Goal: Information Seeking & Learning: Learn about a topic

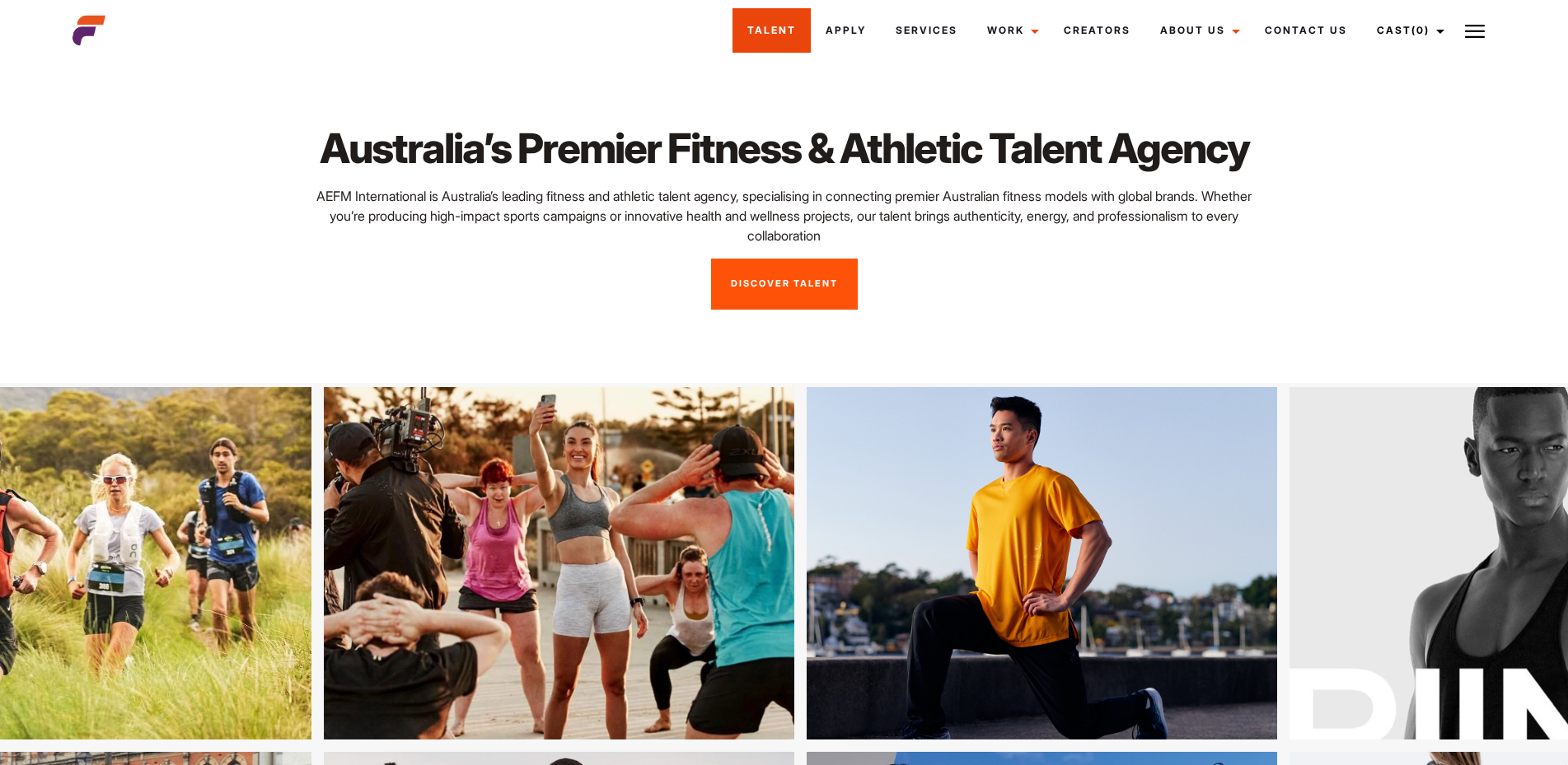
click at [764, 30] on link "Talent" at bounding box center [771, 30] width 78 height 44
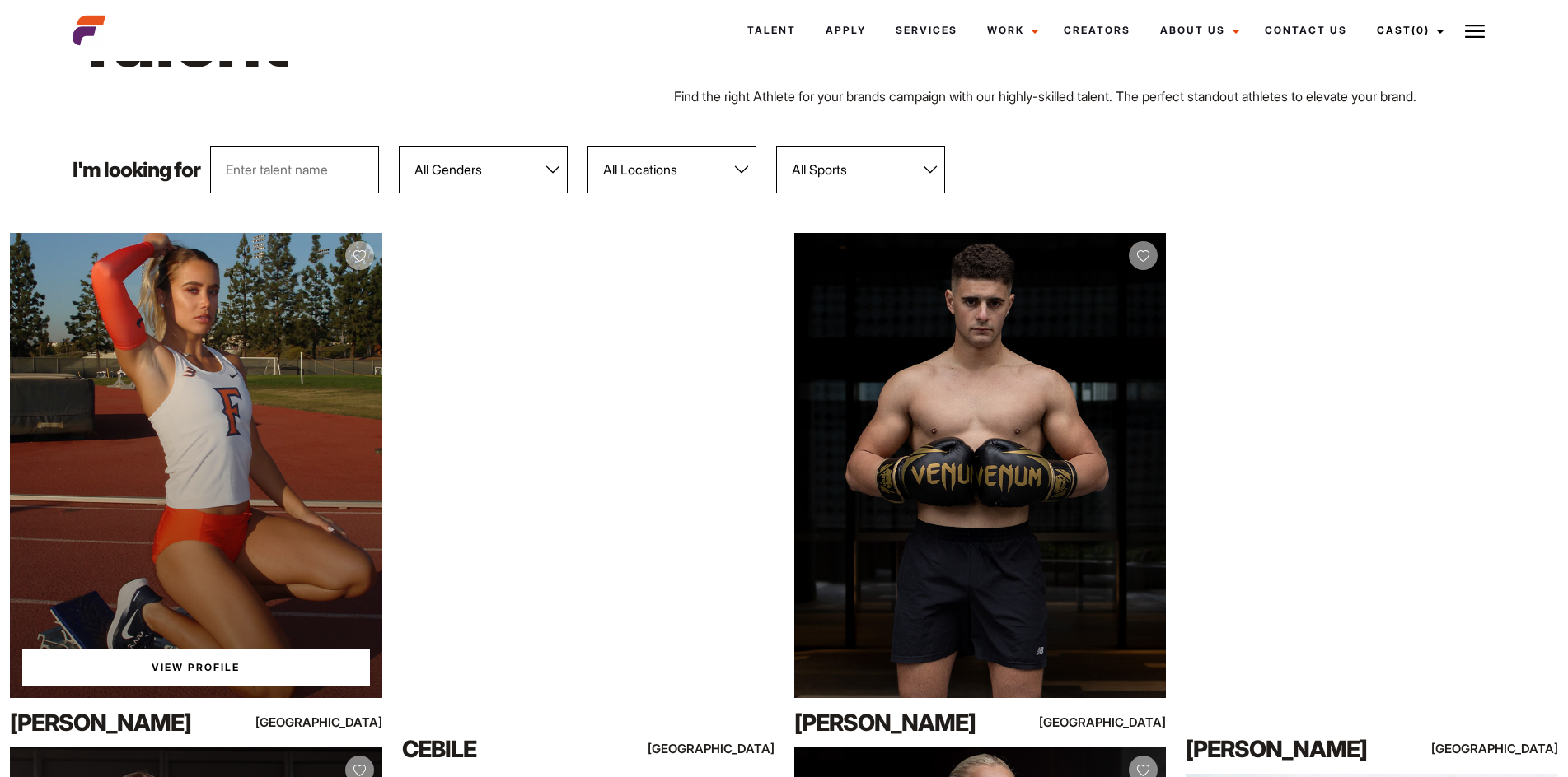
scroll to position [330, 0]
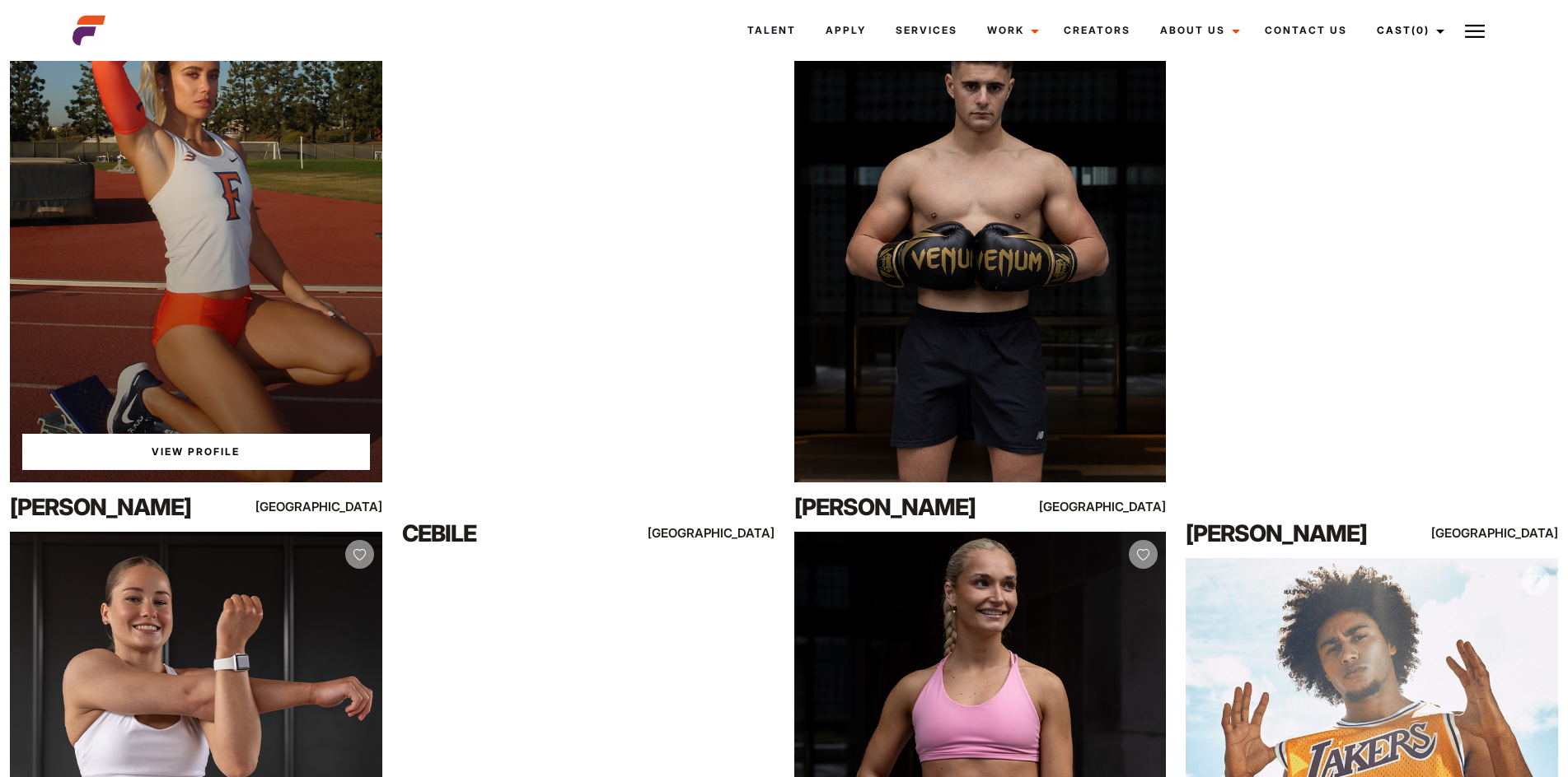
click at [218, 452] on link "View Profile" at bounding box center [196, 452] width 347 height 37
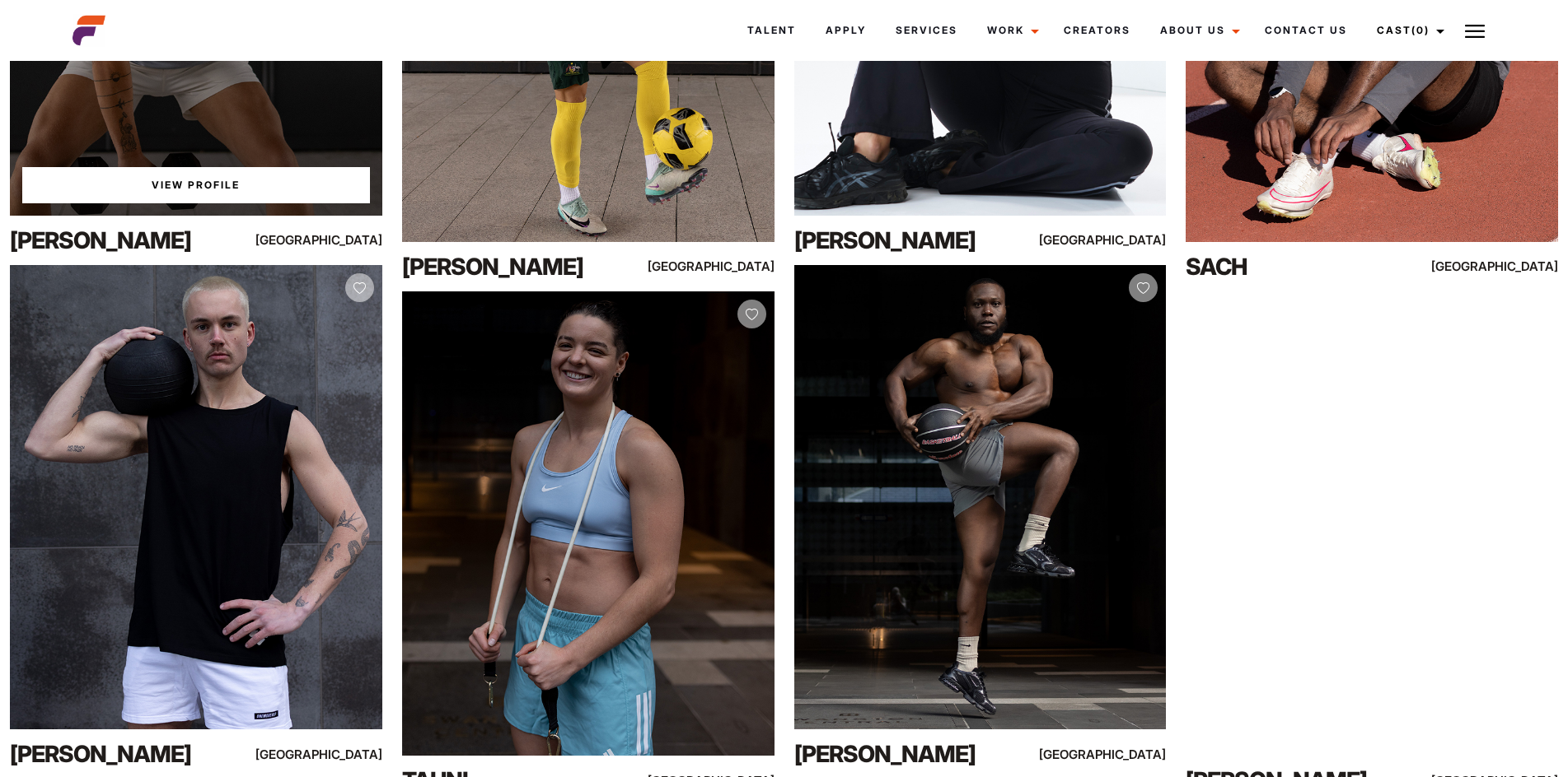
scroll to position [7778, 0]
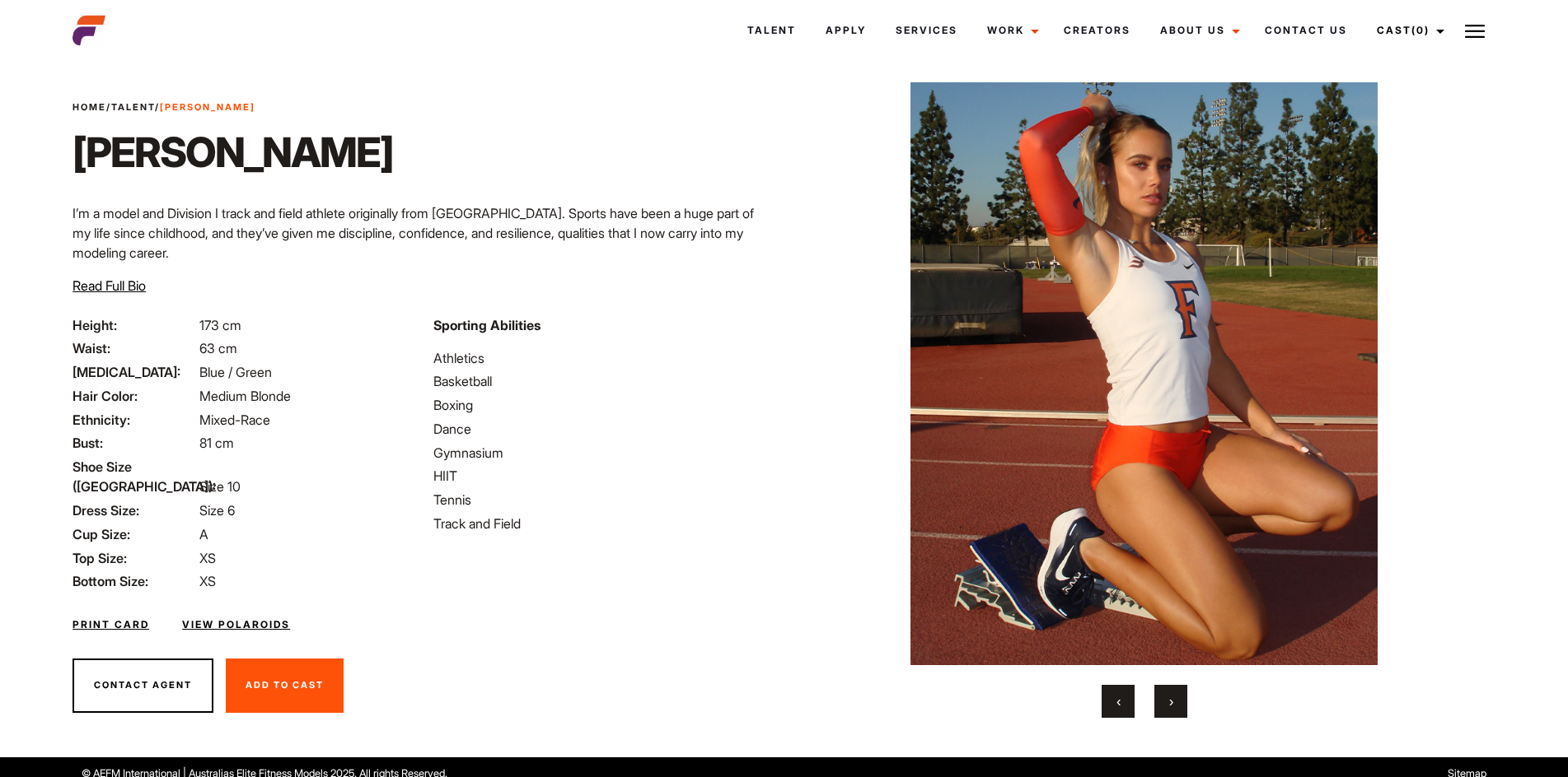
scroll to position [36, 0]
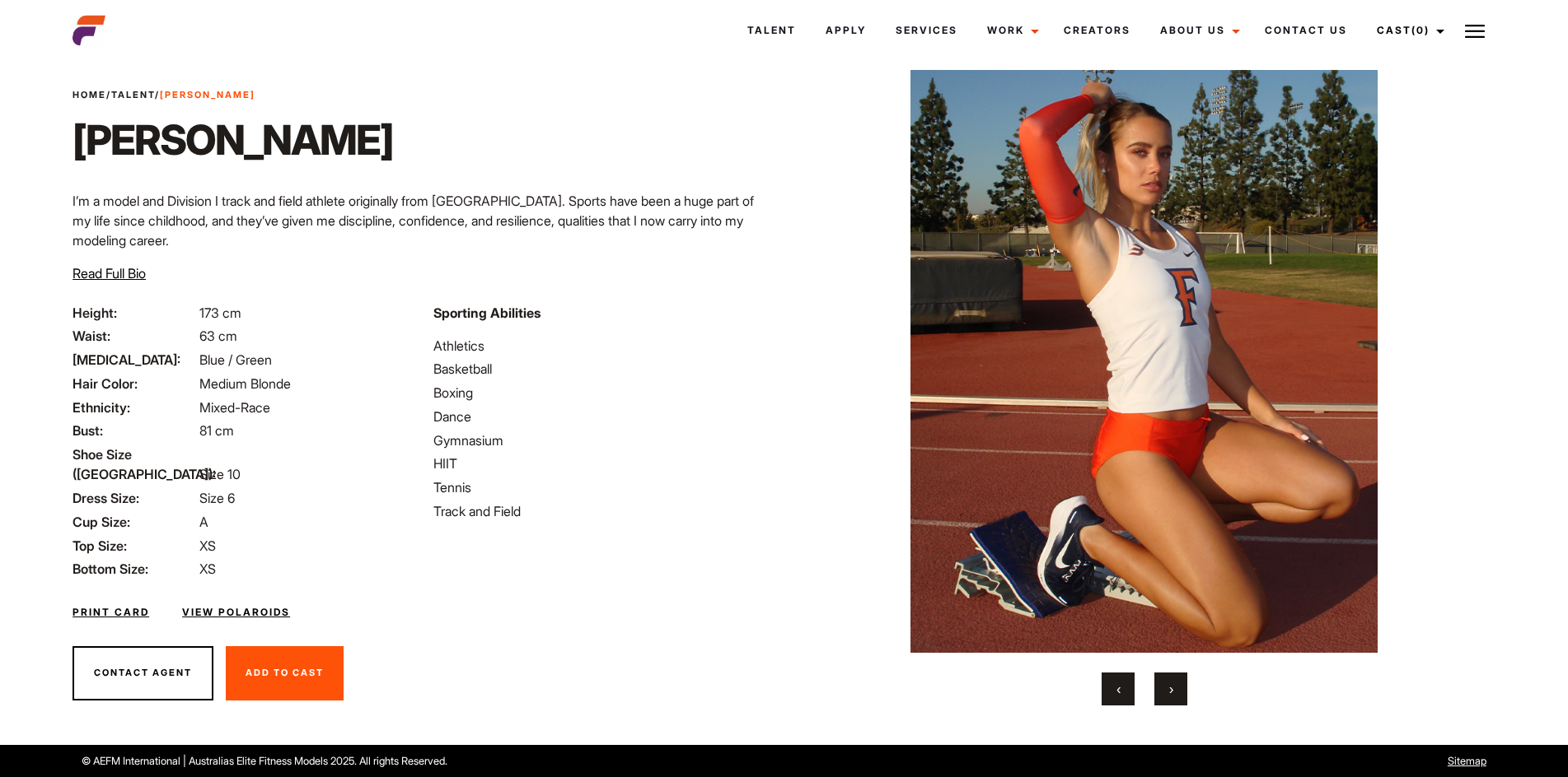
click at [1170, 699] on button "›" at bounding box center [1171, 689] width 33 height 33
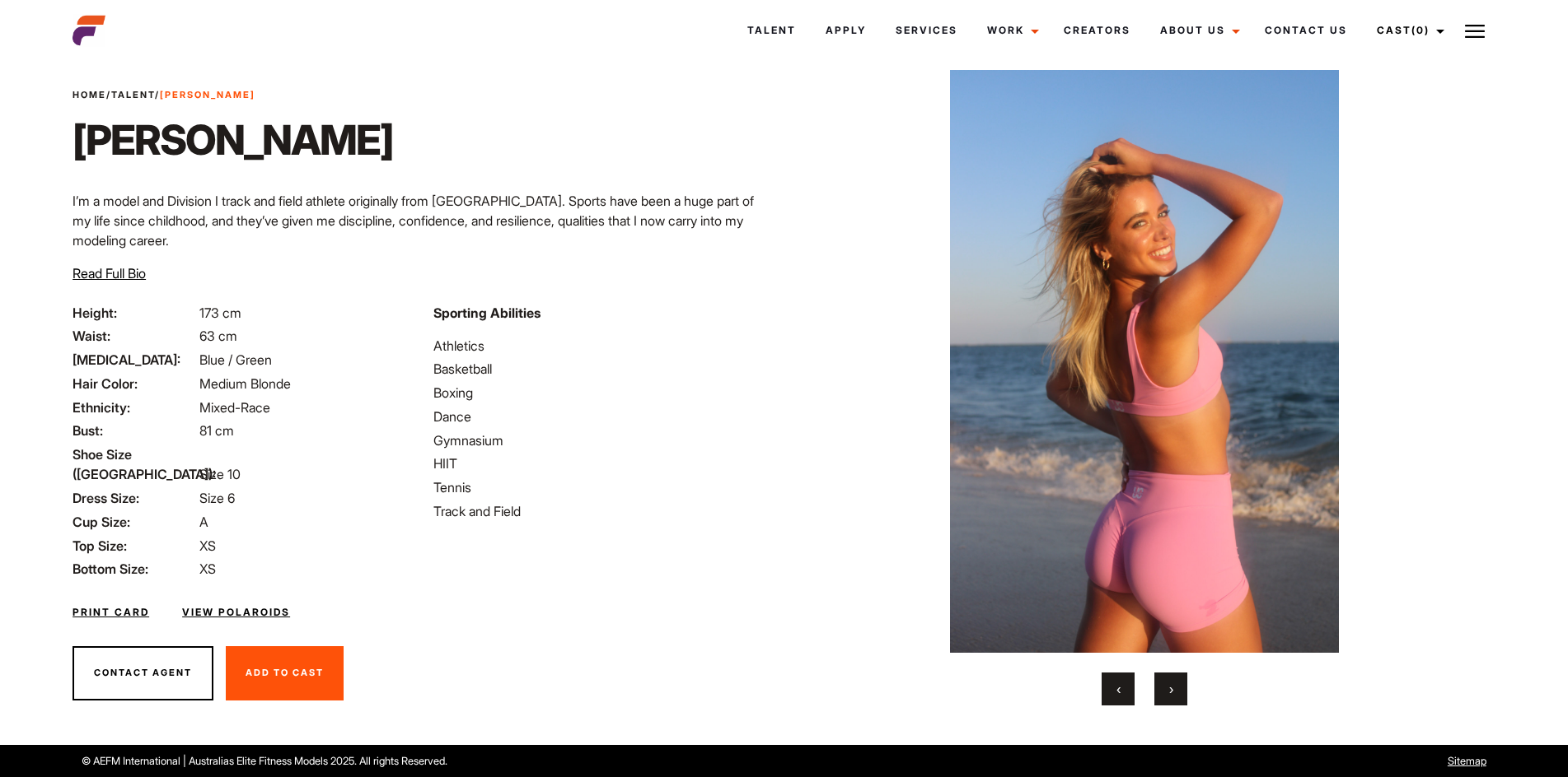
click at [1168, 693] on button "›" at bounding box center [1171, 689] width 33 height 33
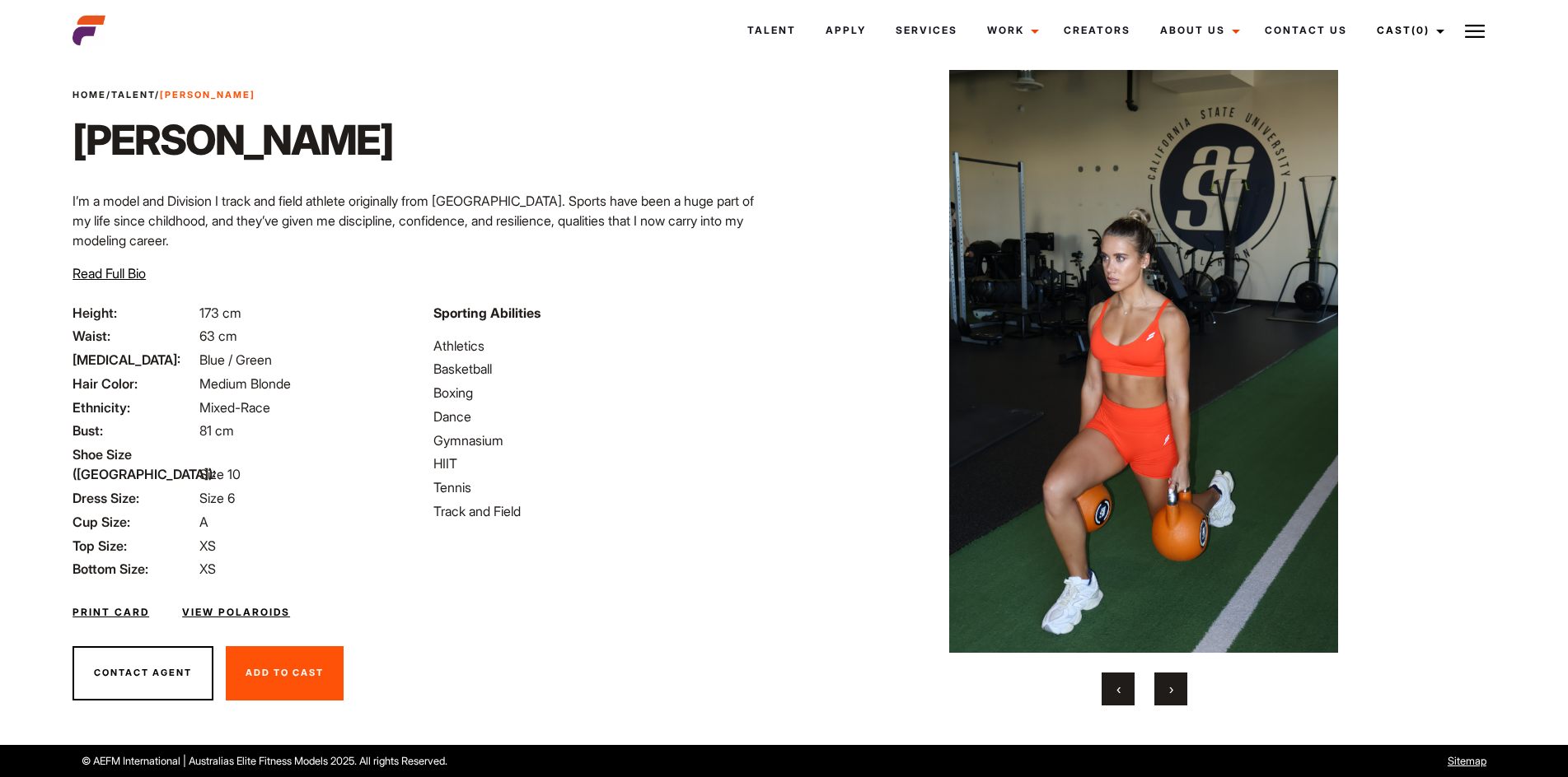
click at [1178, 684] on button "›" at bounding box center [1171, 689] width 33 height 33
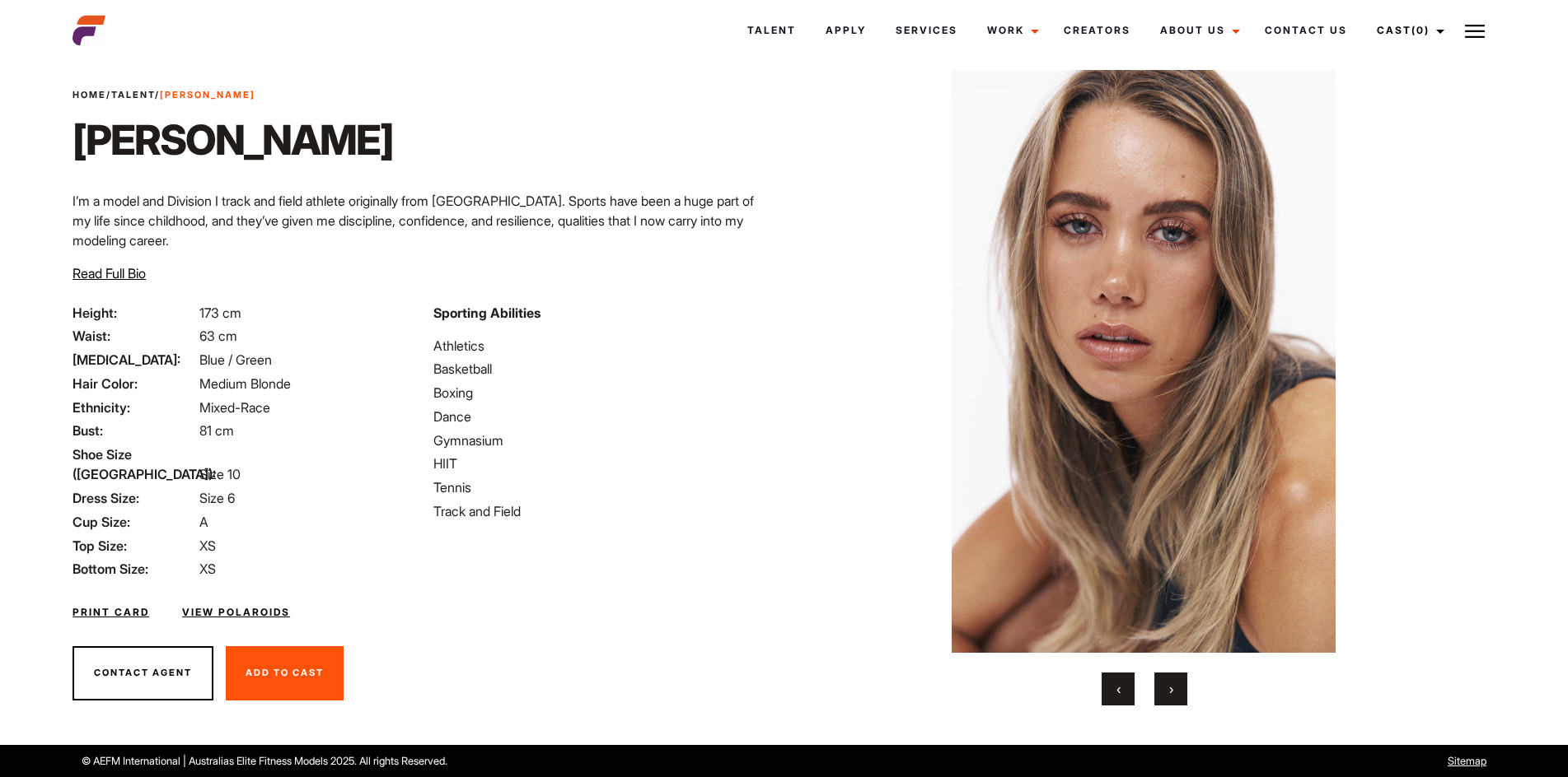
click at [1178, 684] on button "›" at bounding box center [1171, 689] width 33 height 33
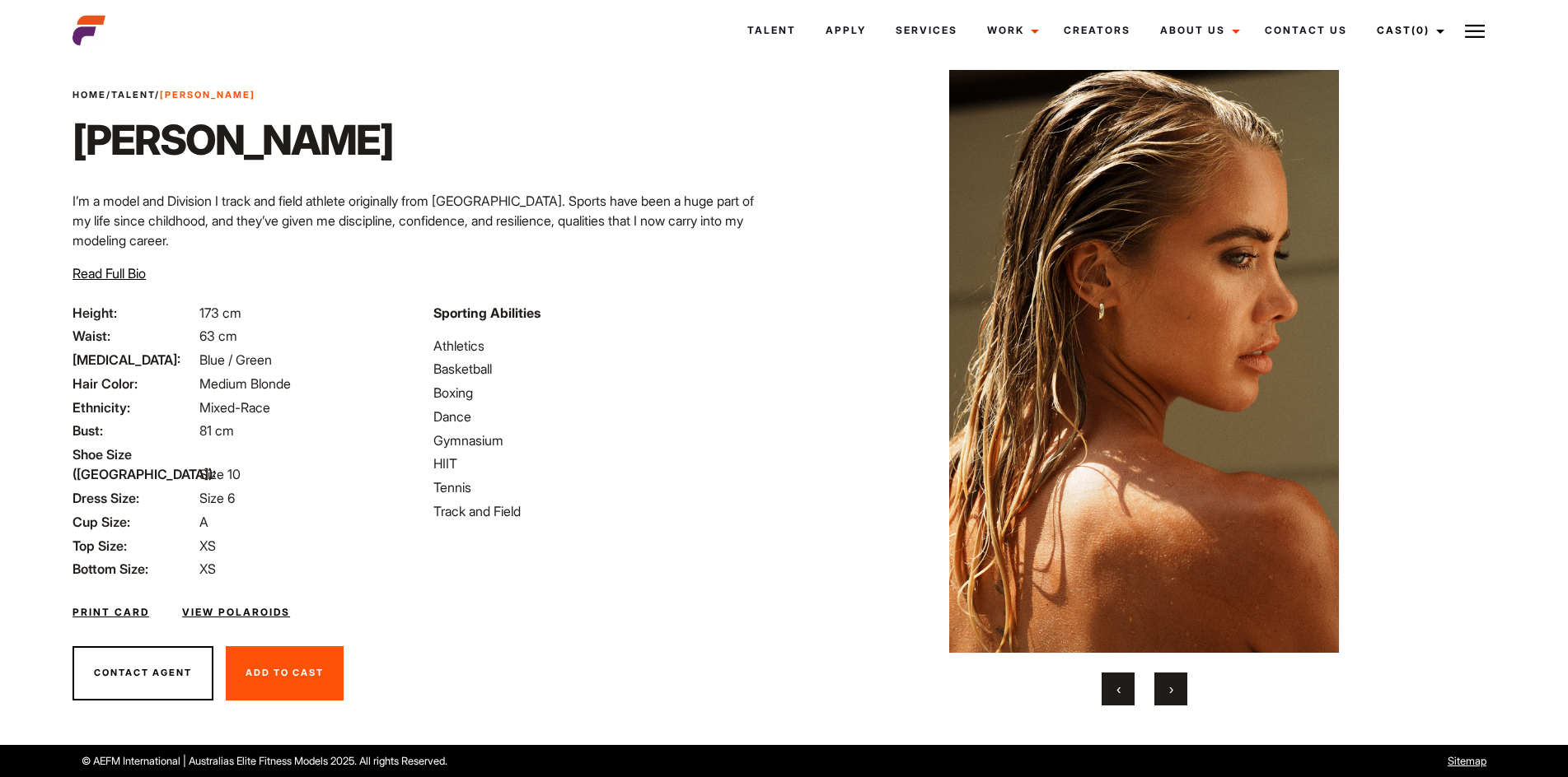
click at [1178, 684] on button "›" at bounding box center [1171, 689] width 33 height 33
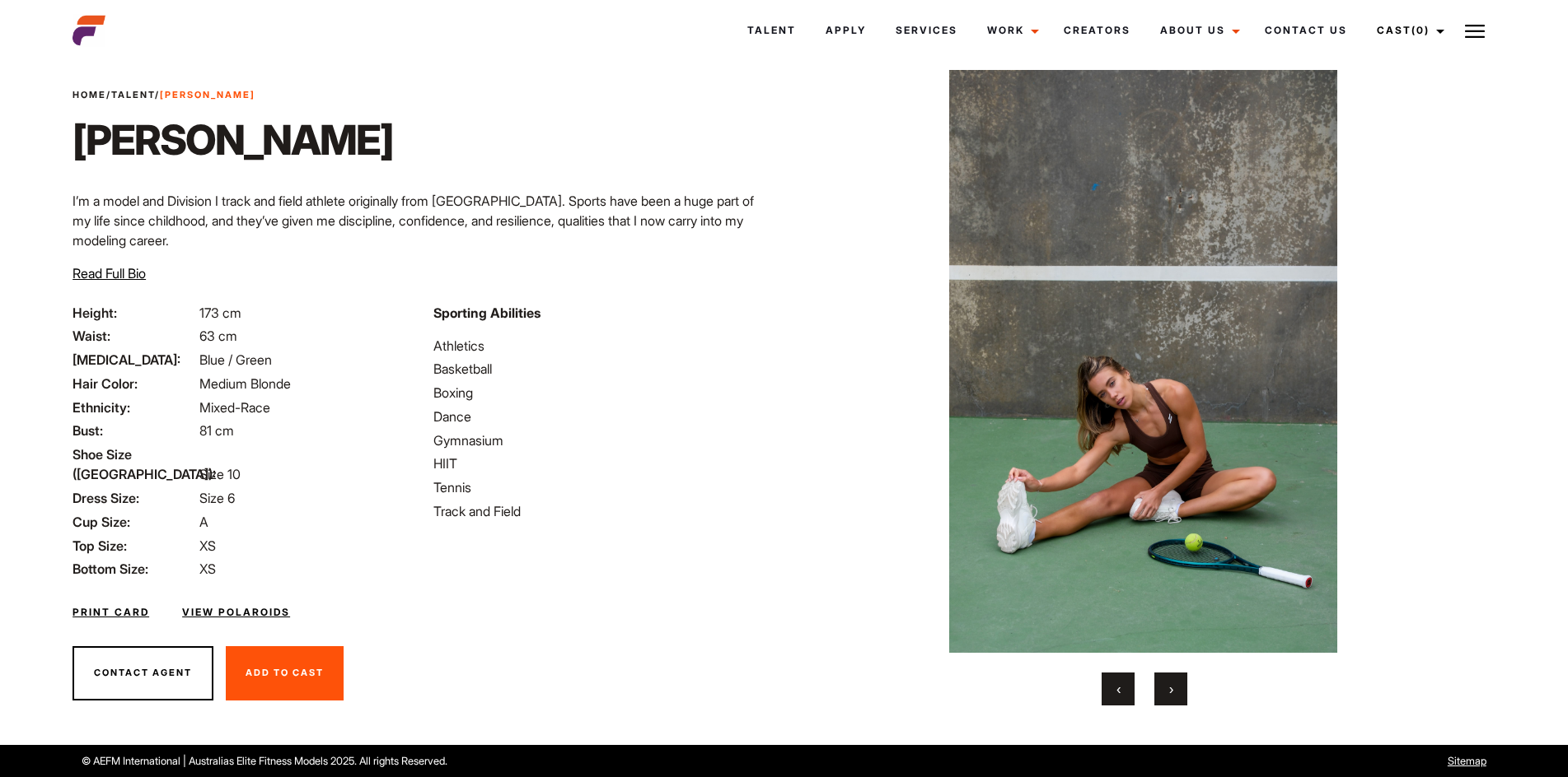
click at [1178, 684] on button "›" at bounding box center [1171, 689] width 33 height 33
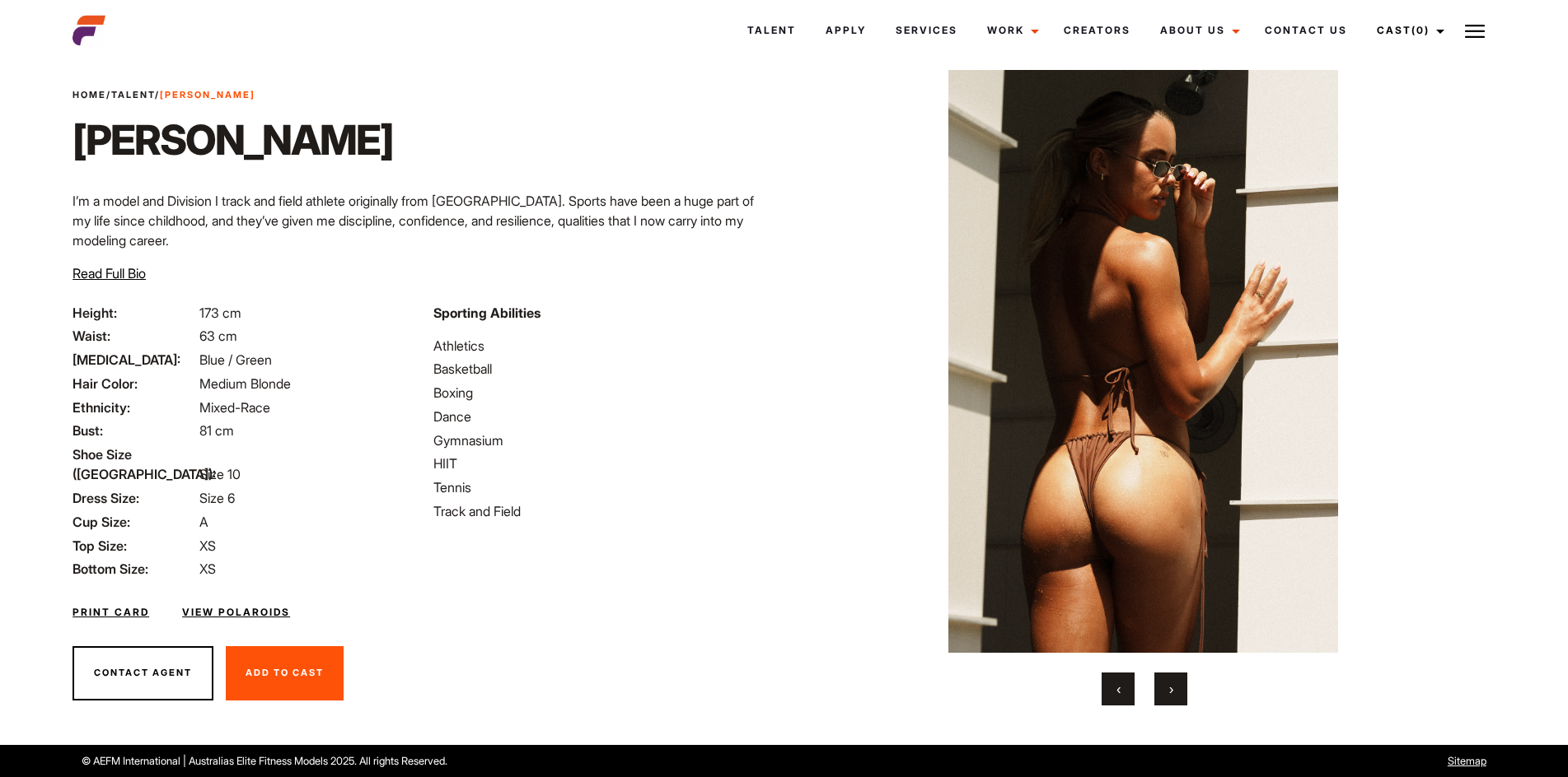
click at [1178, 684] on button "›" at bounding box center [1171, 689] width 33 height 33
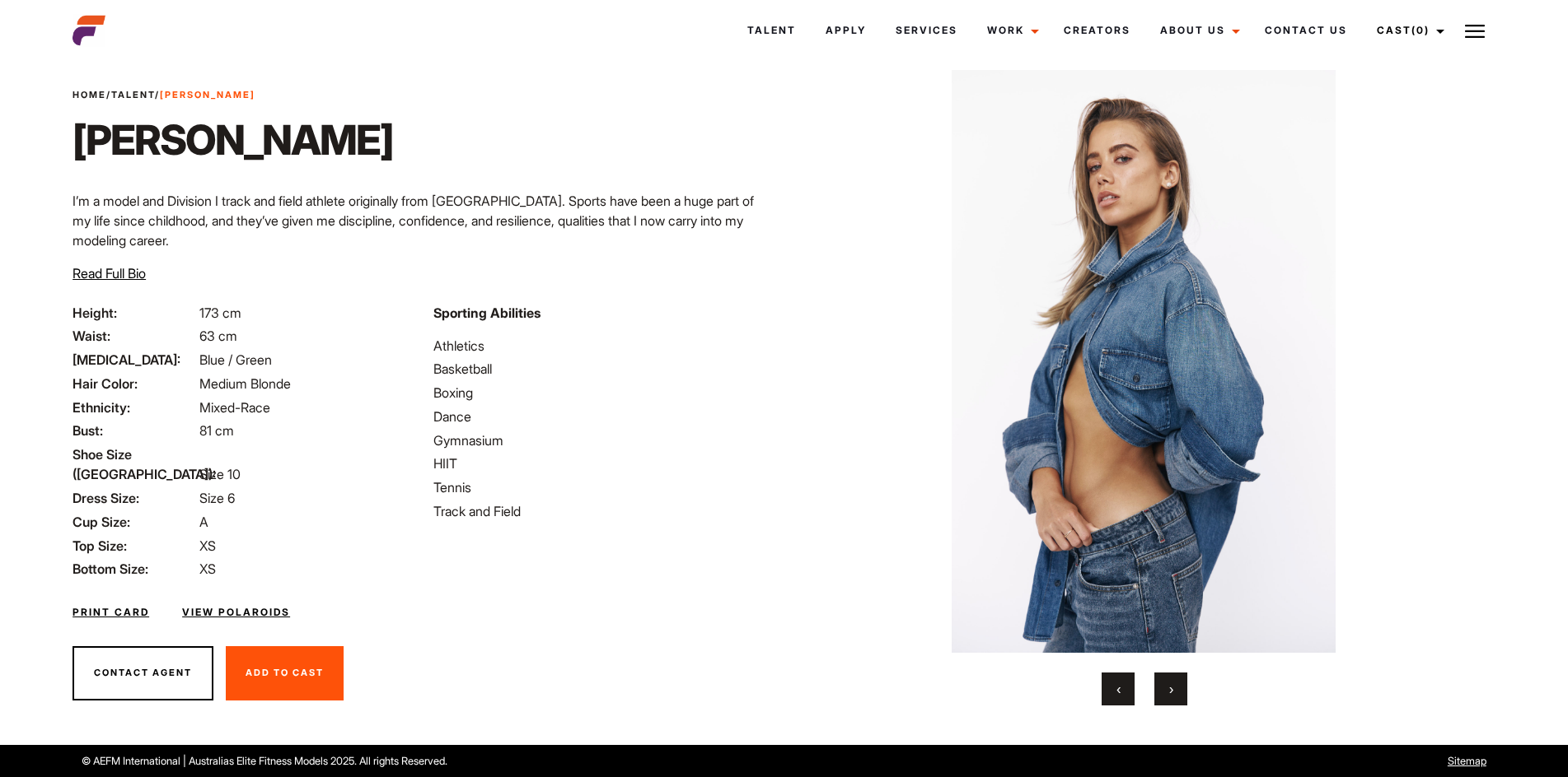
click at [1169, 684] on span "›" at bounding box center [1171, 689] width 4 height 17
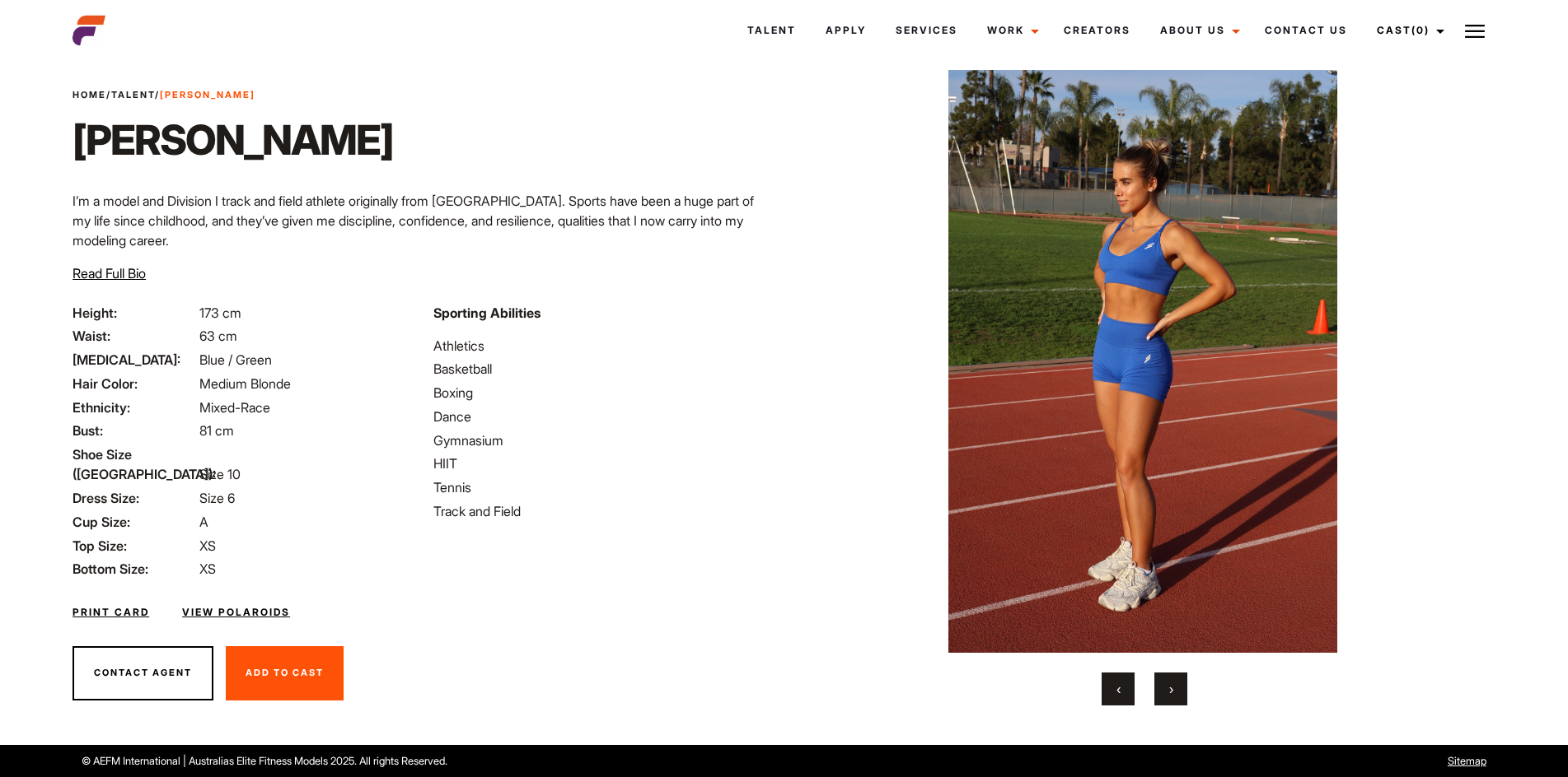
click at [1168, 692] on button "›" at bounding box center [1171, 689] width 33 height 33
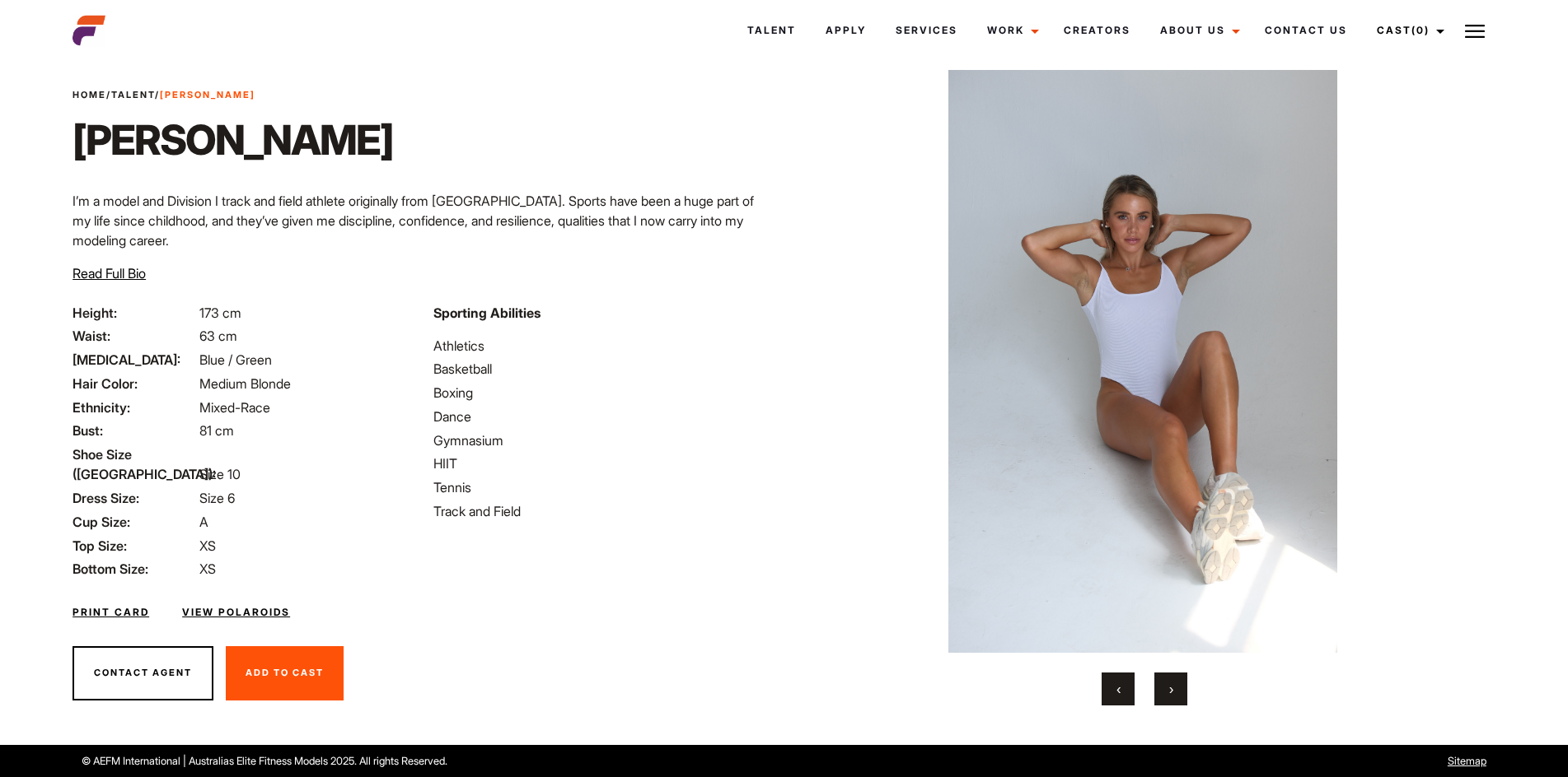
click at [1157, 684] on button "›" at bounding box center [1171, 689] width 33 height 33
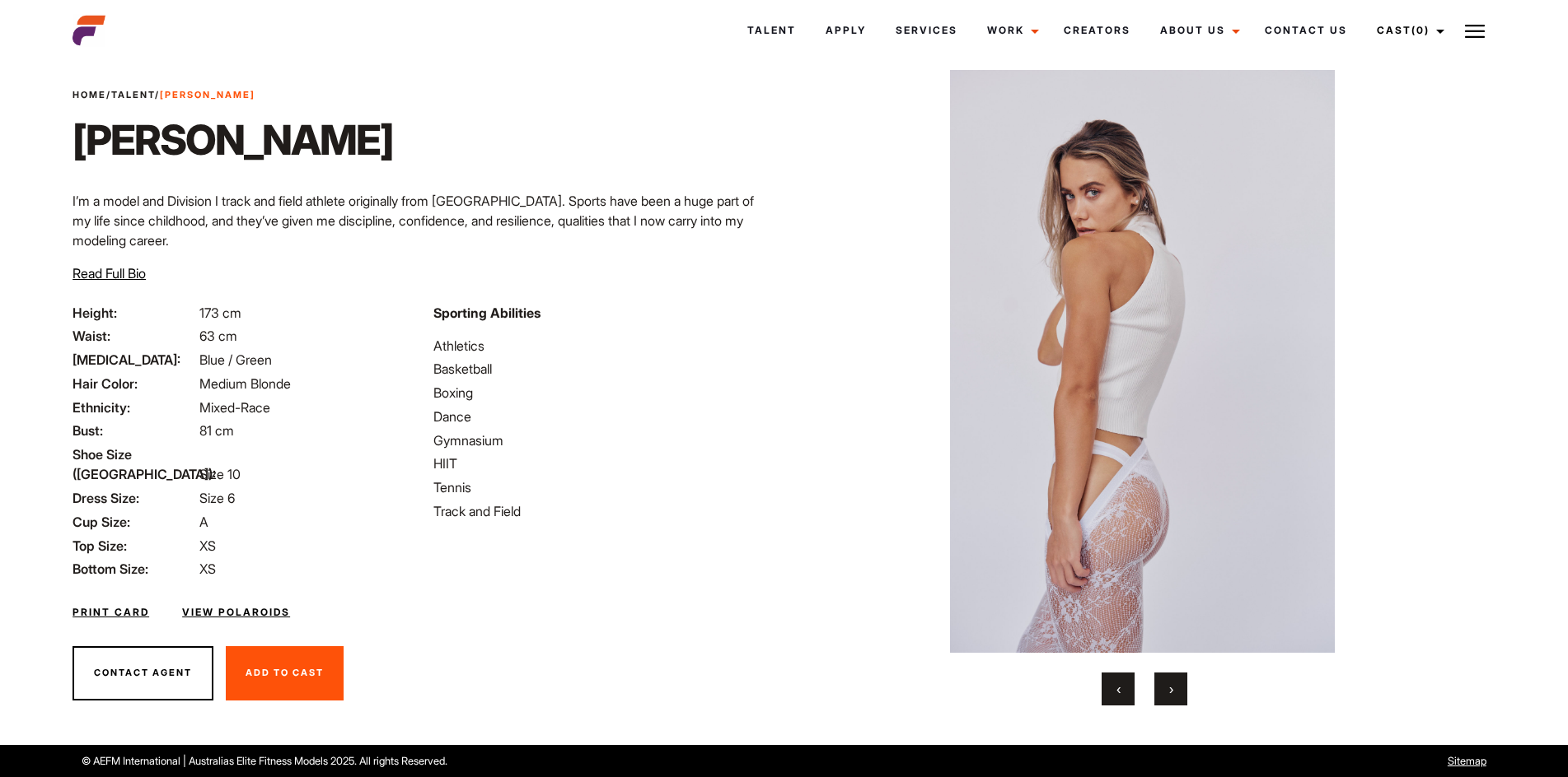
click at [1157, 684] on button "›" at bounding box center [1171, 689] width 33 height 33
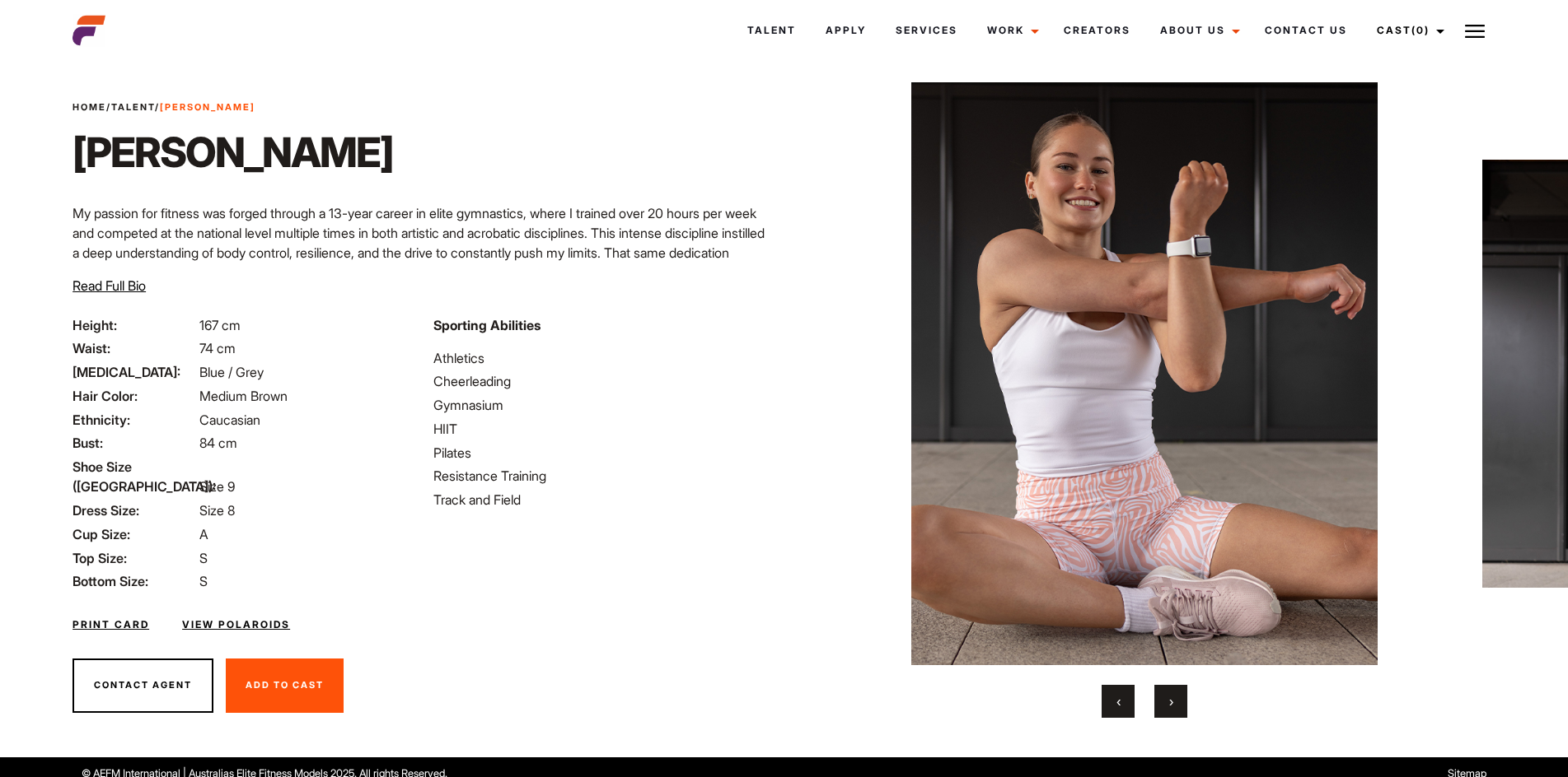
scroll to position [36, 0]
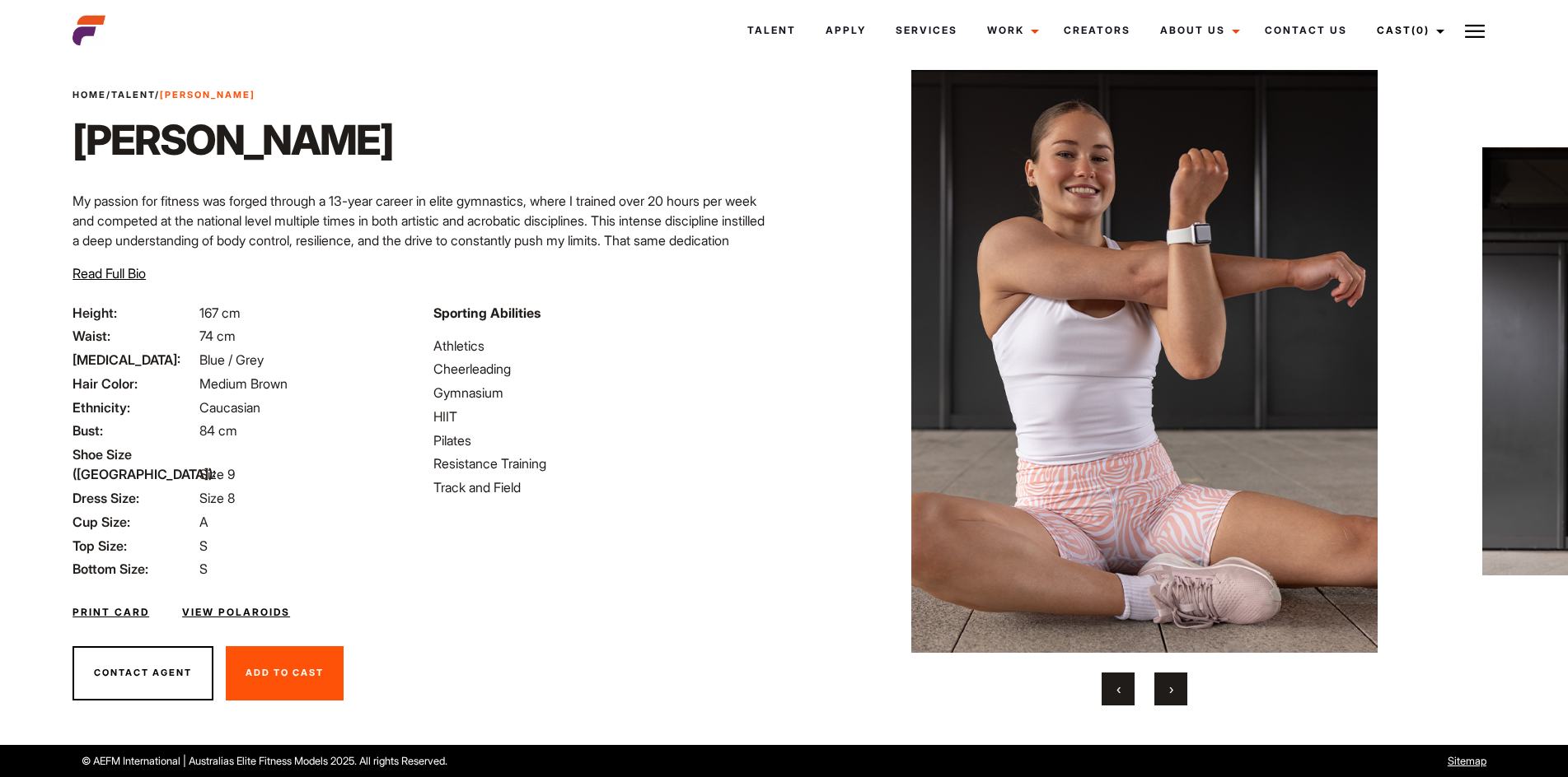
click at [1169, 689] on span "›" at bounding box center [1171, 689] width 4 height 17
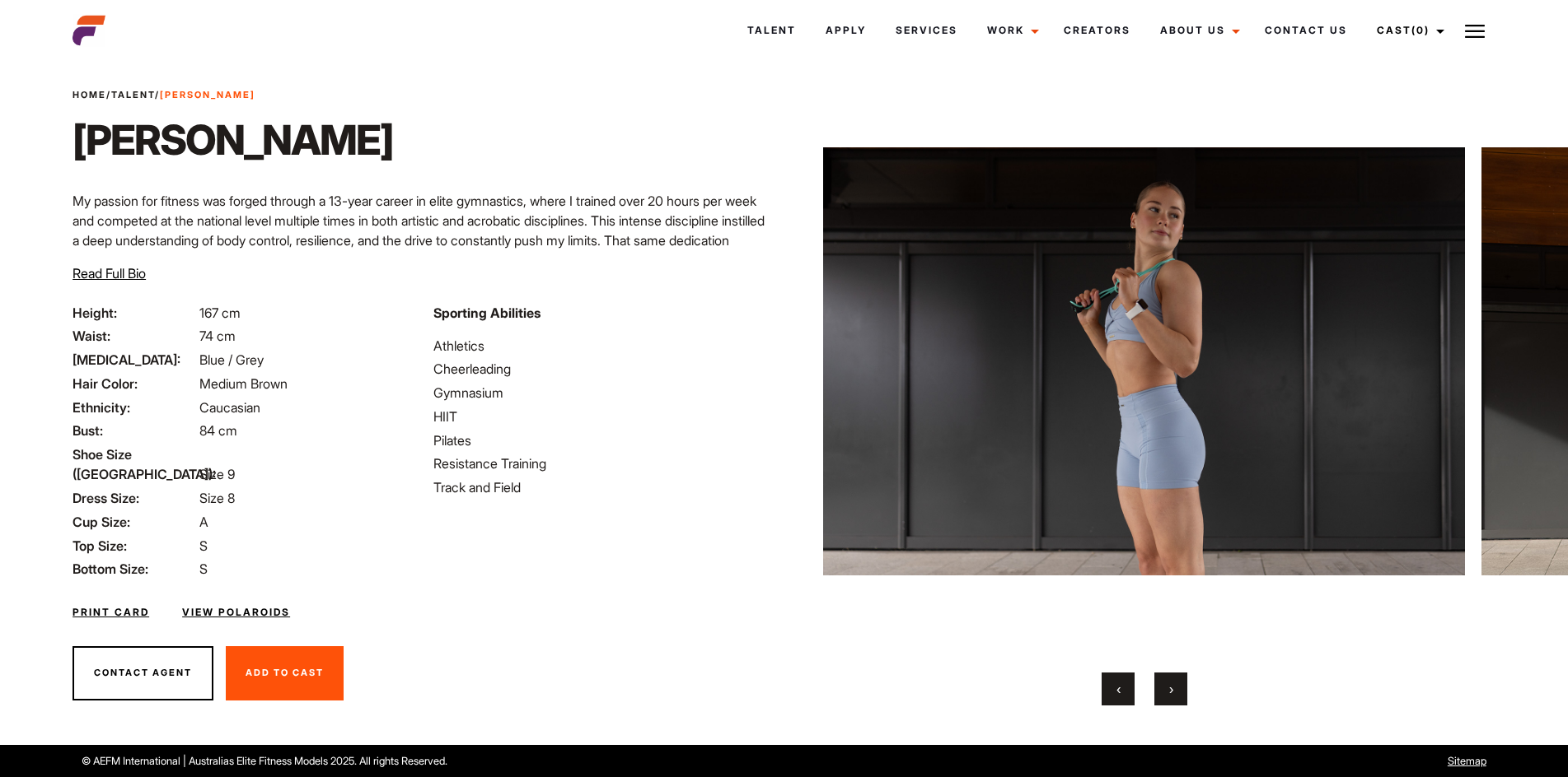
click at [1169, 689] on span "›" at bounding box center [1171, 689] width 4 height 17
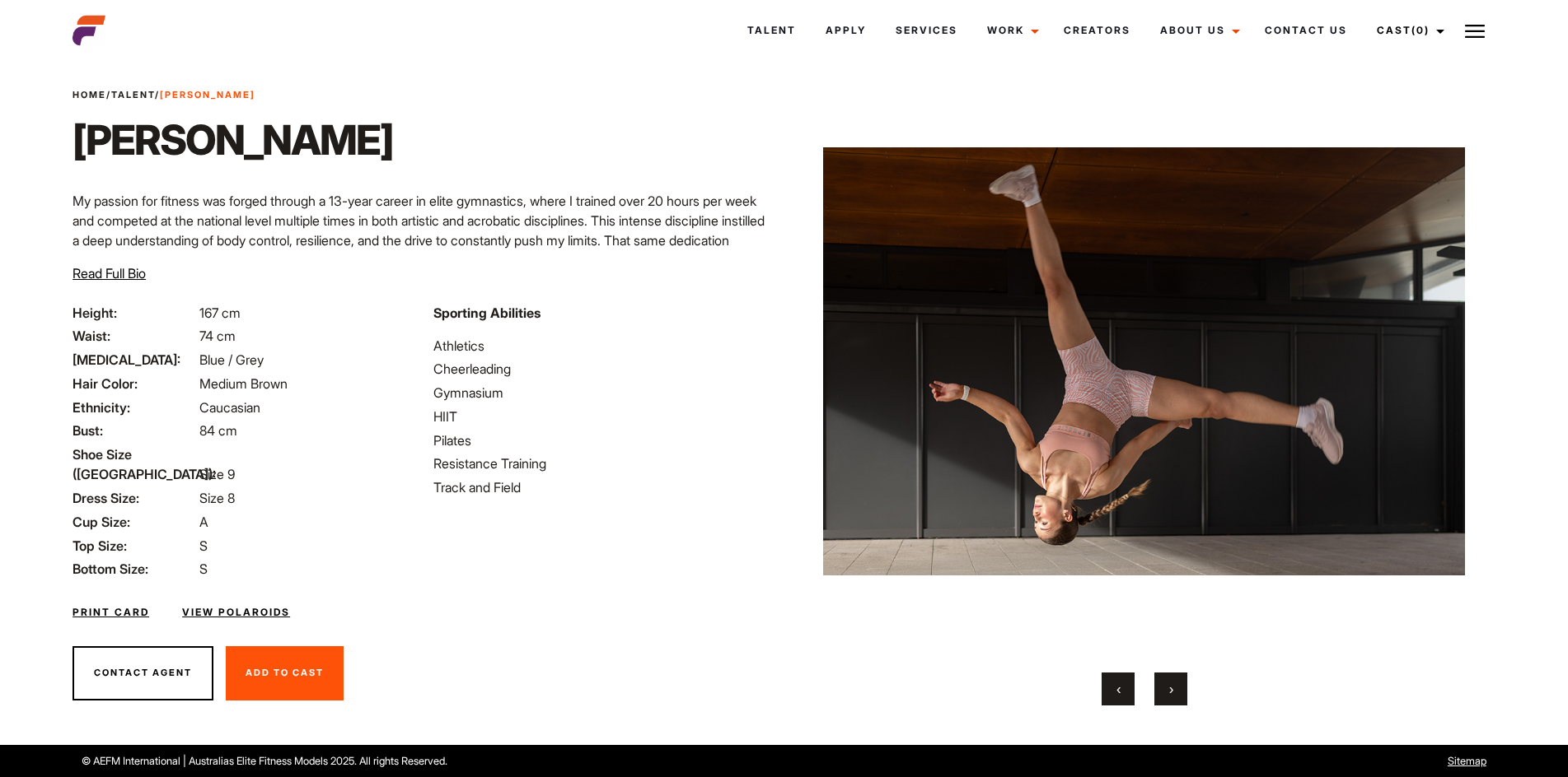
click at [1169, 689] on span "›" at bounding box center [1171, 689] width 4 height 17
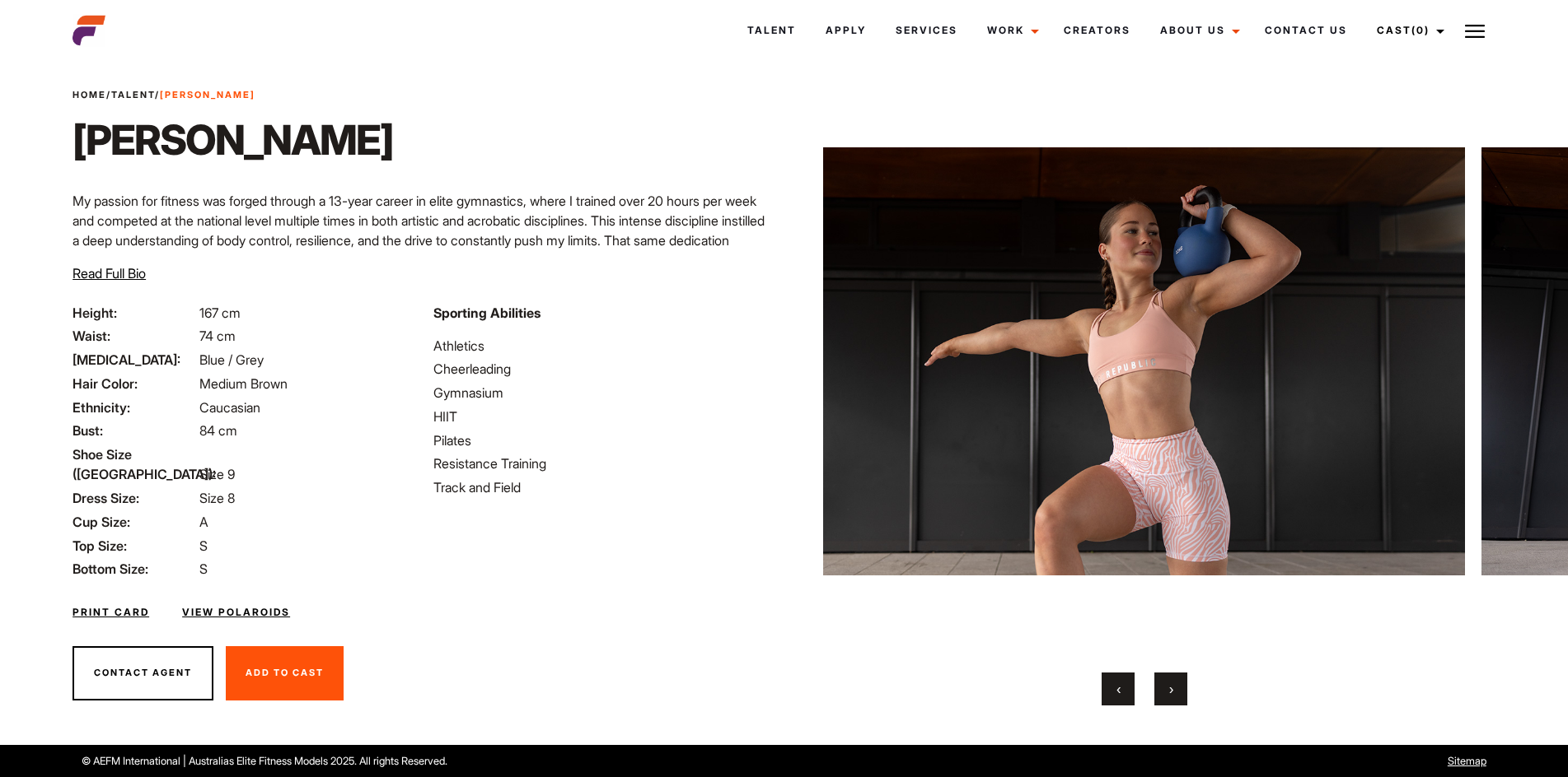
click at [1169, 689] on span "›" at bounding box center [1171, 689] width 4 height 17
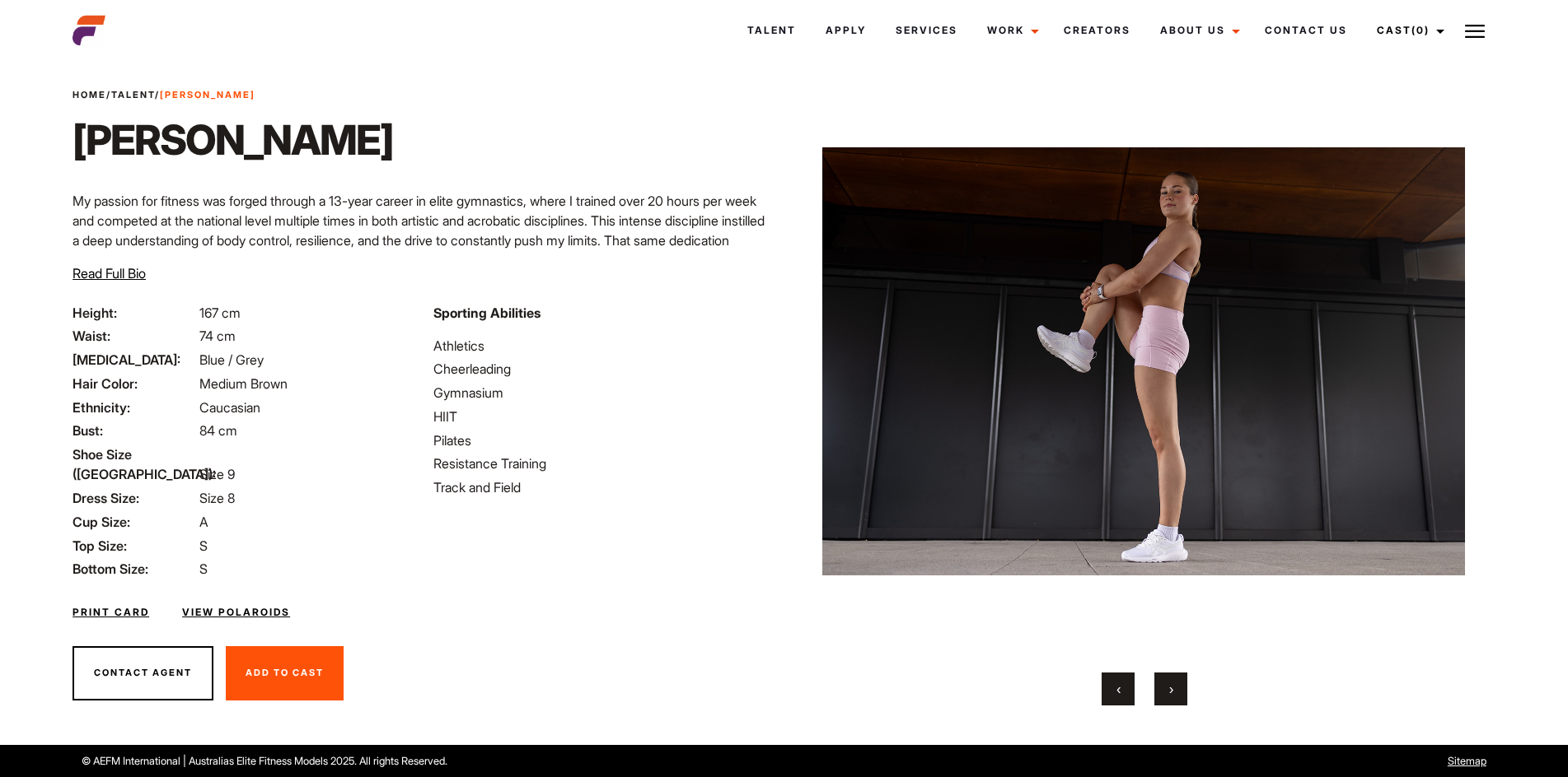
click at [1169, 689] on span "›" at bounding box center [1171, 689] width 4 height 17
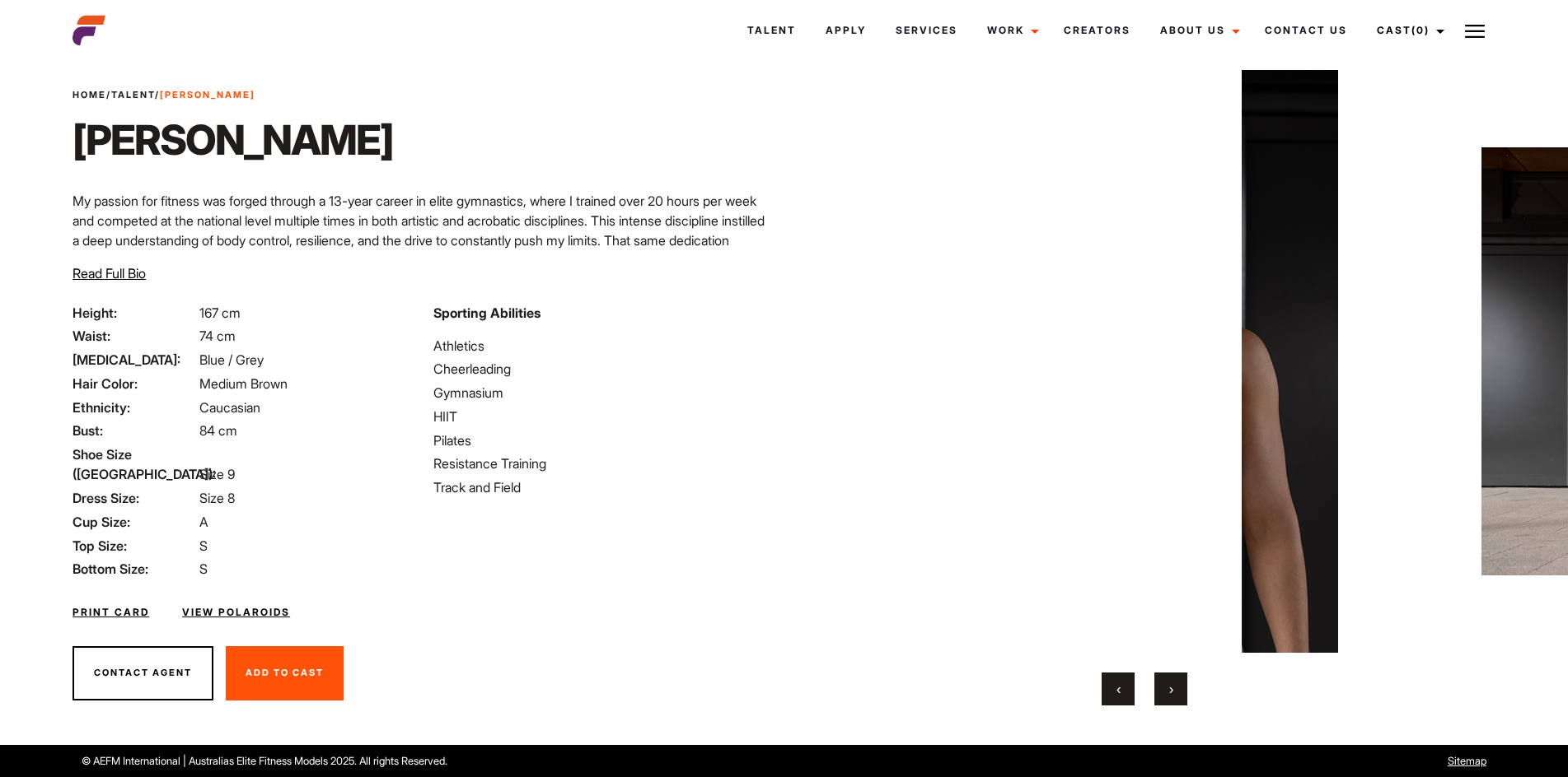
click at [1169, 689] on span "›" at bounding box center [1171, 689] width 4 height 17
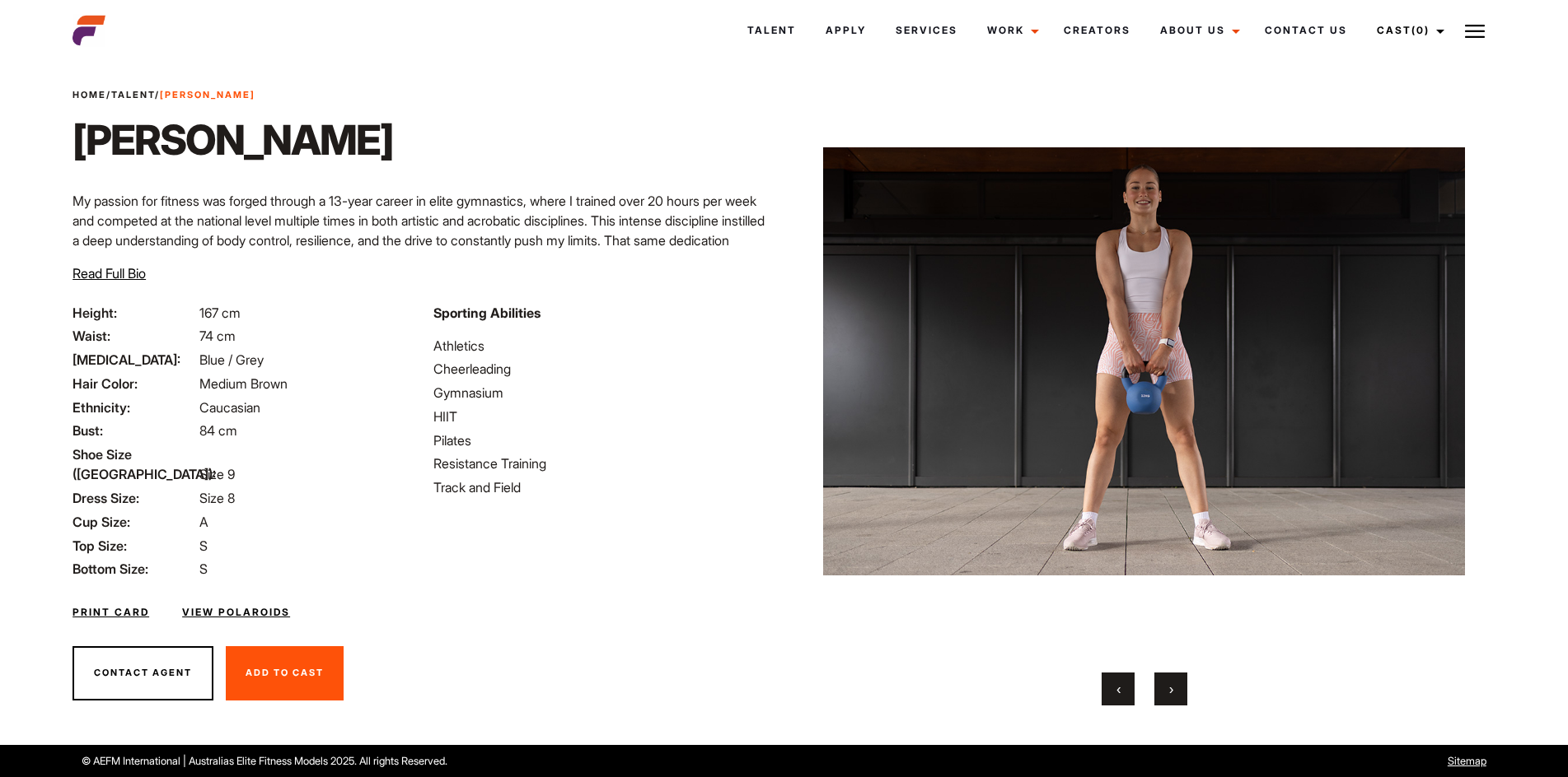
click at [1169, 689] on span "›" at bounding box center [1171, 689] width 4 height 17
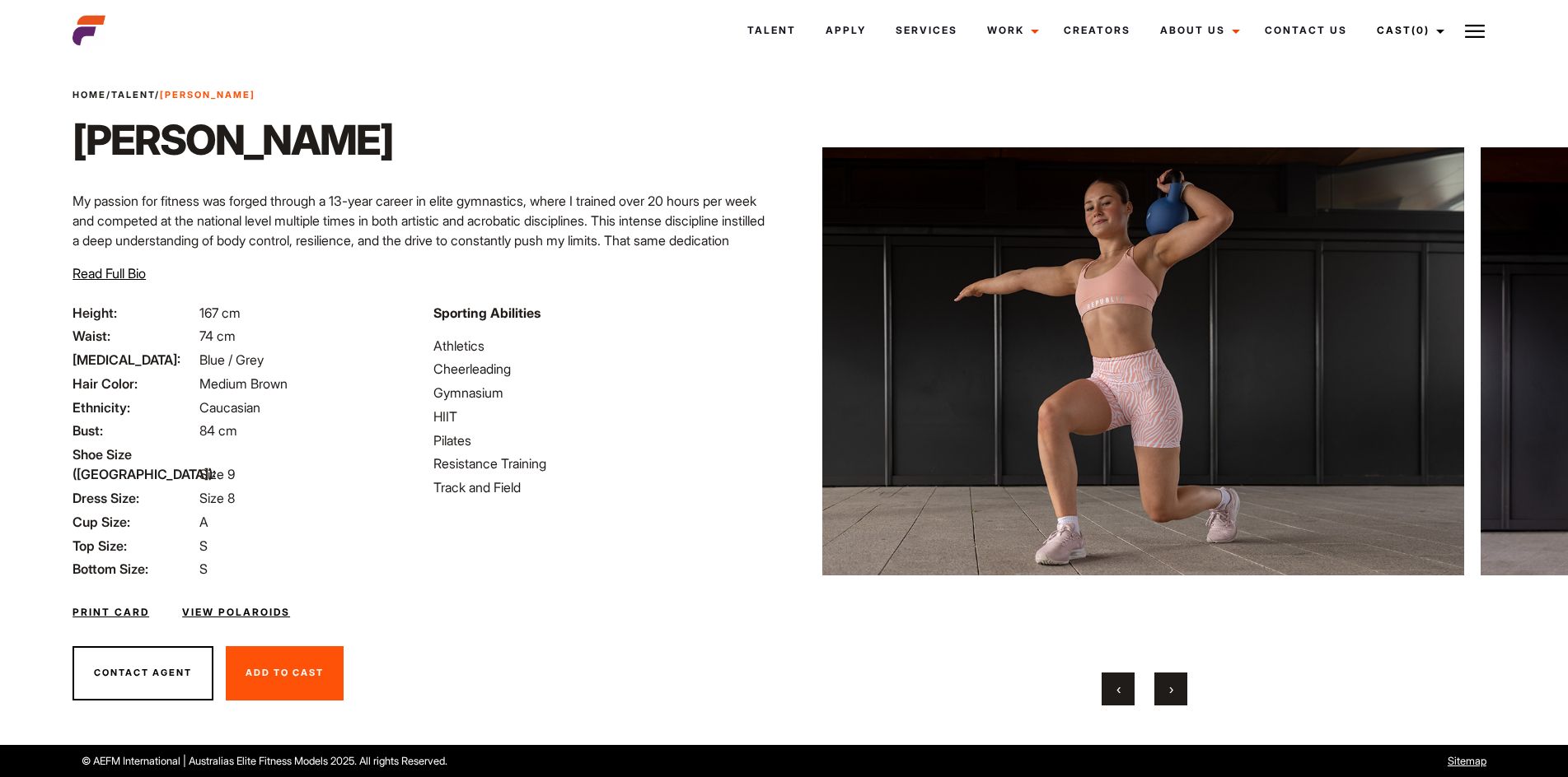
click at [1169, 689] on span "›" at bounding box center [1171, 689] width 4 height 17
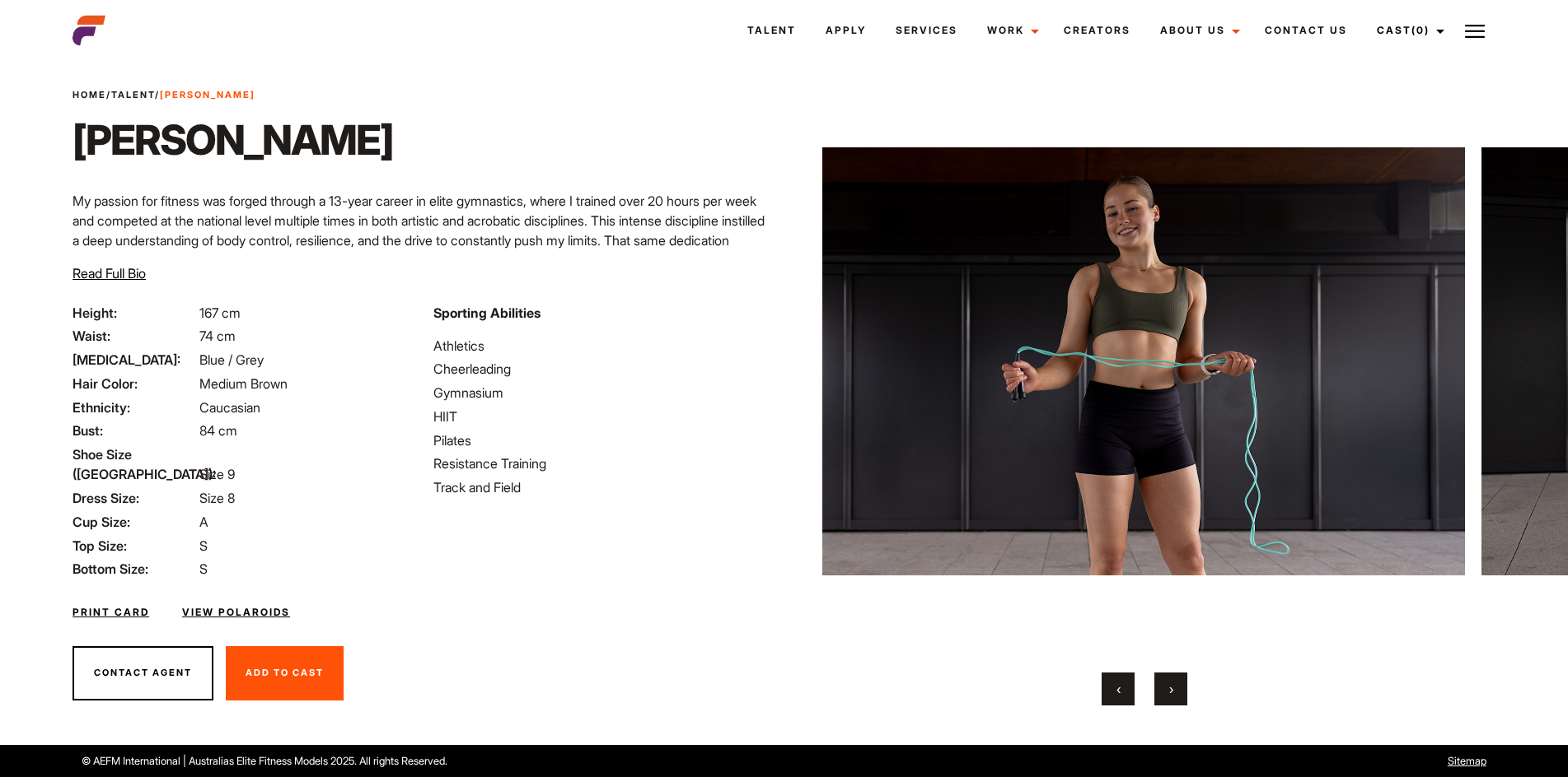
click at [1169, 689] on span "›" at bounding box center [1171, 689] width 4 height 17
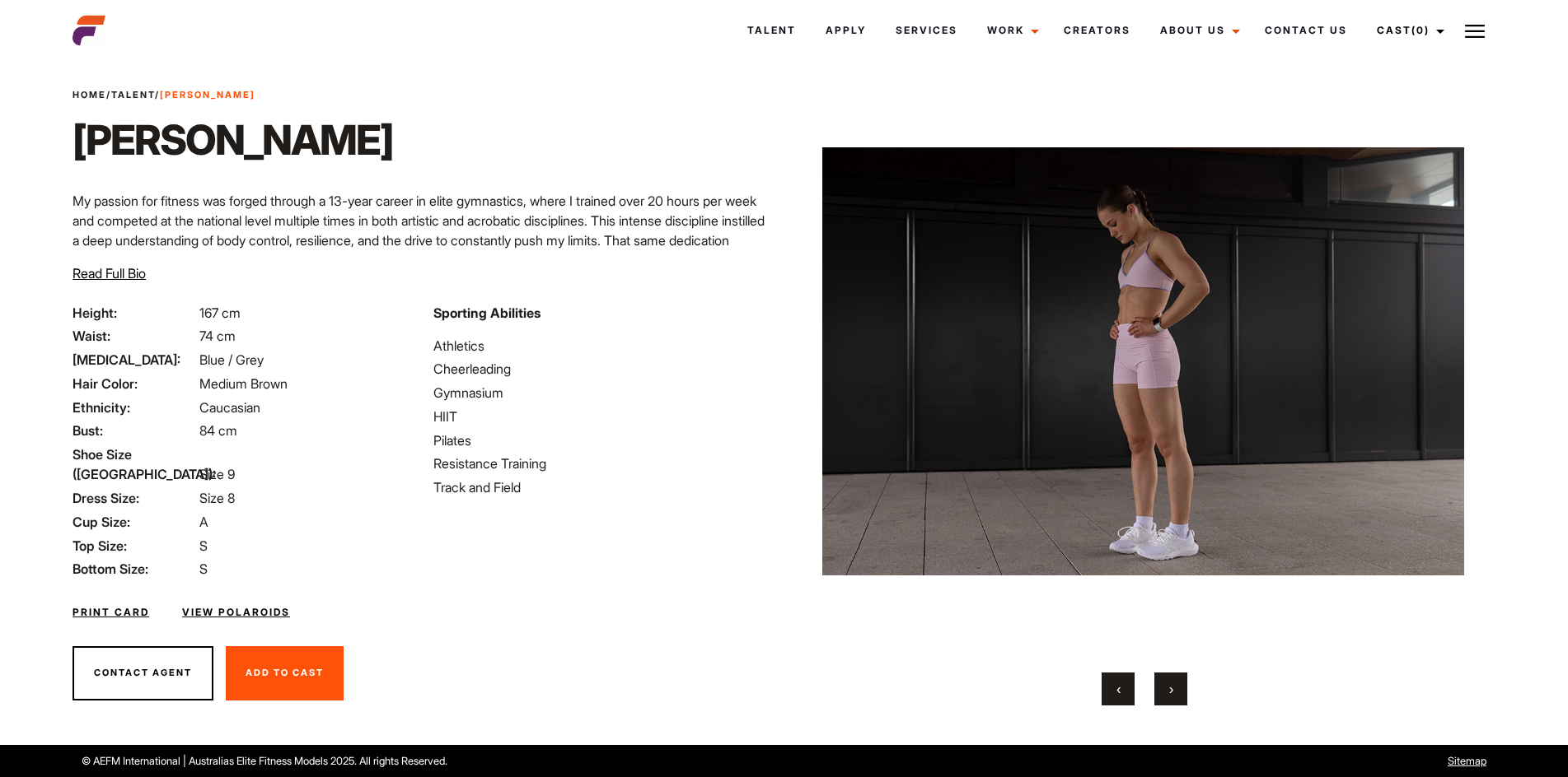
click at [1169, 689] on span "›" at bounding box center [1171, 689] width 4 height 17
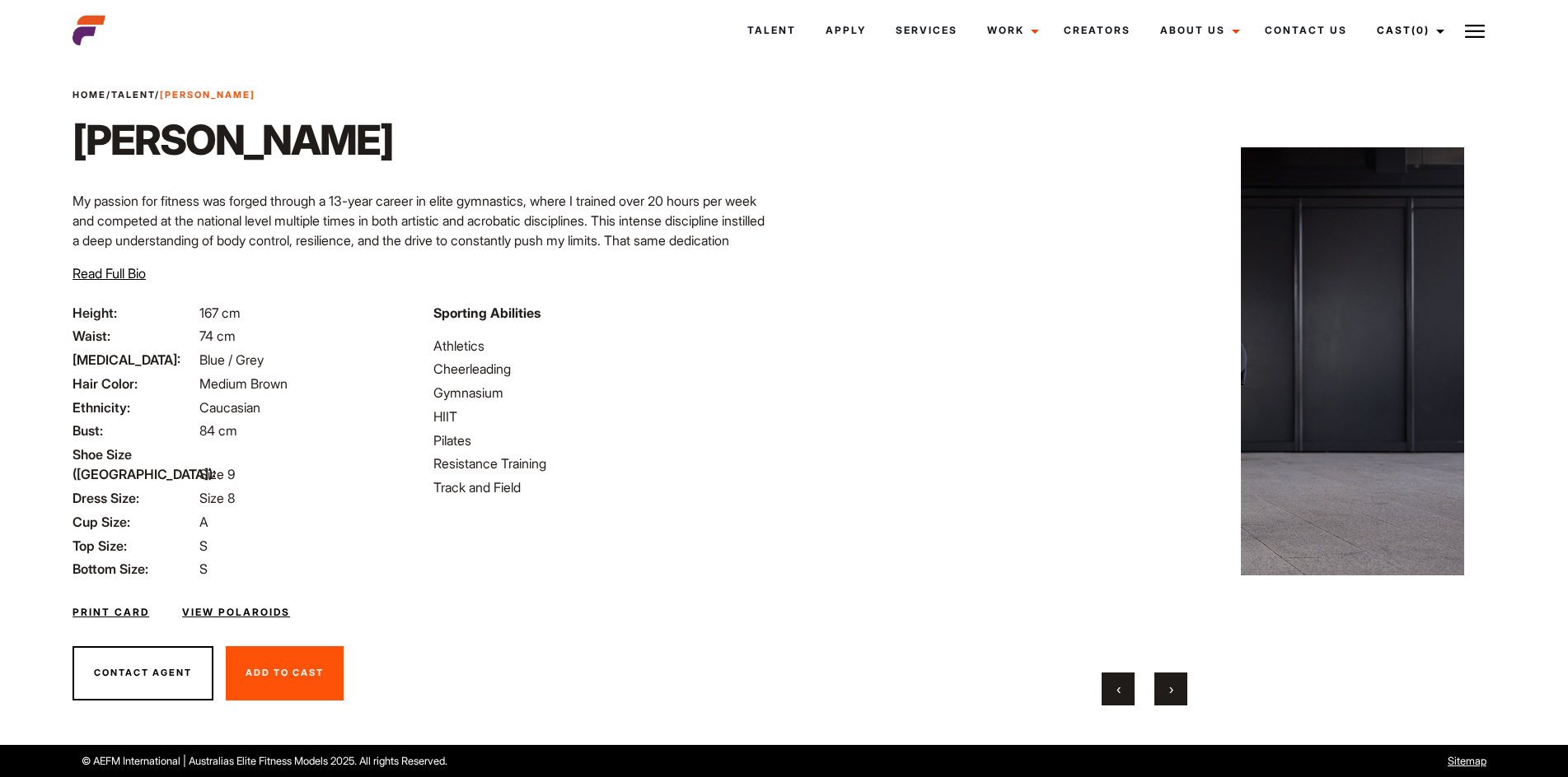
click at [1169, 689] on span "›" at bounding box center [1171, 689] width 4 height 17
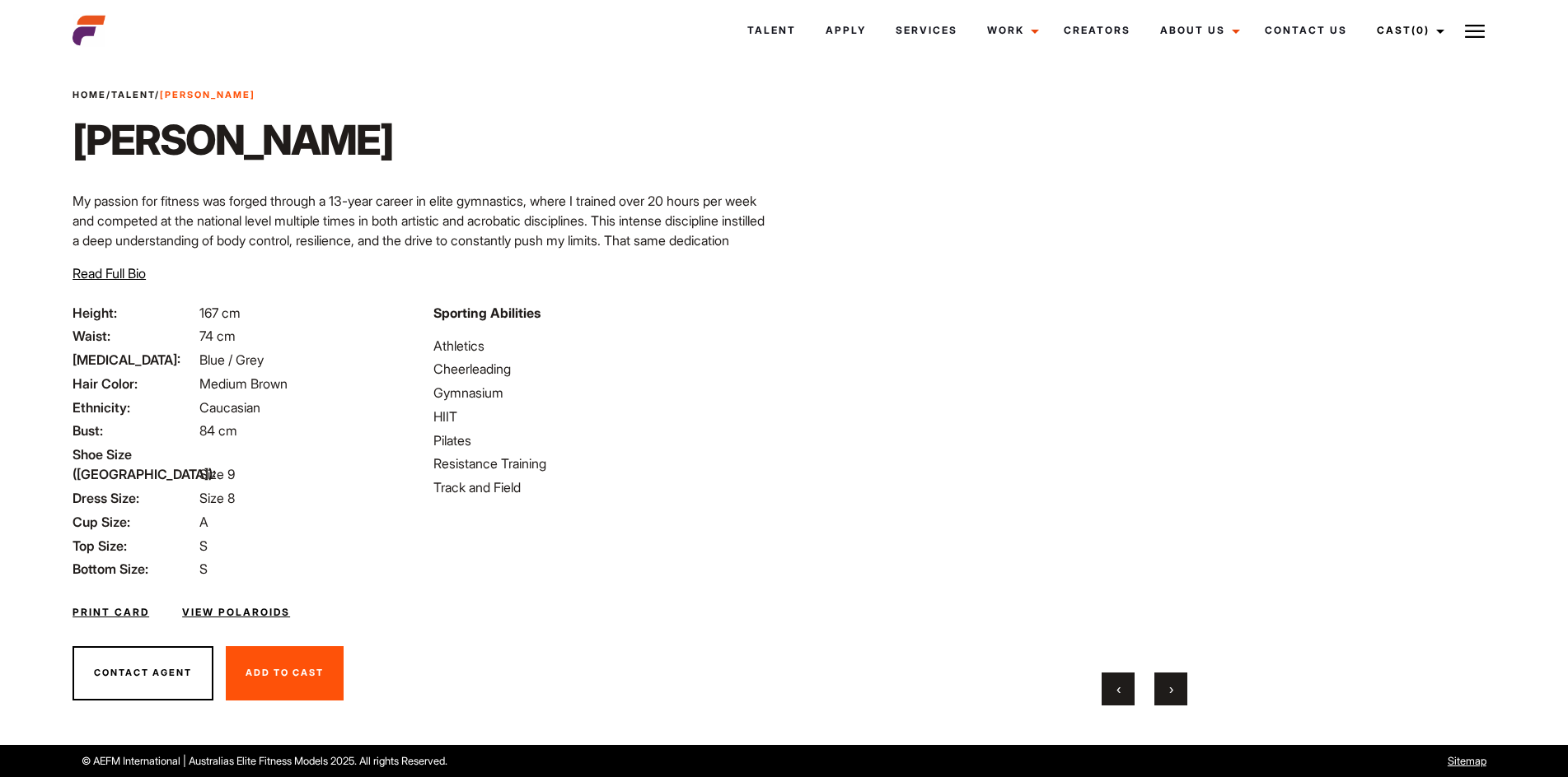
click at [1169, 689] on span "›" at bounding box center [1171, 689] width 4 height 17
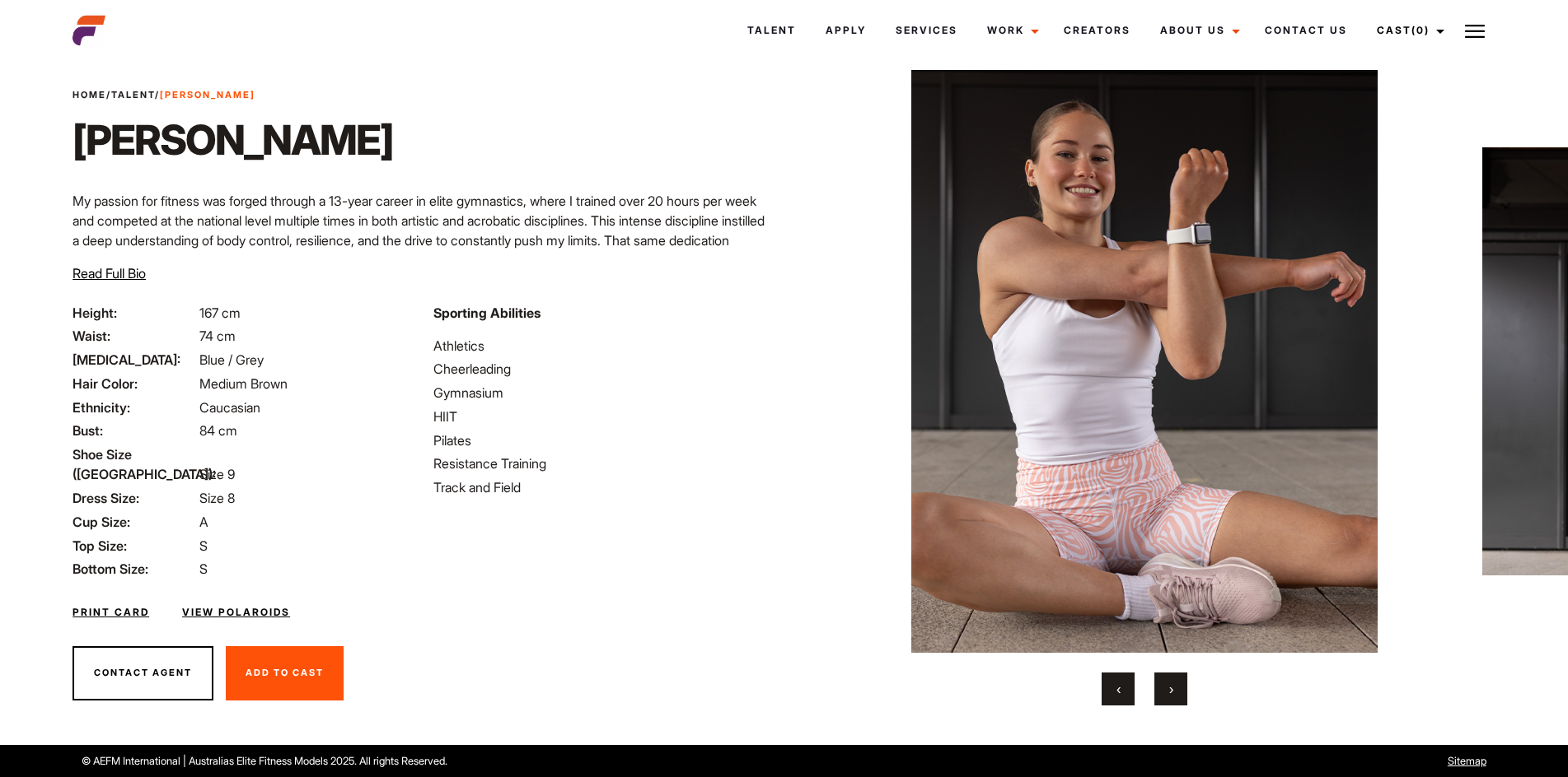
click at [1169, 689] on span "›" at bounding box center [1171, 689] width 4 height 17
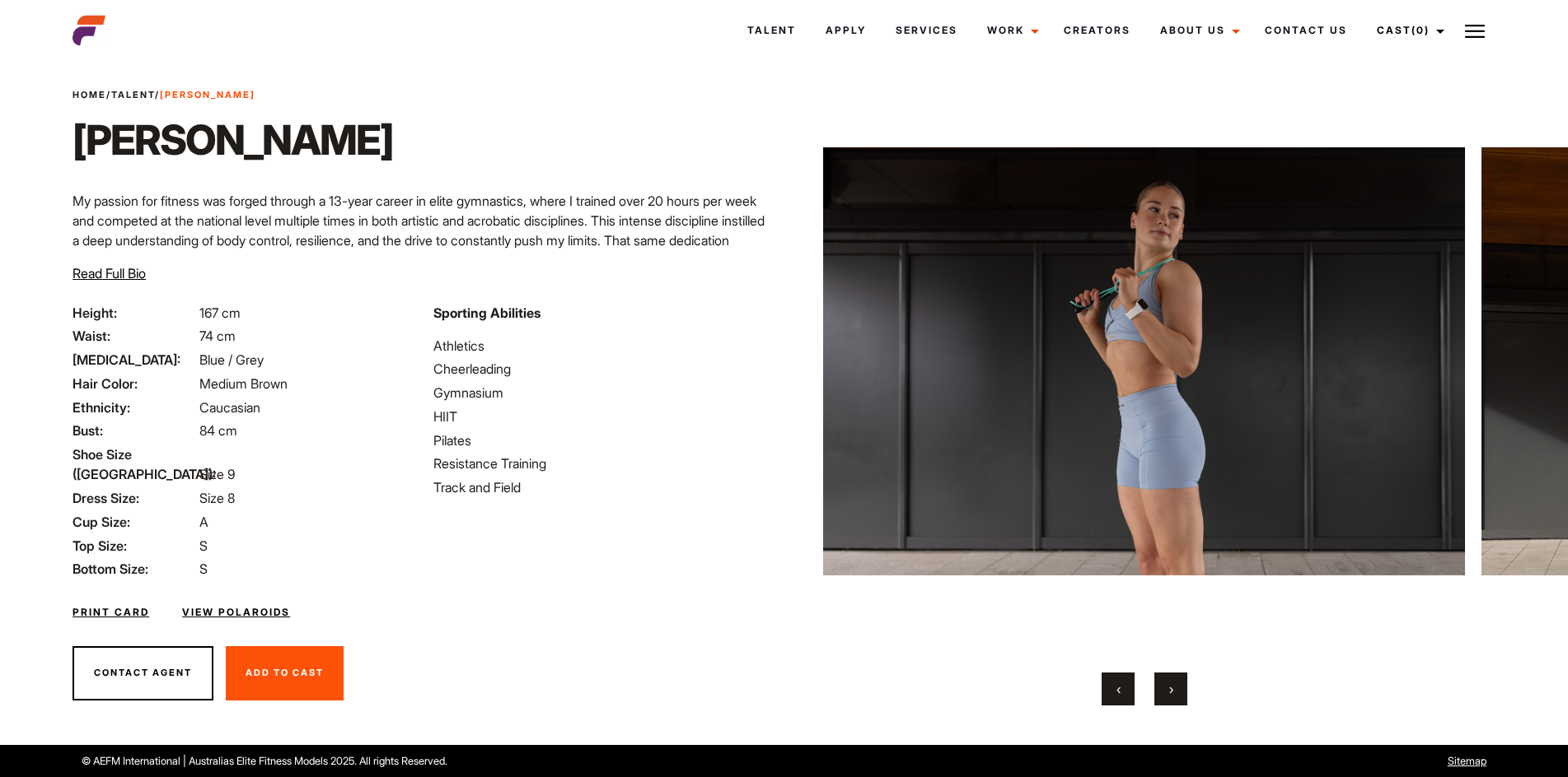
click at [1181, 699] on button "›" at bounding box center [1171, 689] width 33 height 33
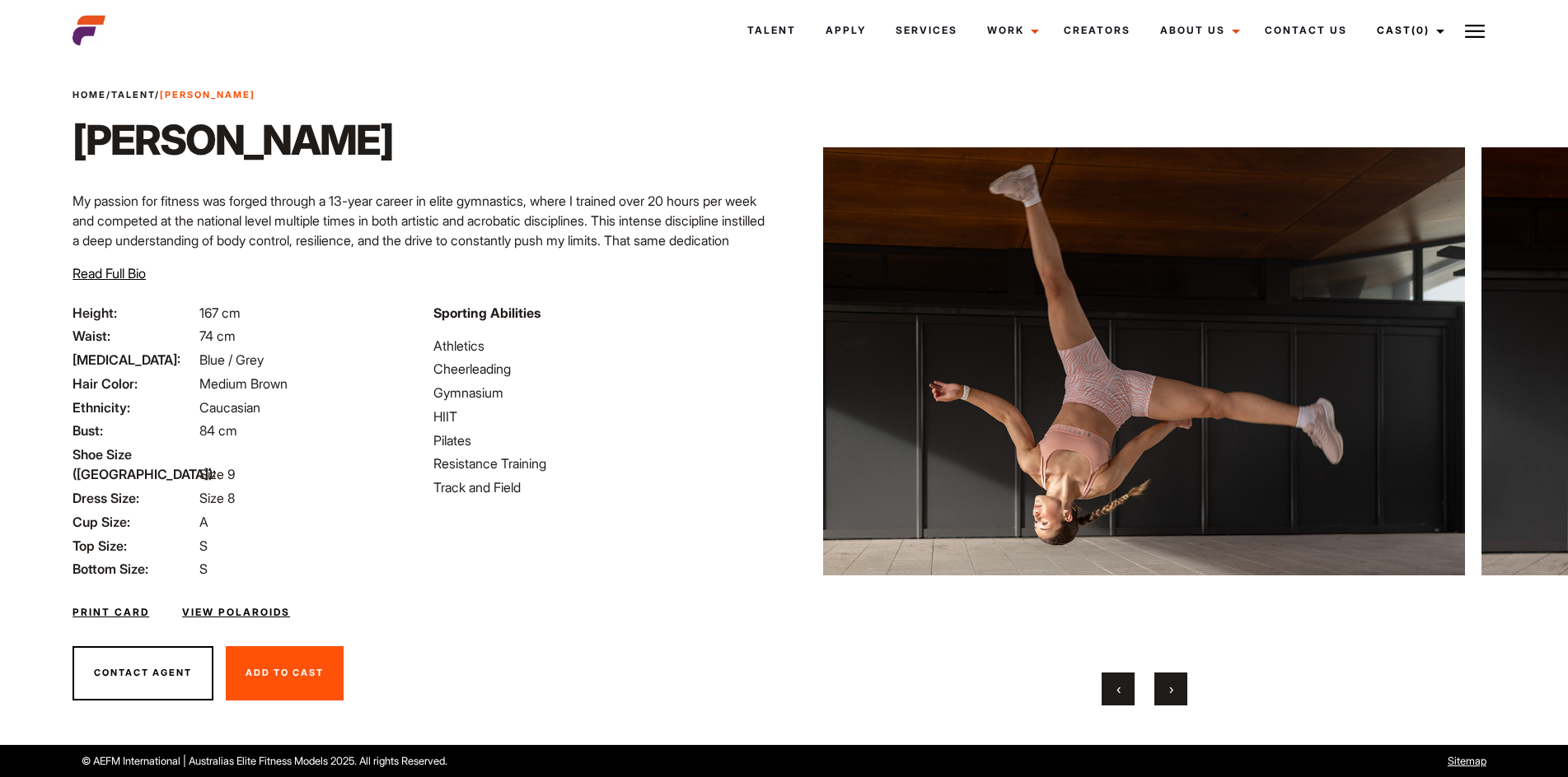
click at [1181, 699] on button "›" at bounding box center [1171, 689] width 33 height 33
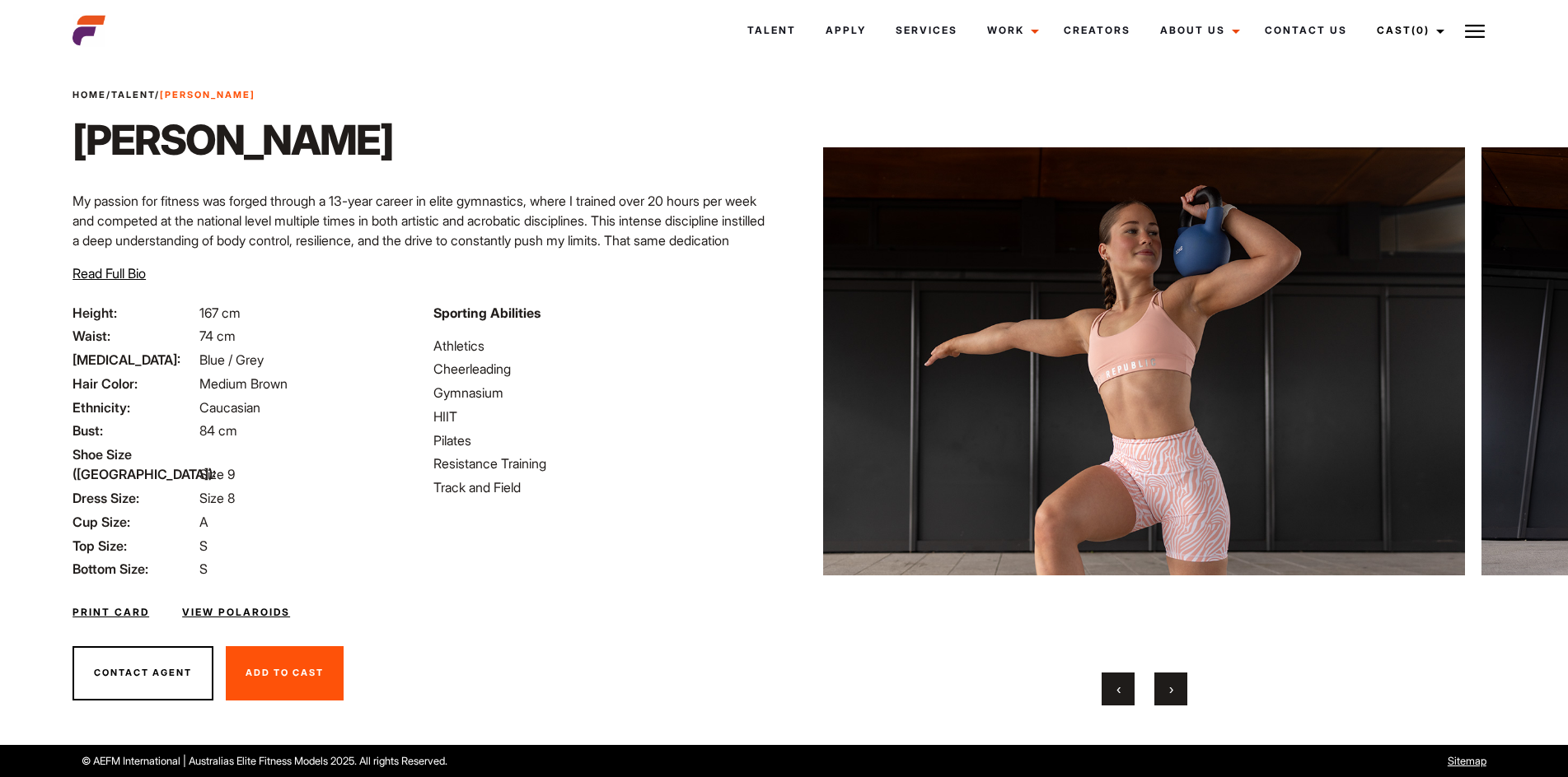
click at [1181, 699] on button "›" at bounding box center [1171, 689] width 33 height 33
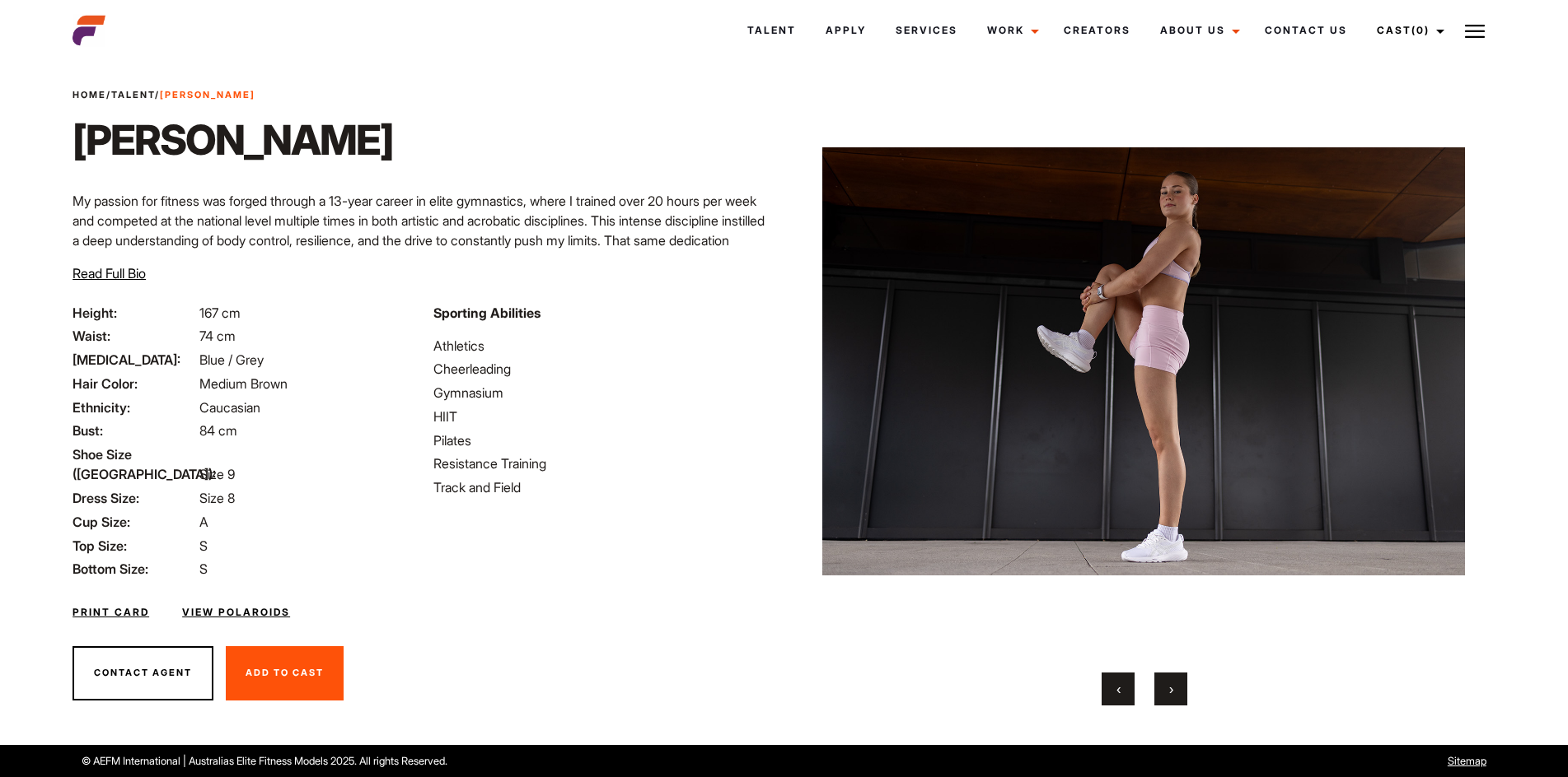
click at [1181, 699] on button "›" at bounding box center [1171, 689] width 33 height 33
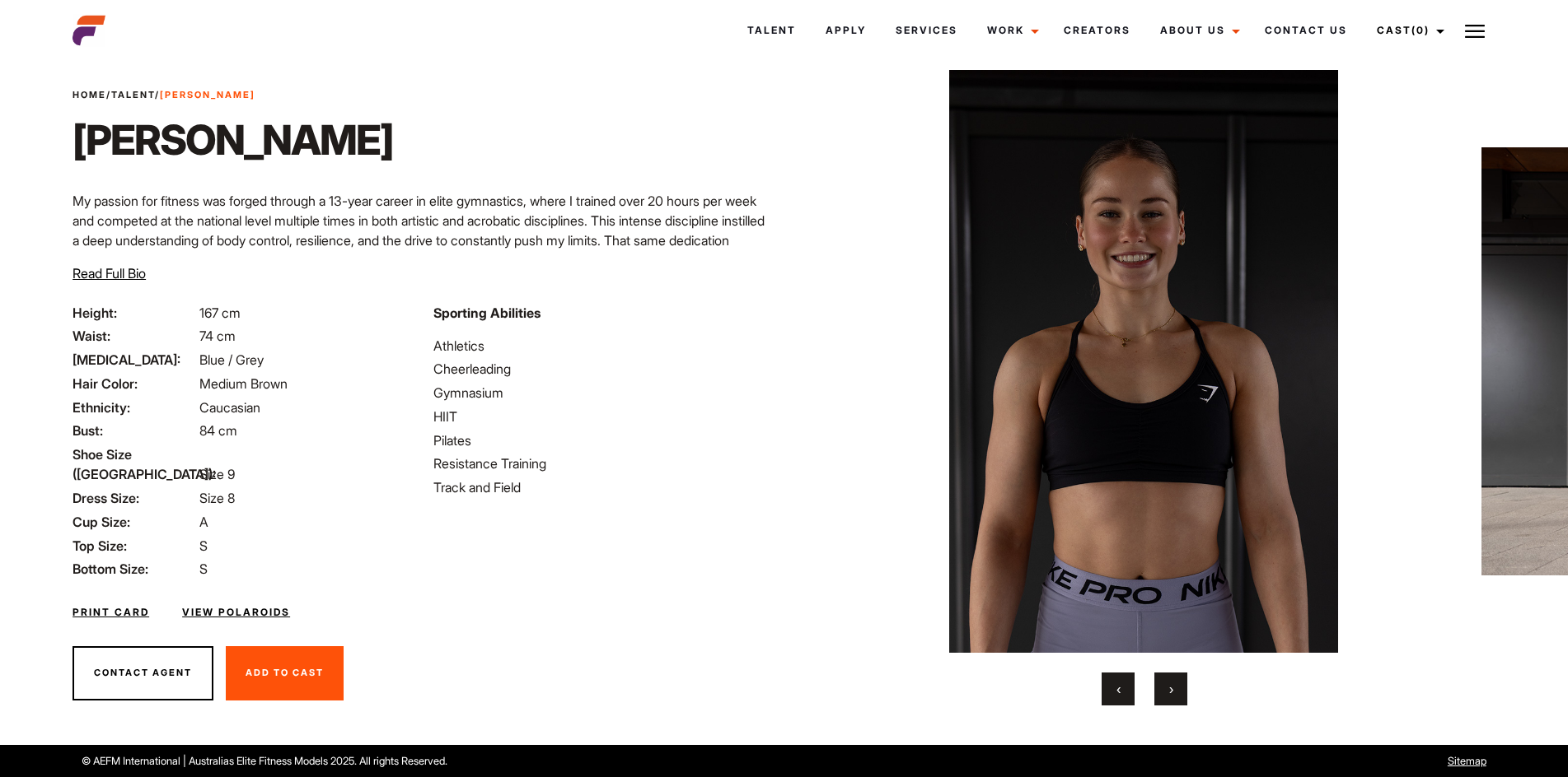
click at [1181, 699] on button "›" at bounding box center [1171, 689] width 33 height 33
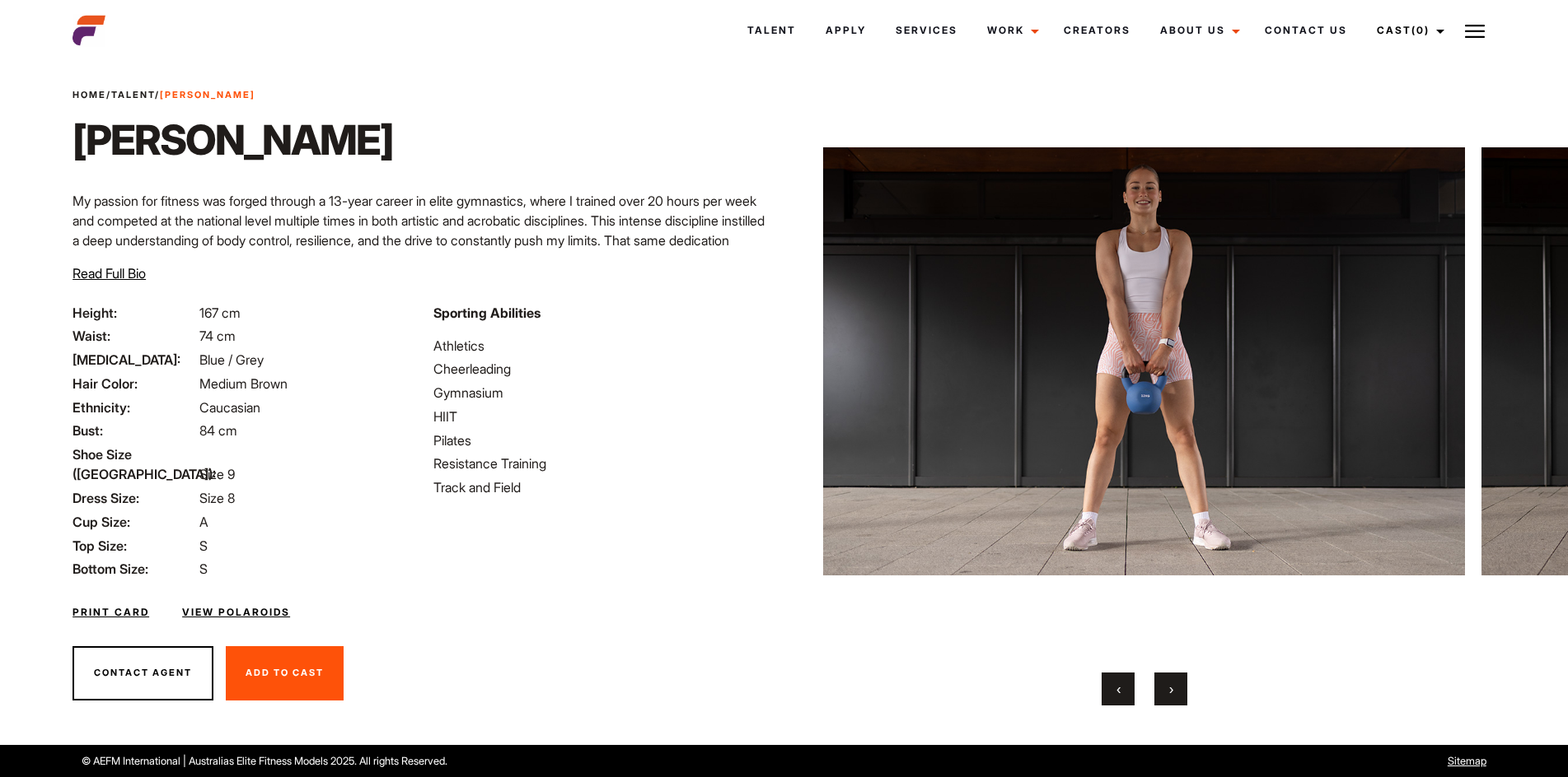
click at [1181, 699] on button "›" at bounding box center [1171, 689] width 33 height 33
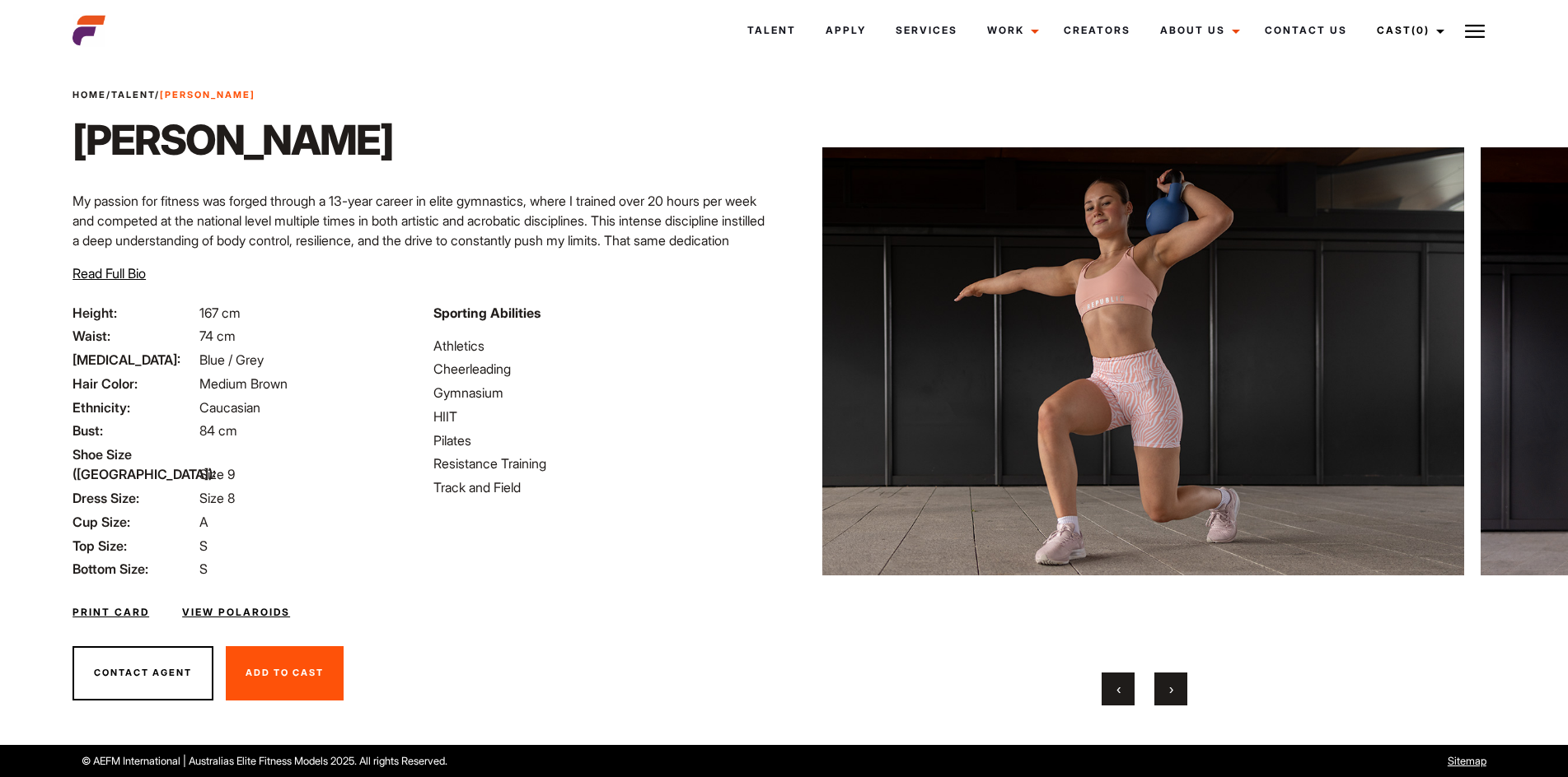
click at [1181, 699] on button "›" at bounding box center [1171, 689] width 33 height 33
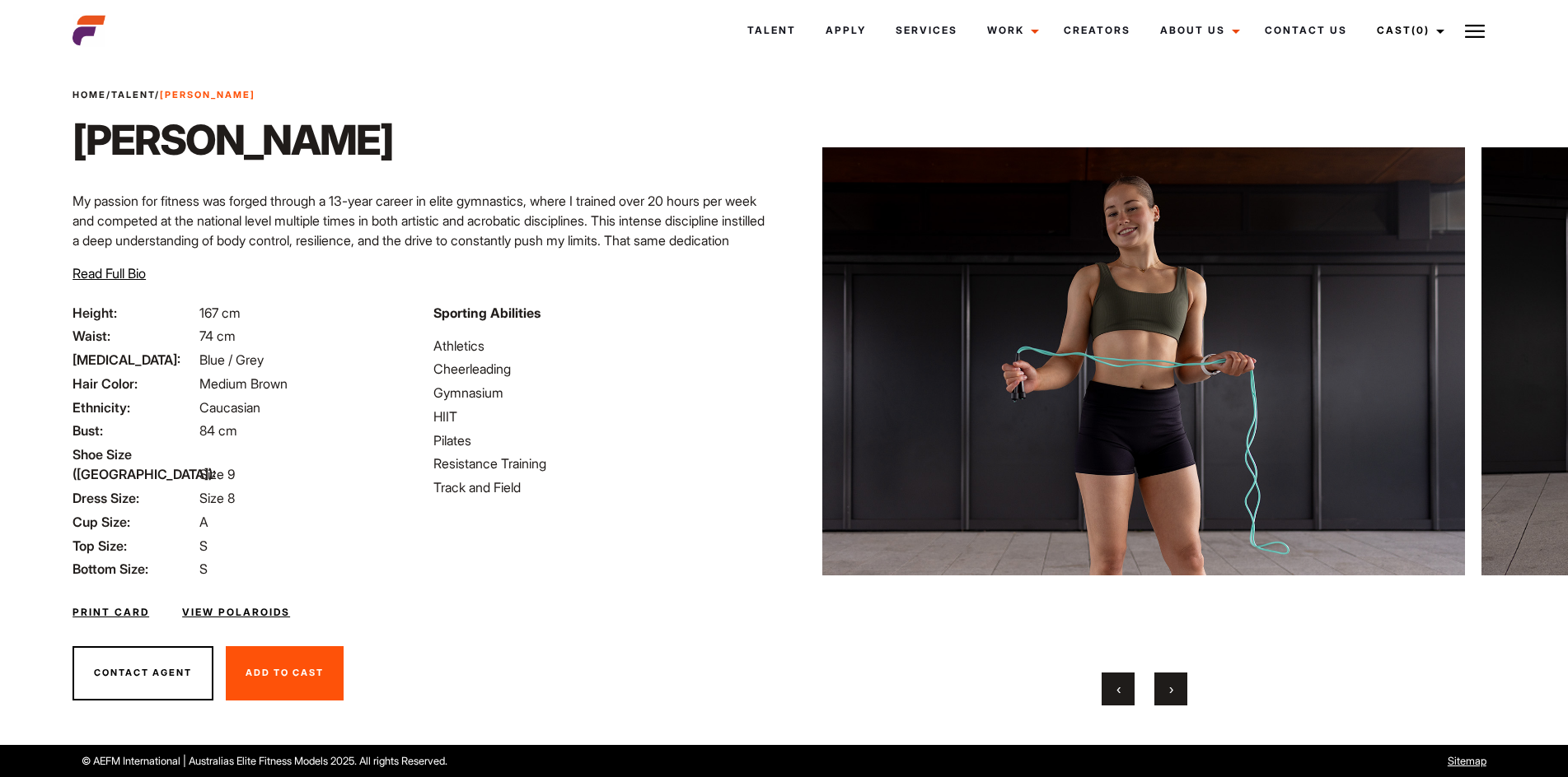
click at [1181, 699] on button "›" at bounding box center [1171, 689] width 33 height 33
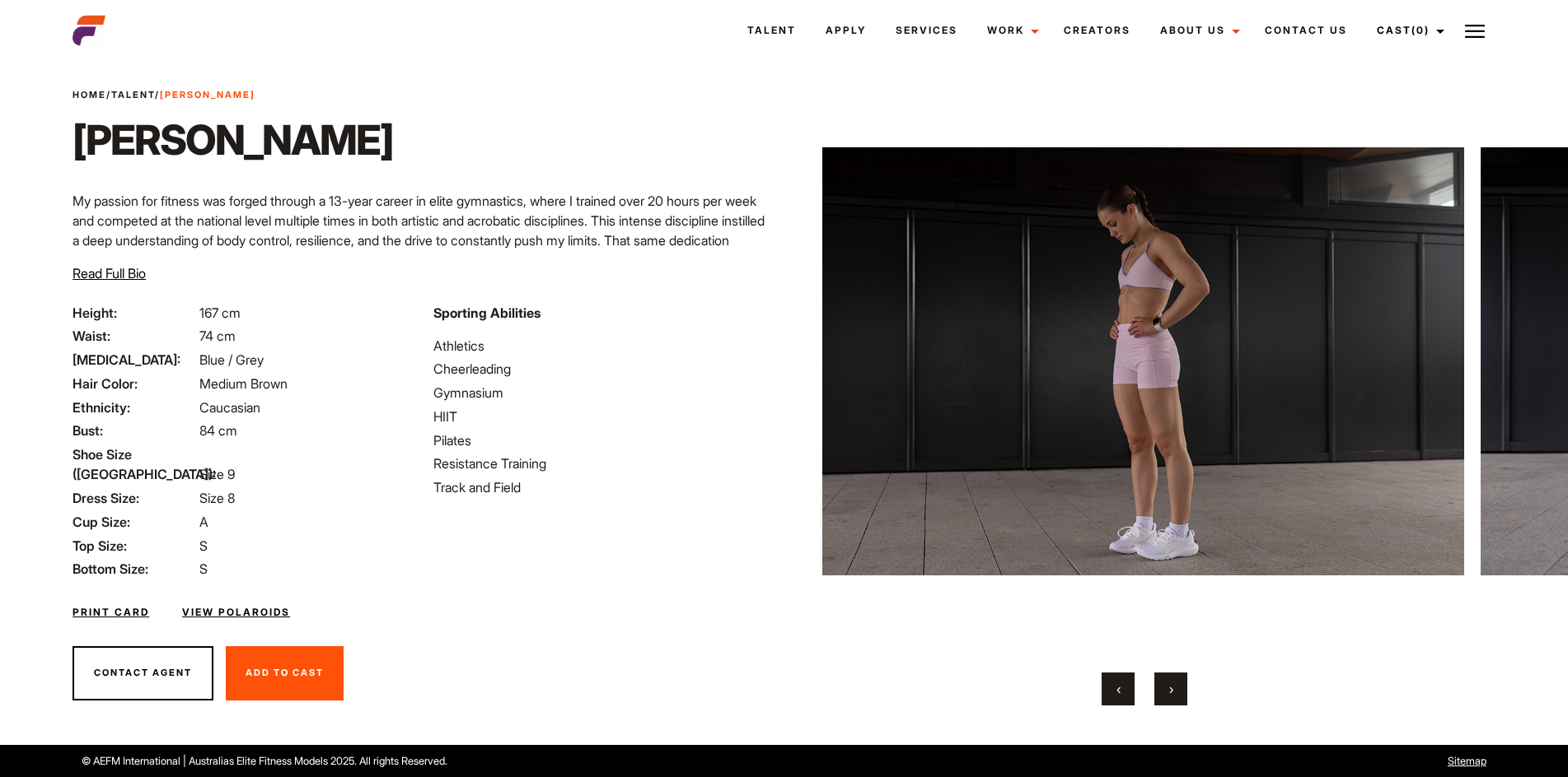
click at [1181, 699] on button "›" at bounding box center [1171, 689] width 33 height 33
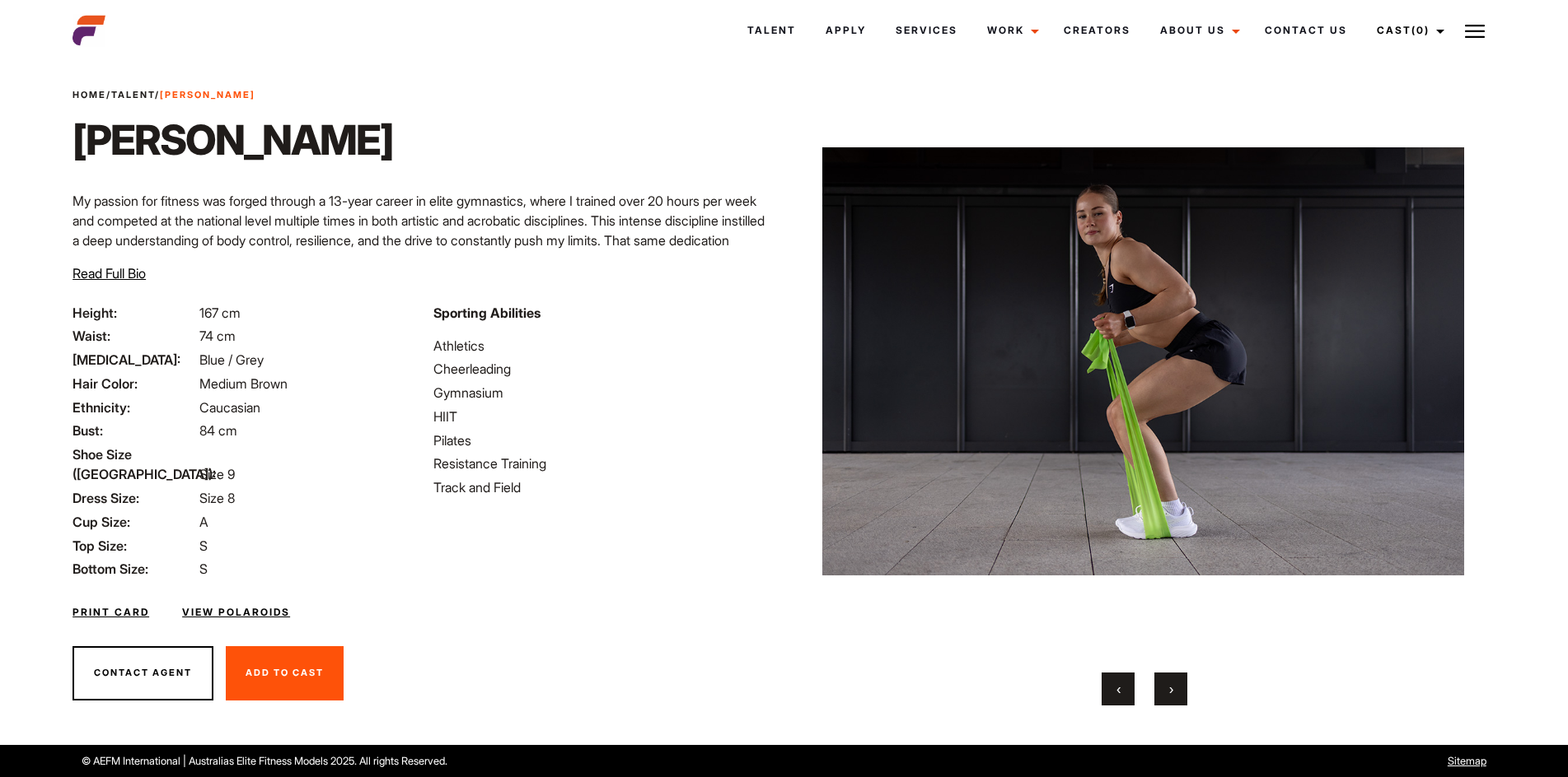
click at [265, 606] on link "View Polaroids" at bounding box center [236, 613] width 108 height 15
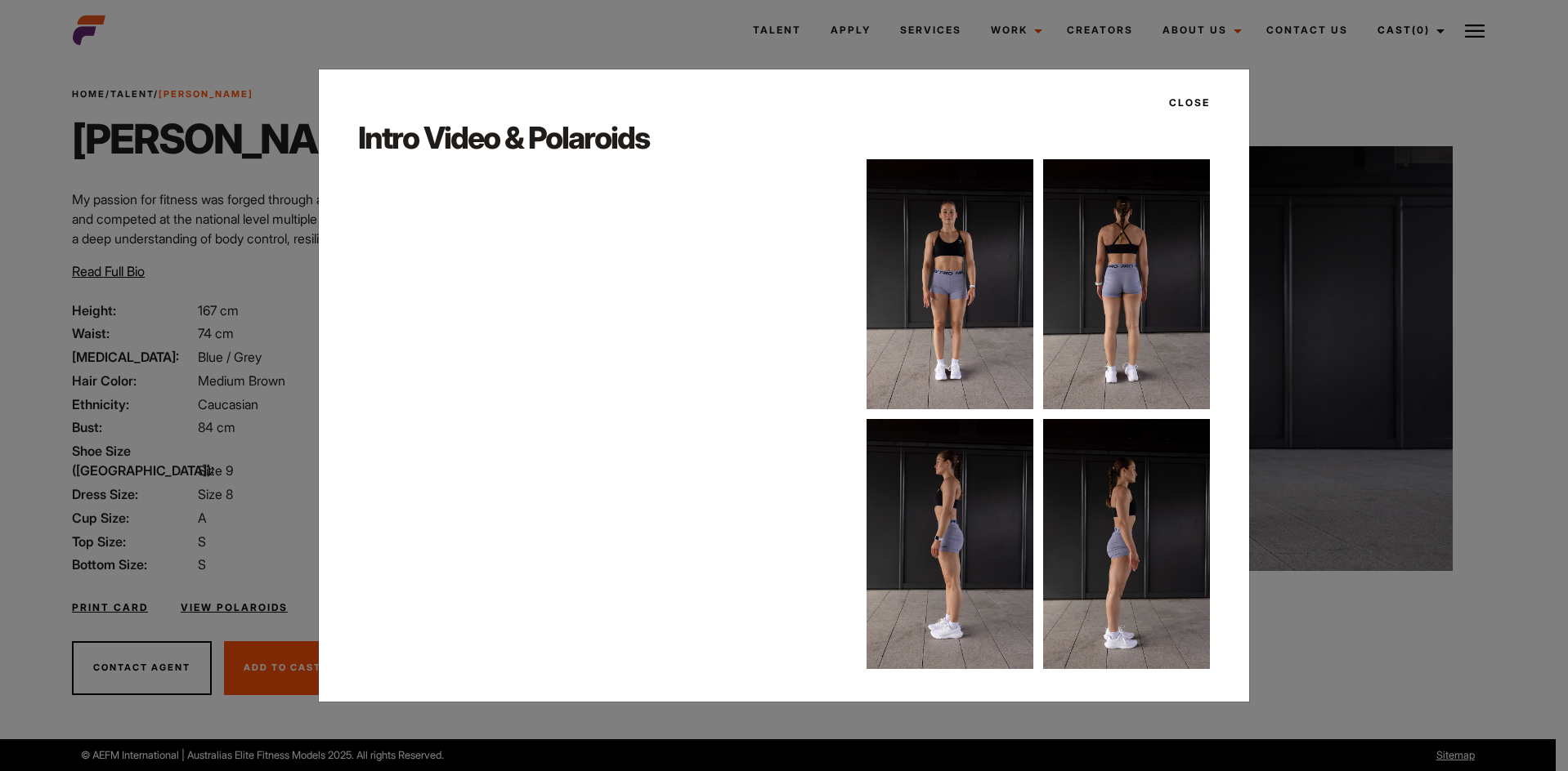
click at [171, 371] on div "Close Intro Video & Polaroids" at bounding box center [784, 385] width 1568 height 771
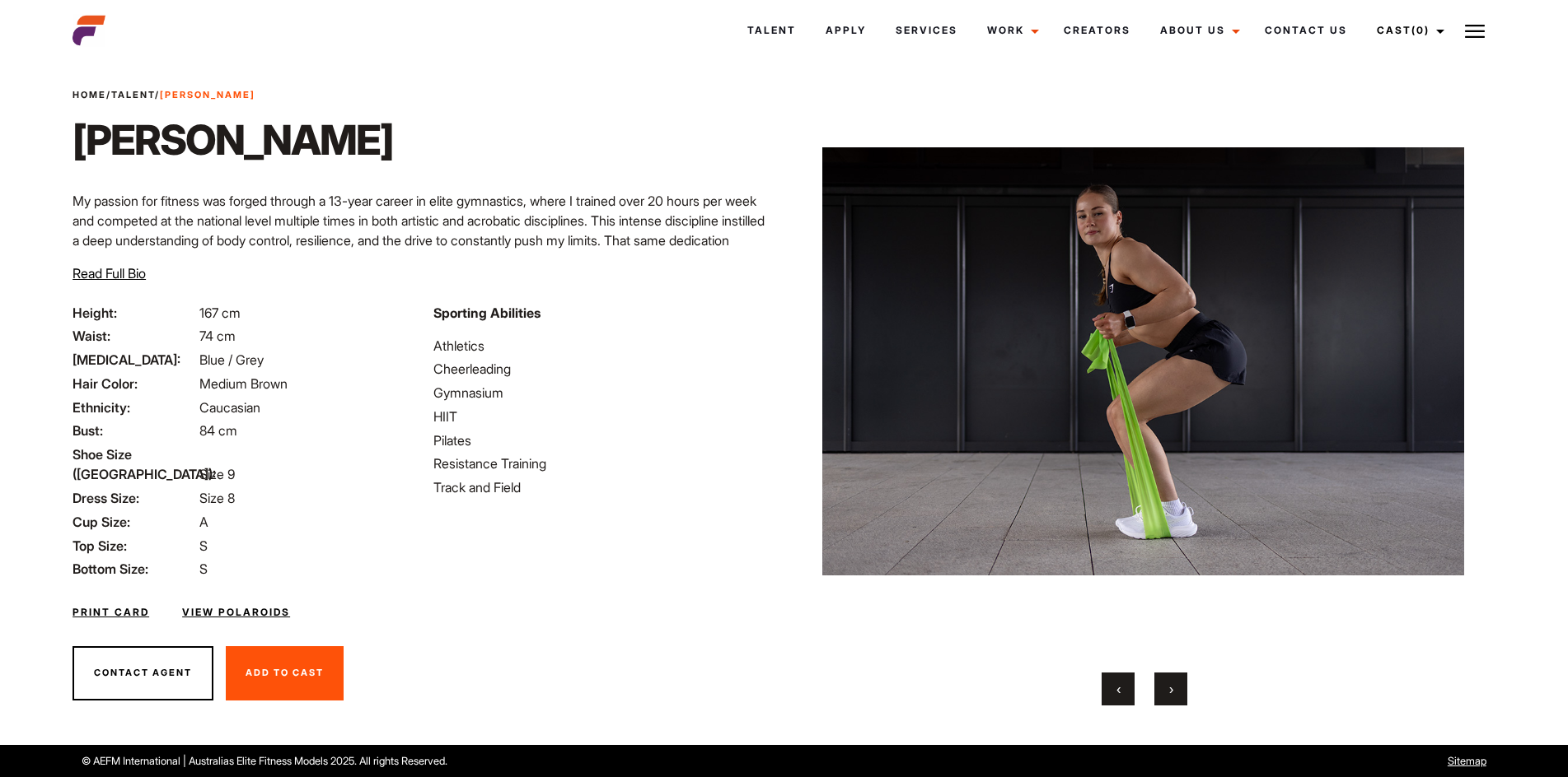
click at [123, 606] on link "Print Card" at bounding box center [111, 613] width 77 height 15
click at [1169, 690] on span "›" at bounding box center [1171, 689] width 4 height 17
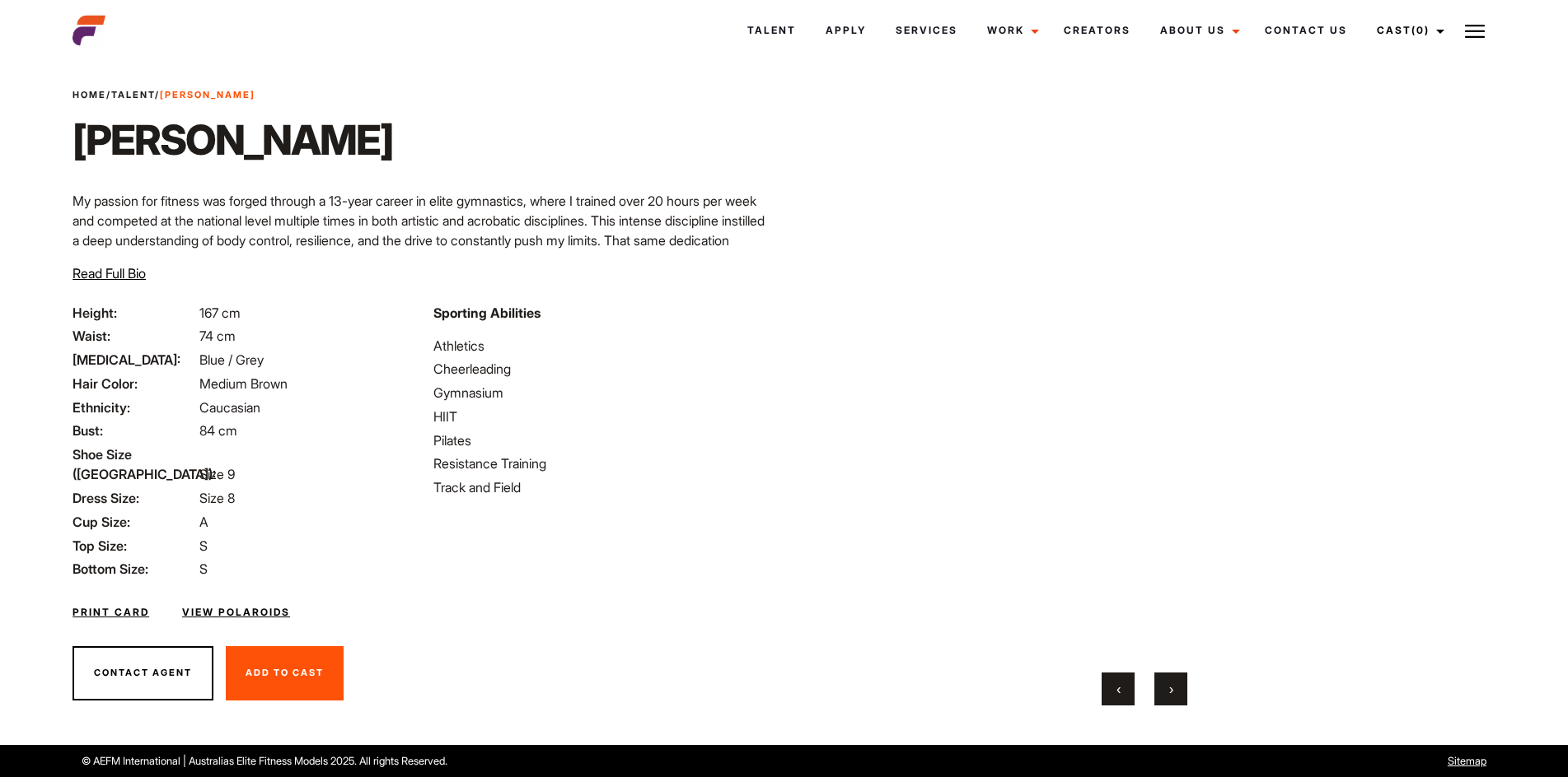
click at [1169, 690] on span "›" at bounding box center [1171, 689] width 4 height 17
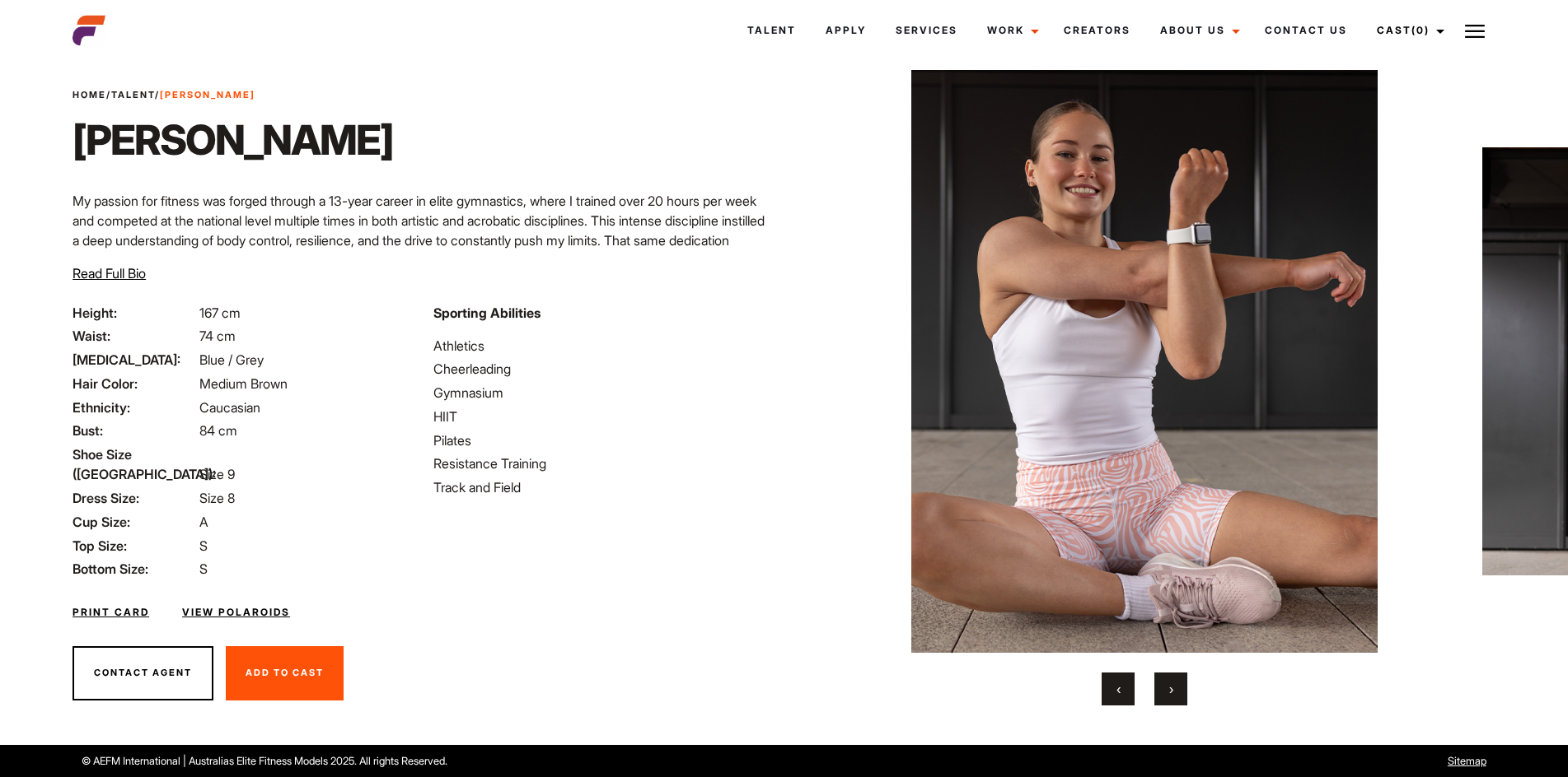
click at [1169, 690] on span "›" at bounding box center [1171, 689] width 4 height 17
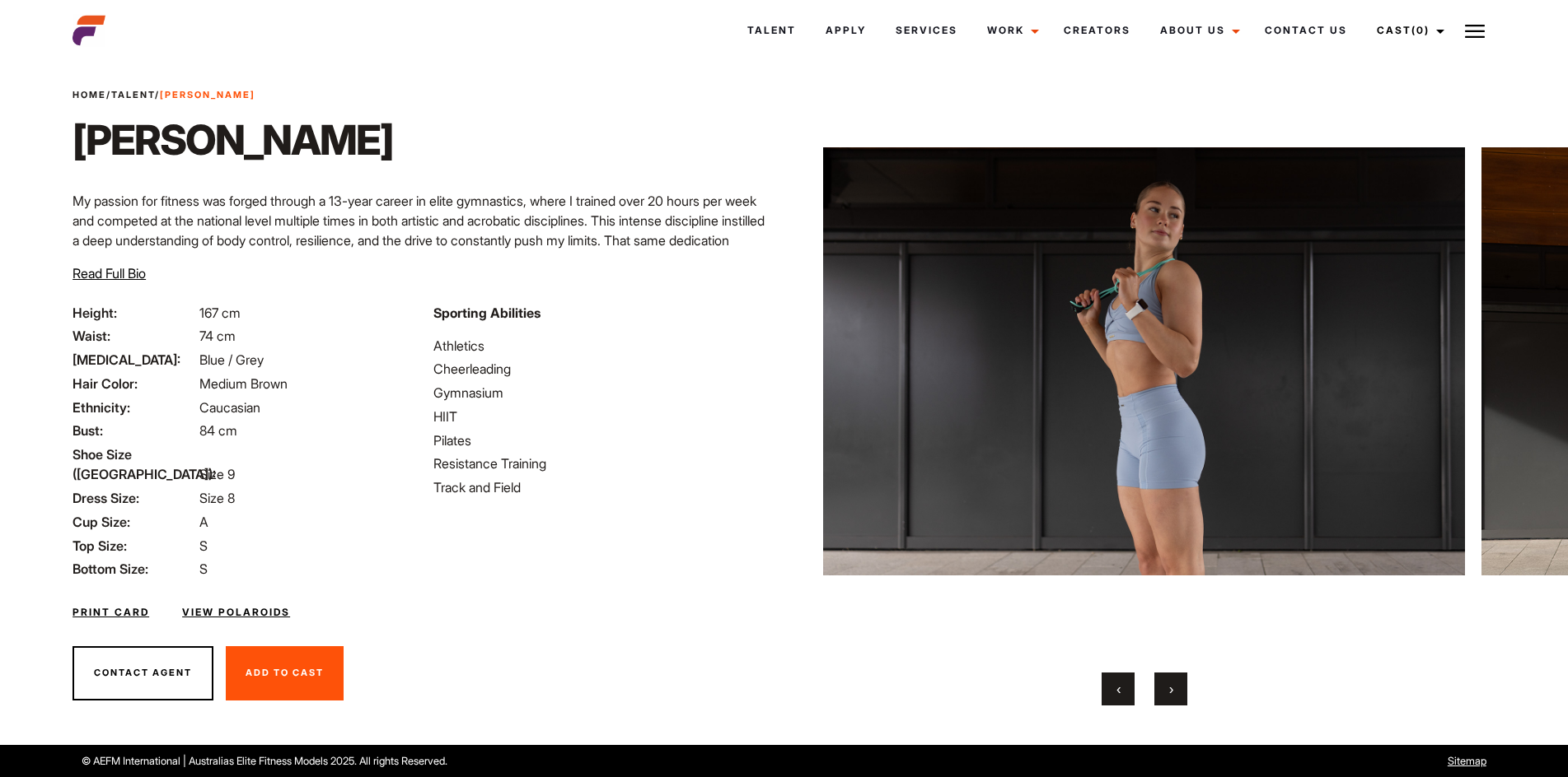
click at [1169, 690] on span "›" at bounding box center [1171, 689] width 4 height 17
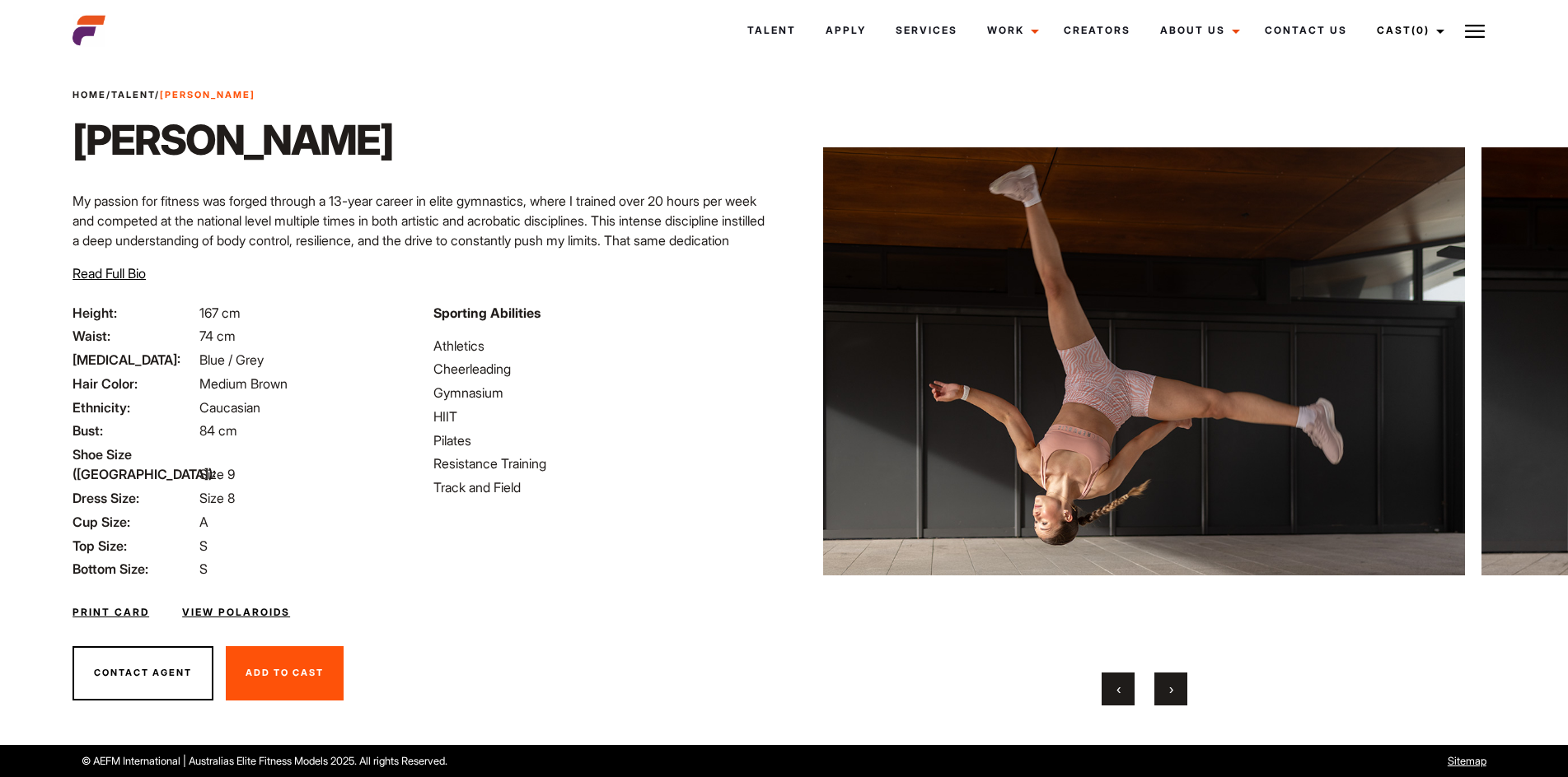
click at [1169, 690] on span "›" at bounding box center [1171, 689] width 4 height 17
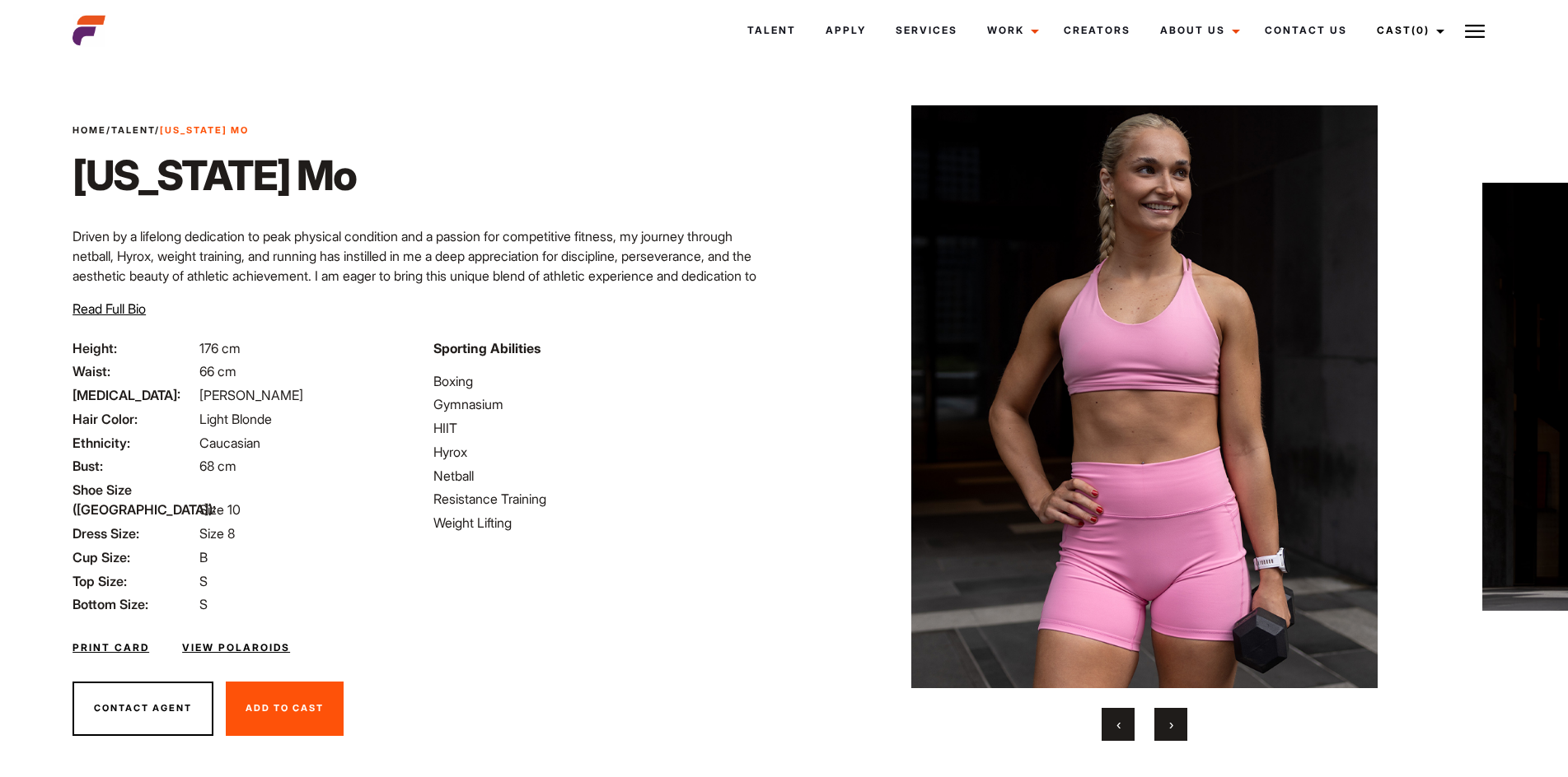
click at [1172, 725] on span "›" at bounding box center [1171, 724] width 4 height 17
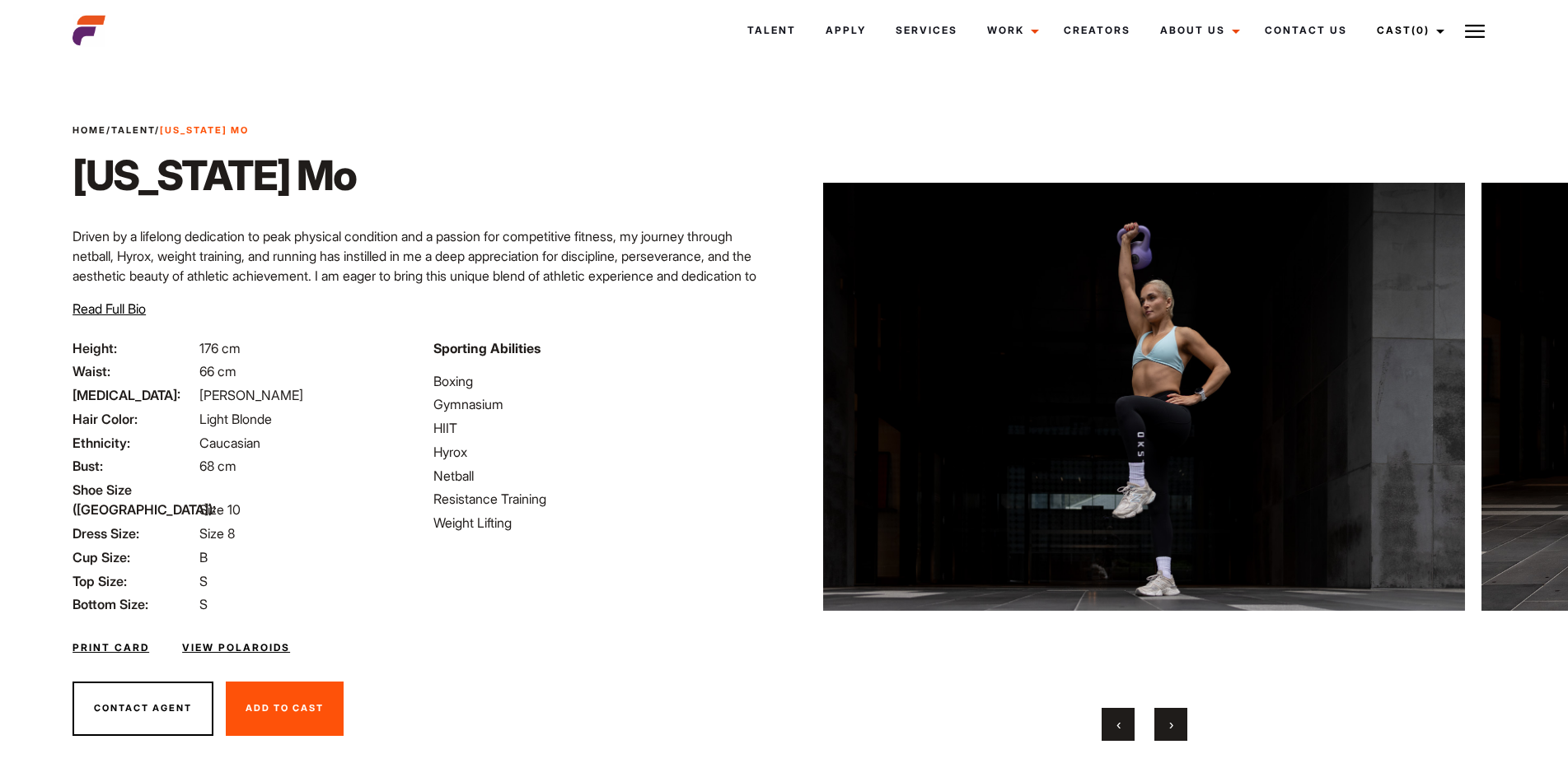
click at [1172, 725] on span "›" at bounding box center [1171, 724] width 4 height 17
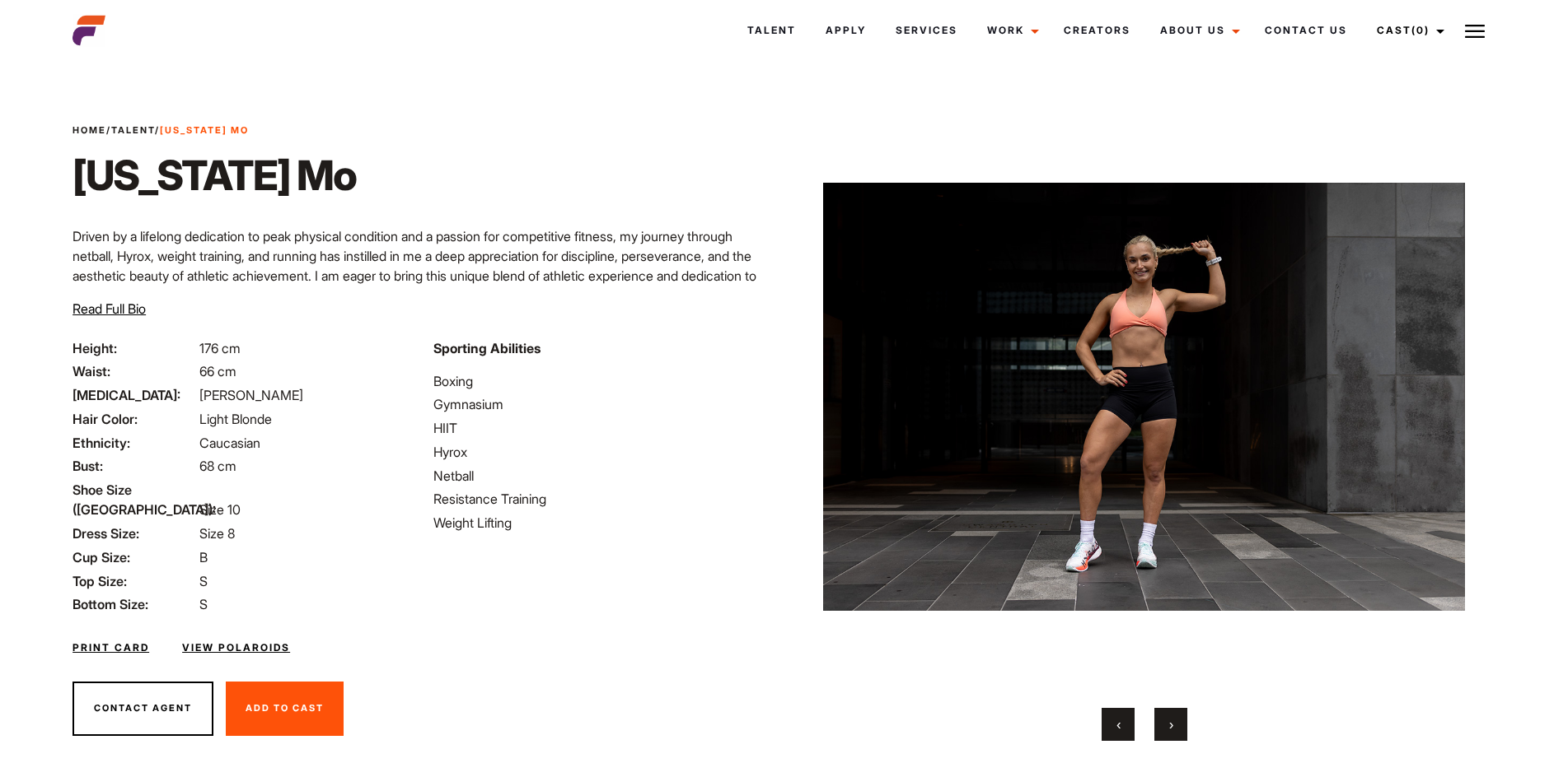
click at [1172, 725] on span "›" at bounding box center [1171, 724] width 4 height 17
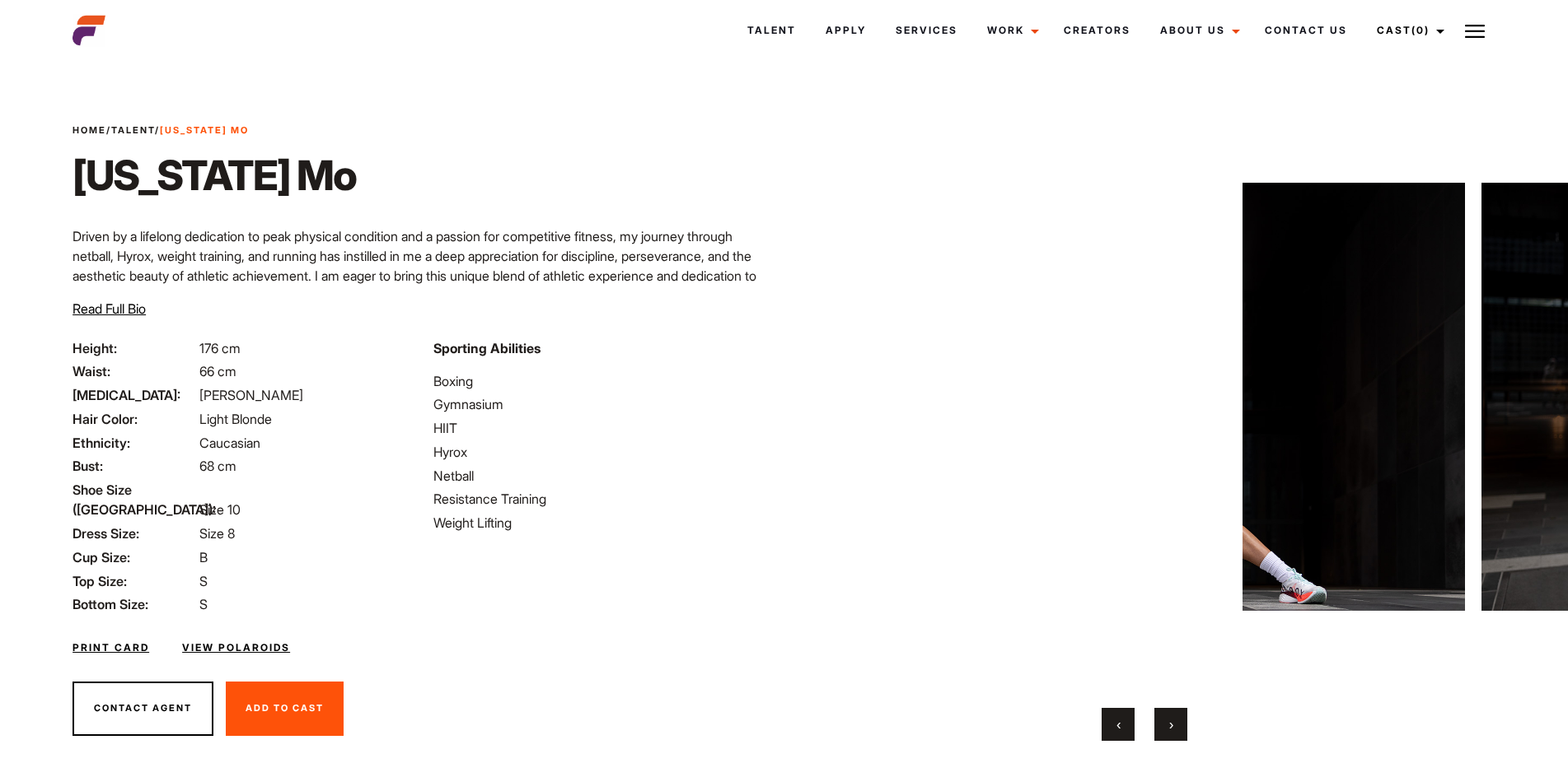
click at [1172, 725] on span "›" at bounding box center [1171, 724] width 4 height 17
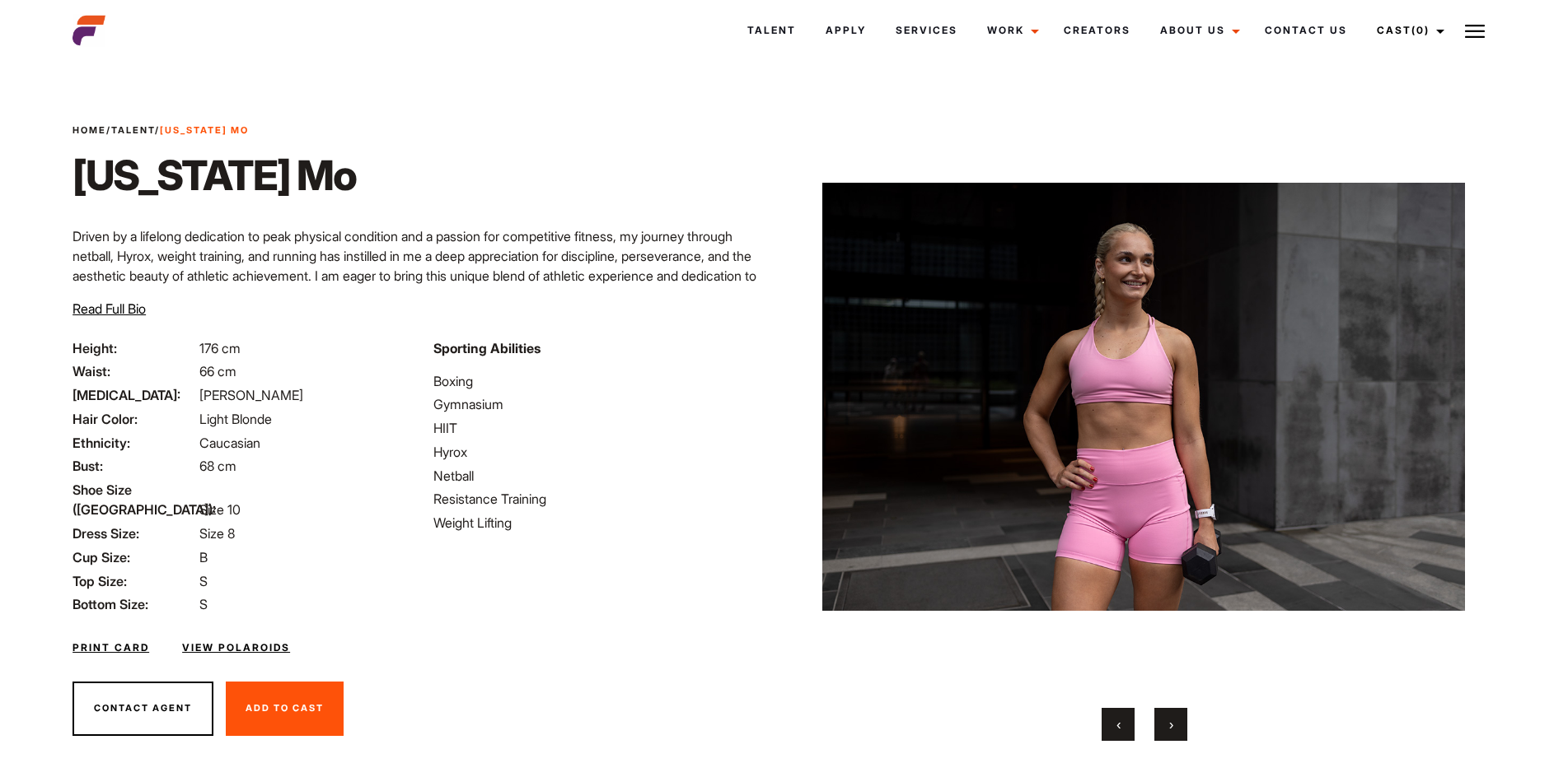
click at [1172, 725] on span "›" at bounding box center [1171, 724] width 4 height 17
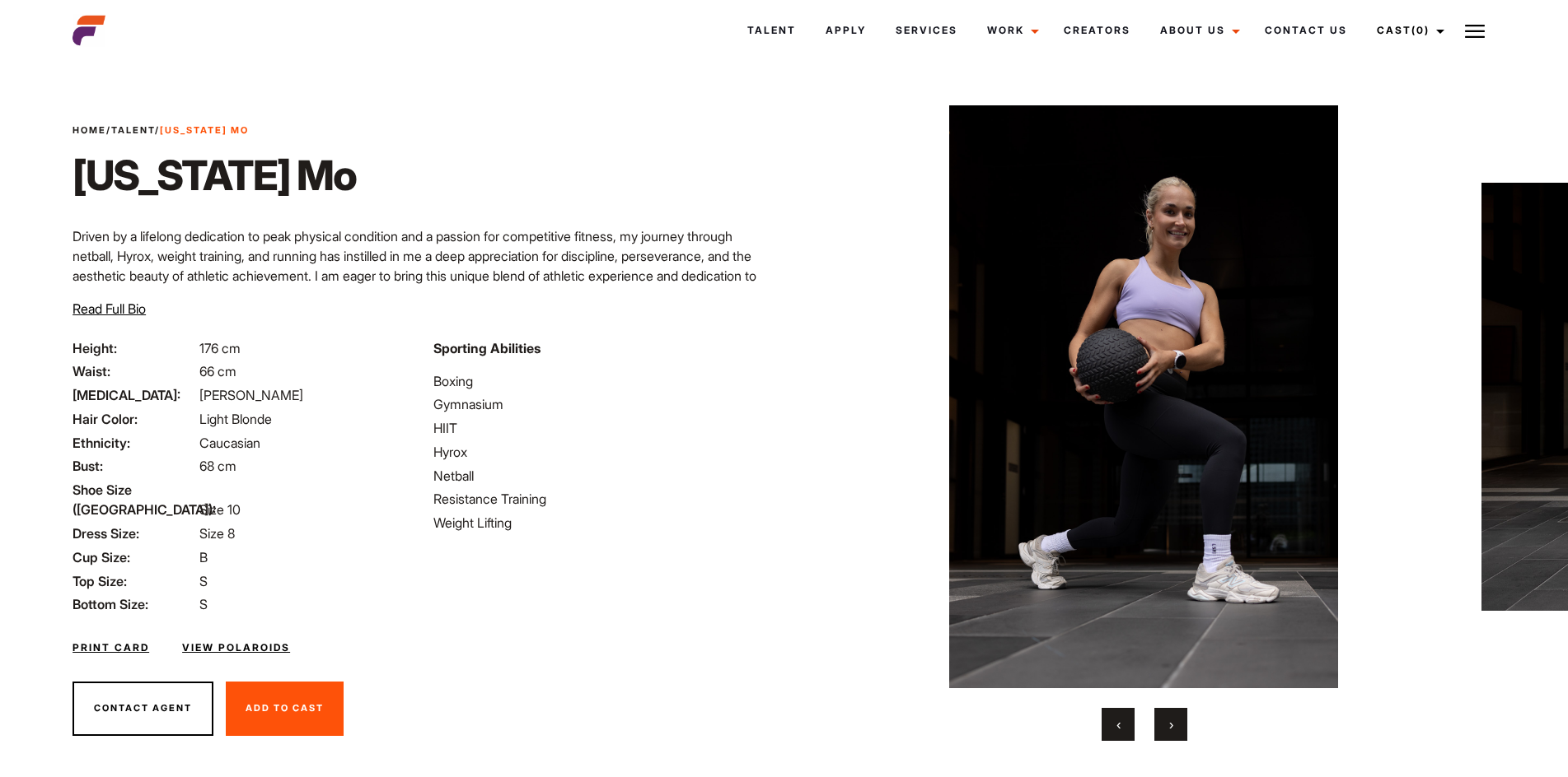
click at [1172, 725] on span "›" at bounding box center [1171, 724] width 4 height 17
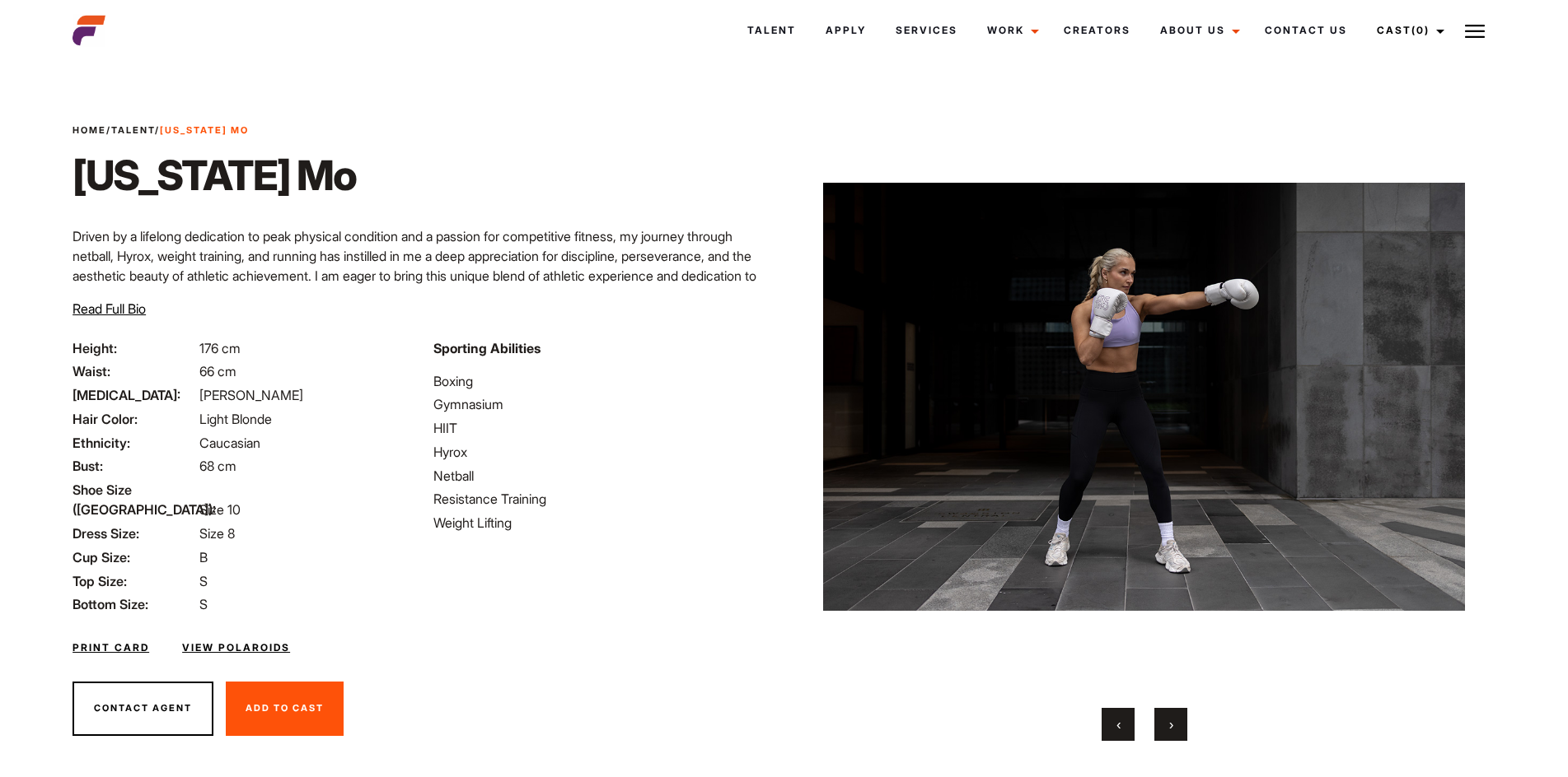
click at [1172, 725] on span "›" at bounding box center [1171, 724] width 4 height 17
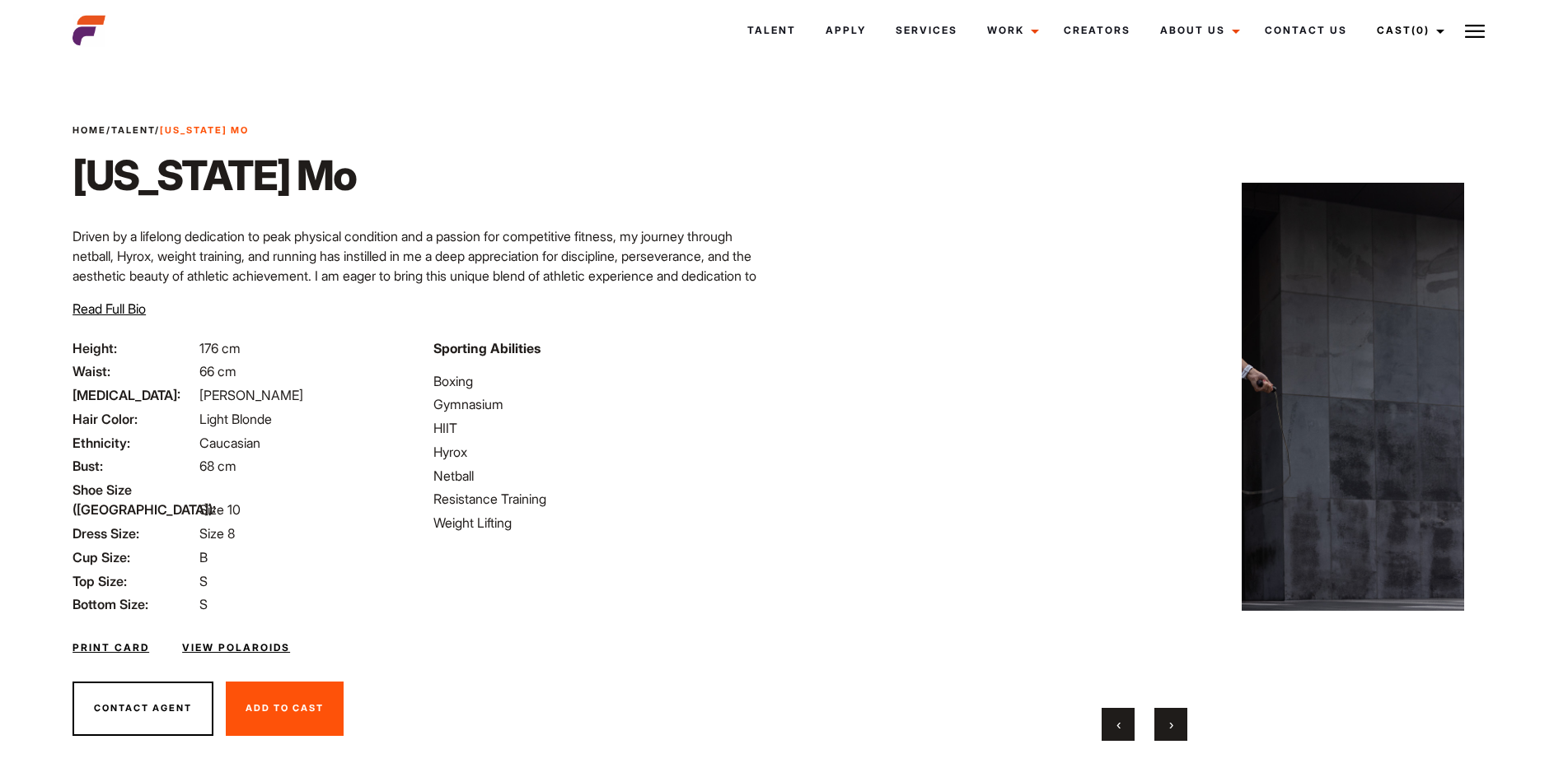
click at [1172, 725] on span "›" at bounding box center [1171, 724] width 4 height 17
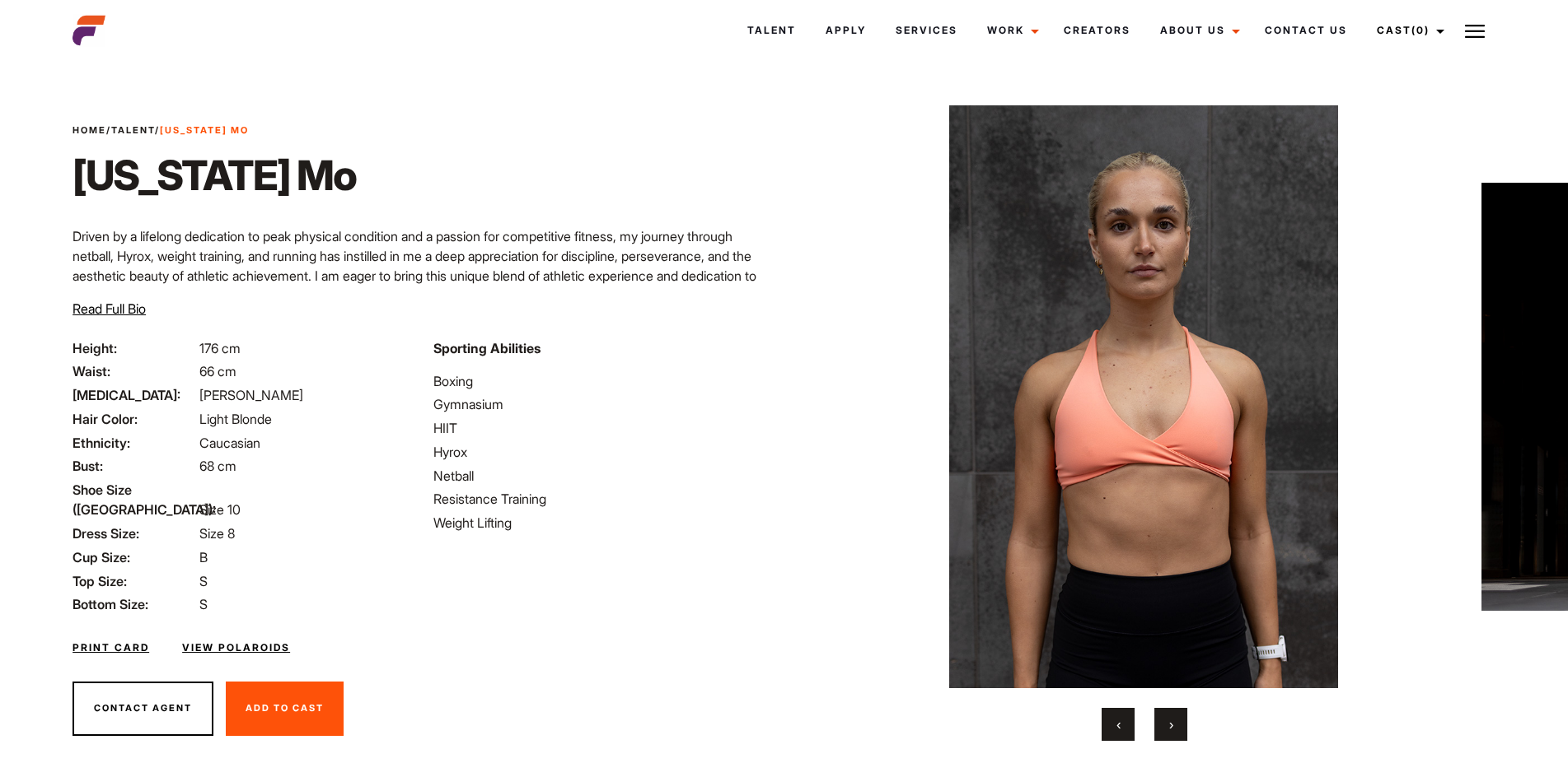
click at [1172, 725] on span "›" at bounding box center [1171, 724] width 4 height 17
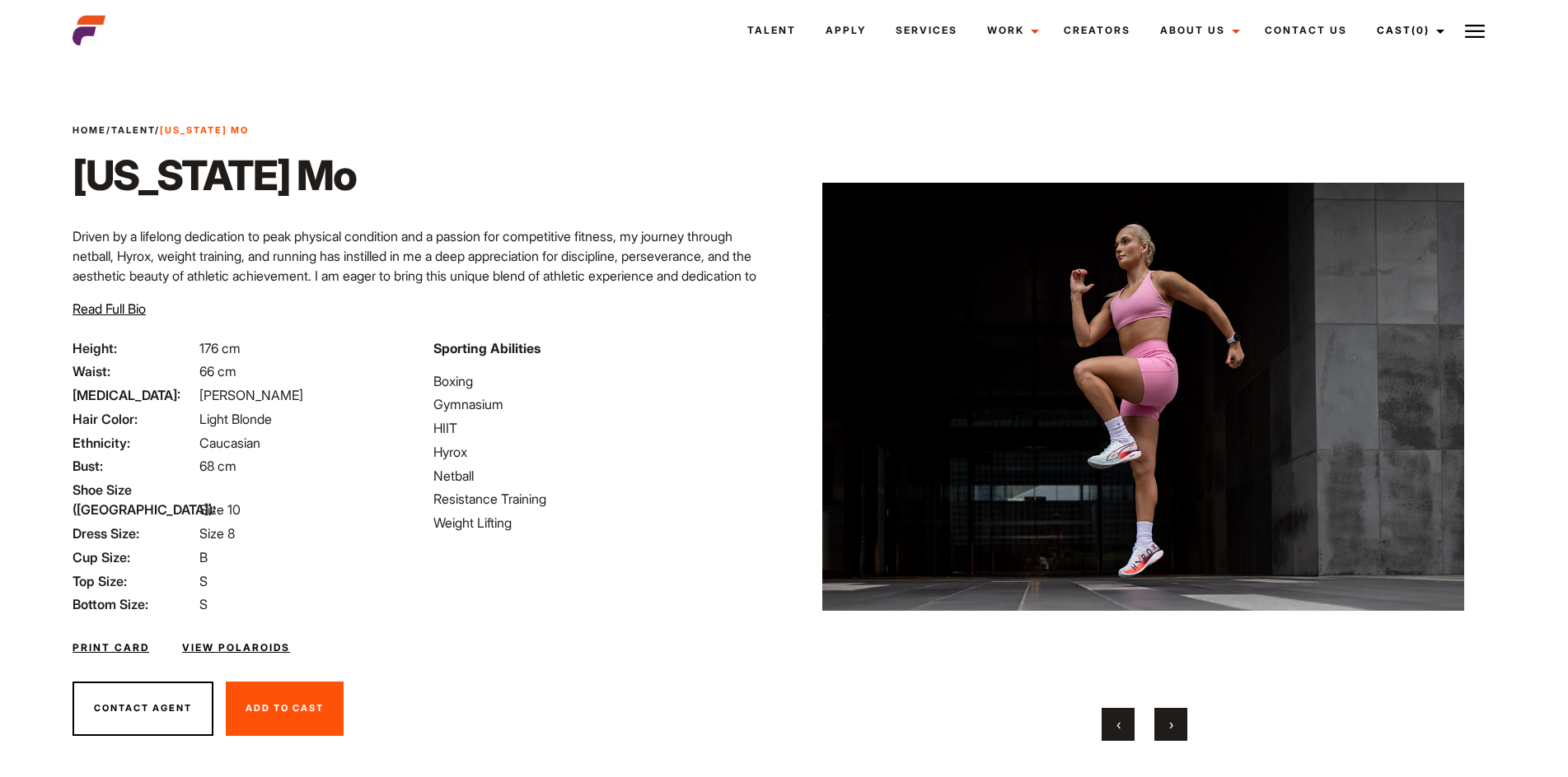
click at [256, 640] on link "View Polaroids" at bounding box center [236, 647] width 108 height 15
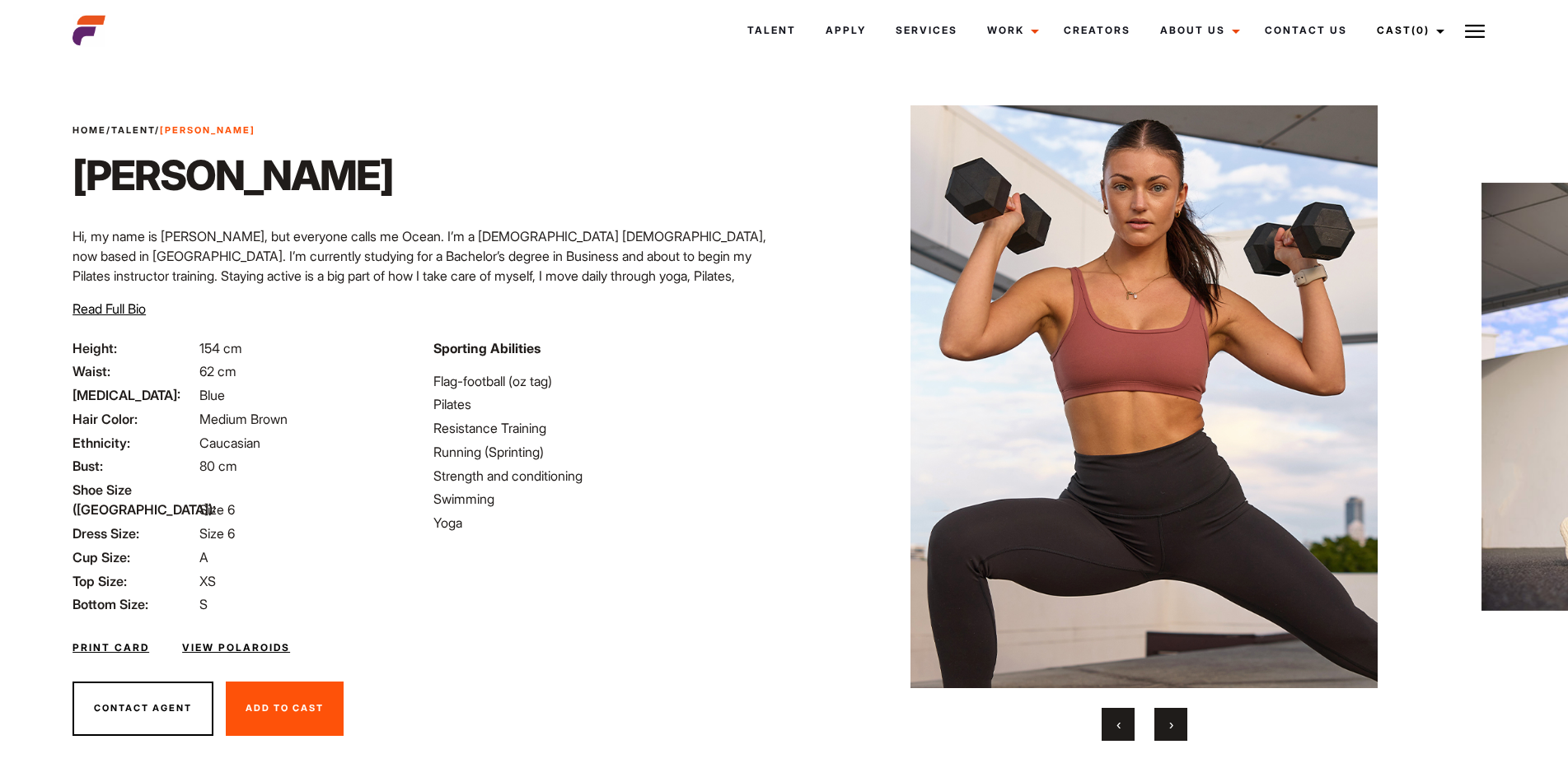
click at [1168, 723] on button "›" at bounding box center [1171, 725] width 33 height 33
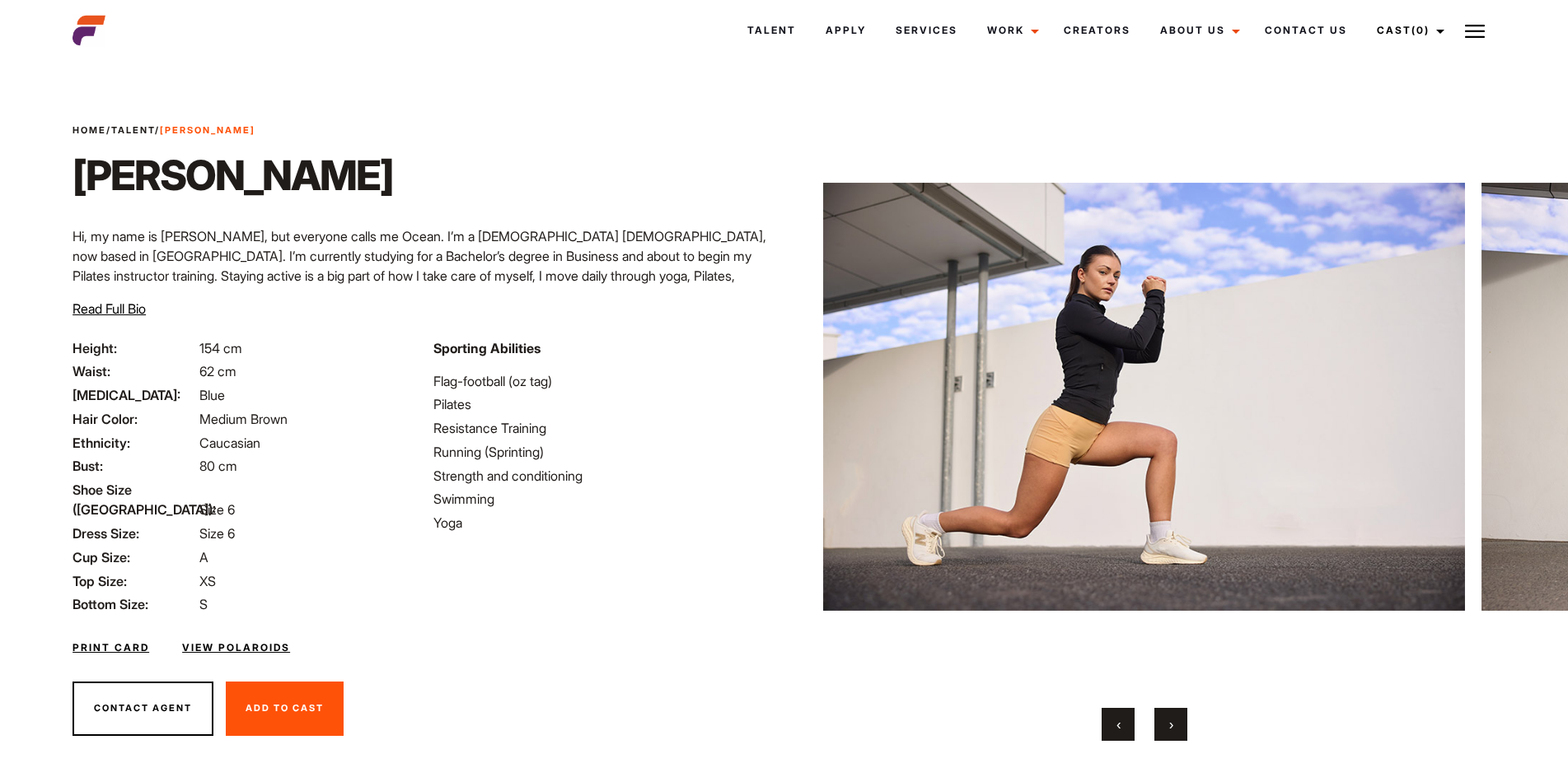
click at [1168, 723] on button "›" at bounding box center [1171, 725] width 33 height 33
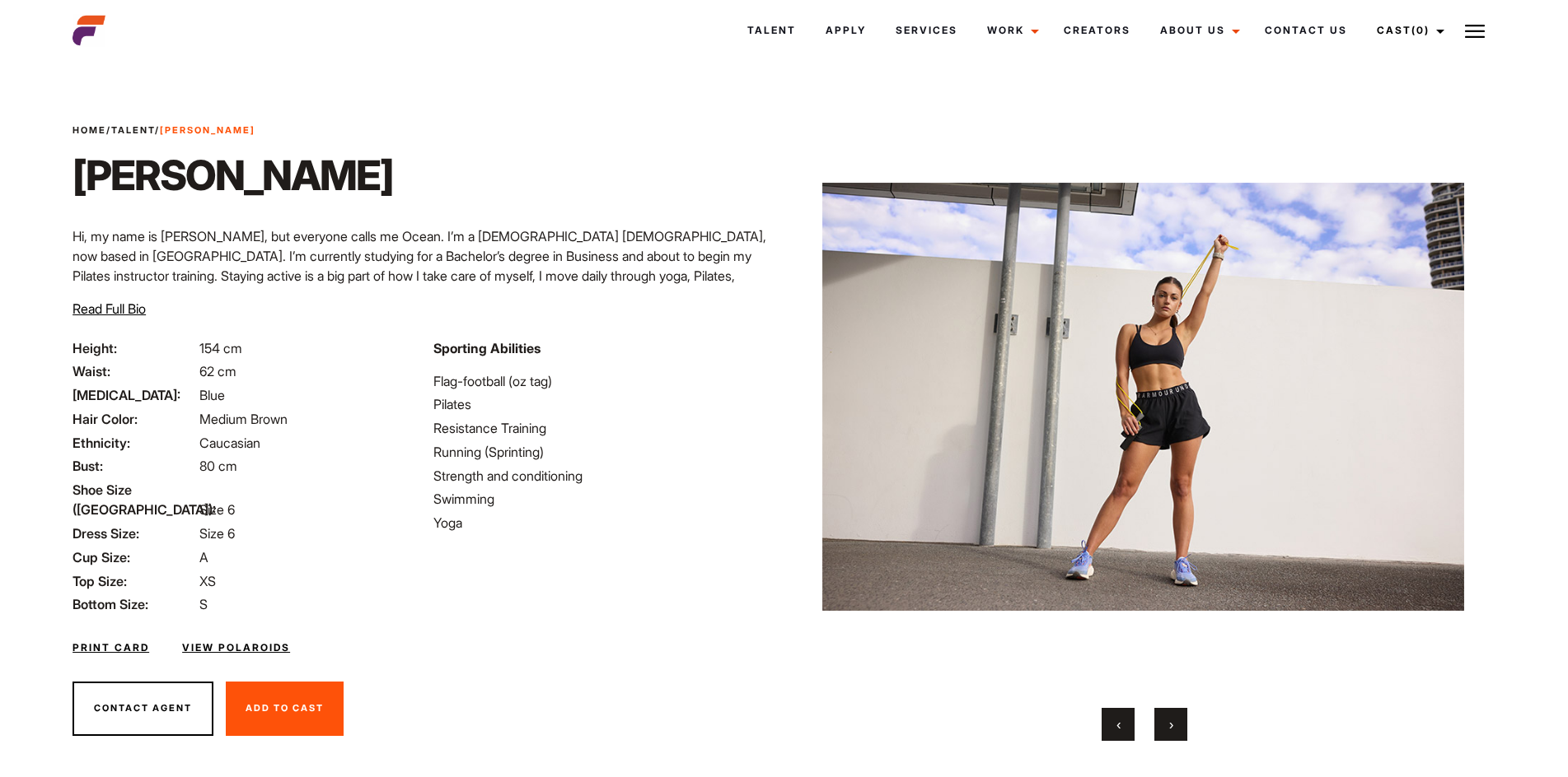
click at [1168, 723] on button "›" at bounding box center [1171, 725] width 33 height 33
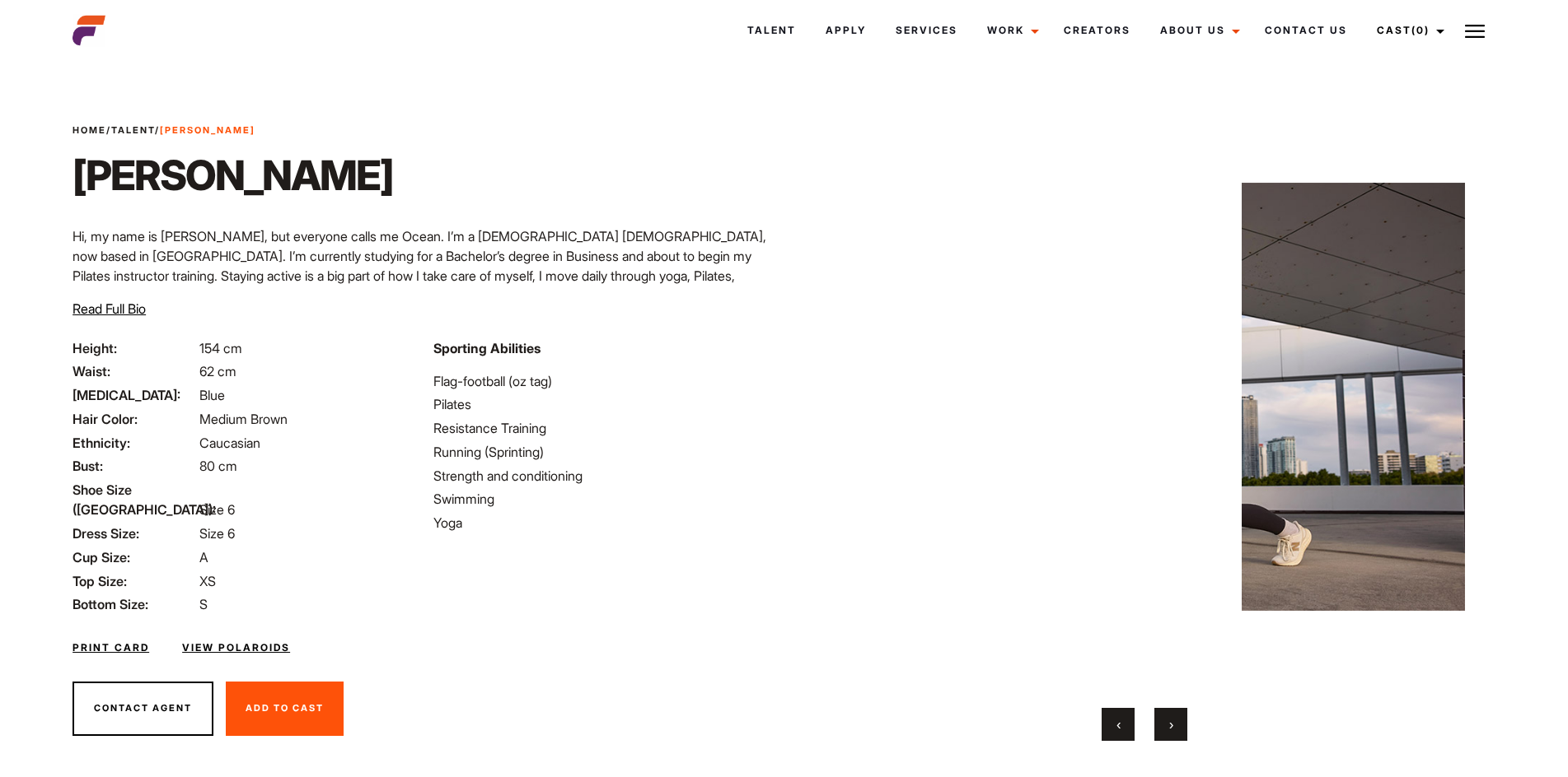
click at [1168, 723] on button "›" at bounding box center [1171, 725] width 33 height 33
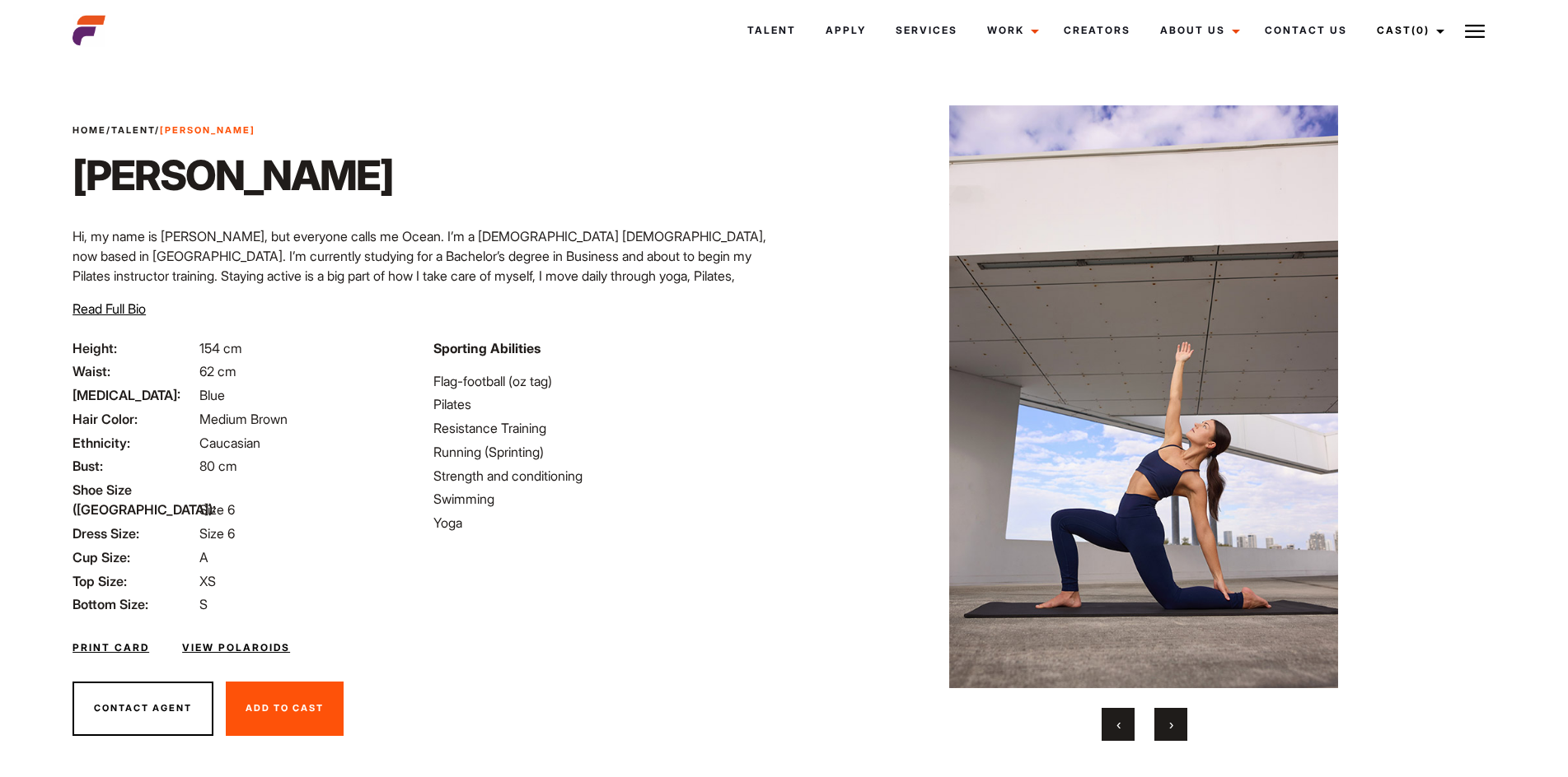
click at [1168, 723] on button "›" at bounding box center [1171, 725] width 33 height 33
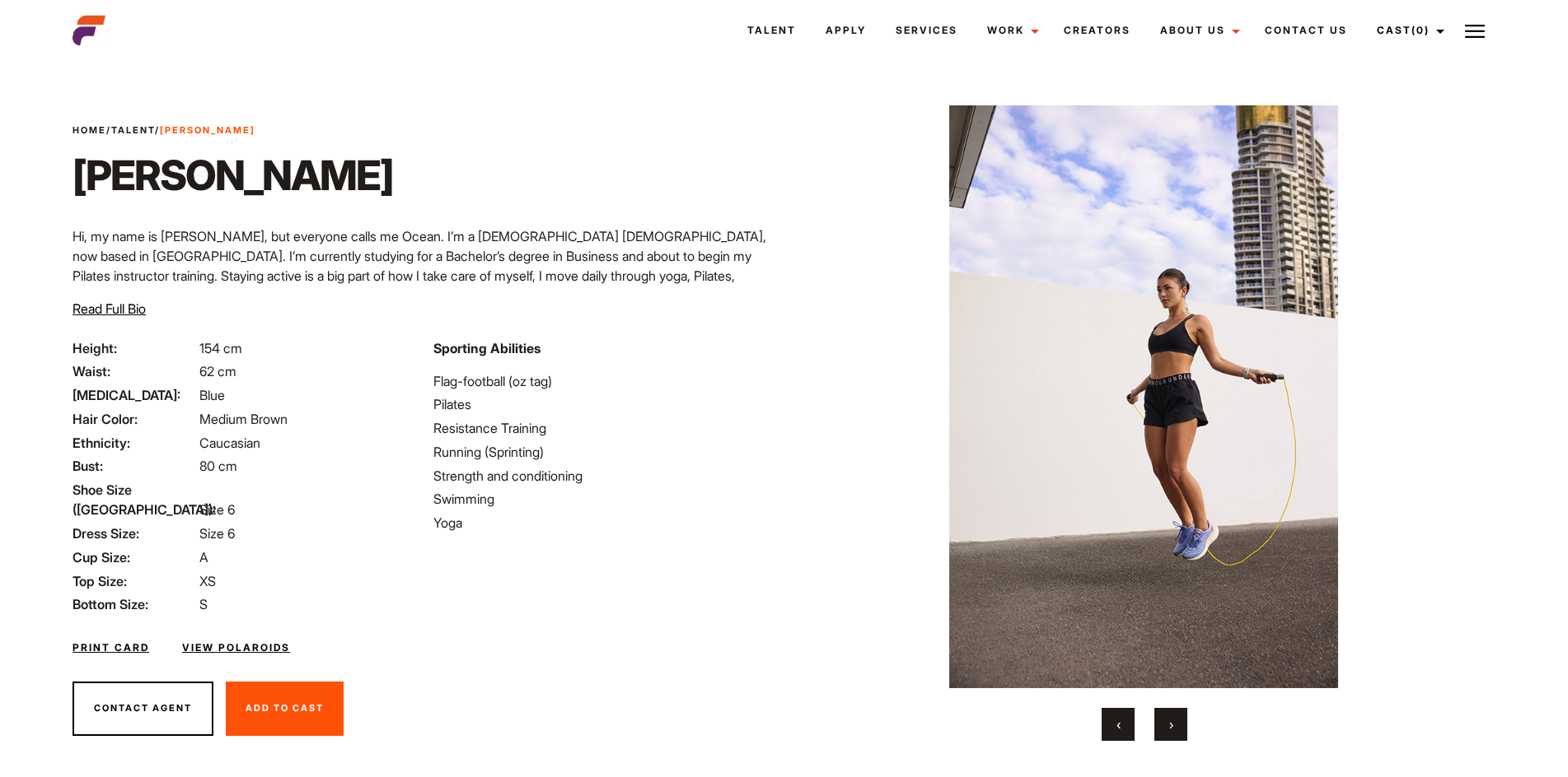
click at [1168, 723] on button "›" at bounding box center [1171, 725] width 33 height 33
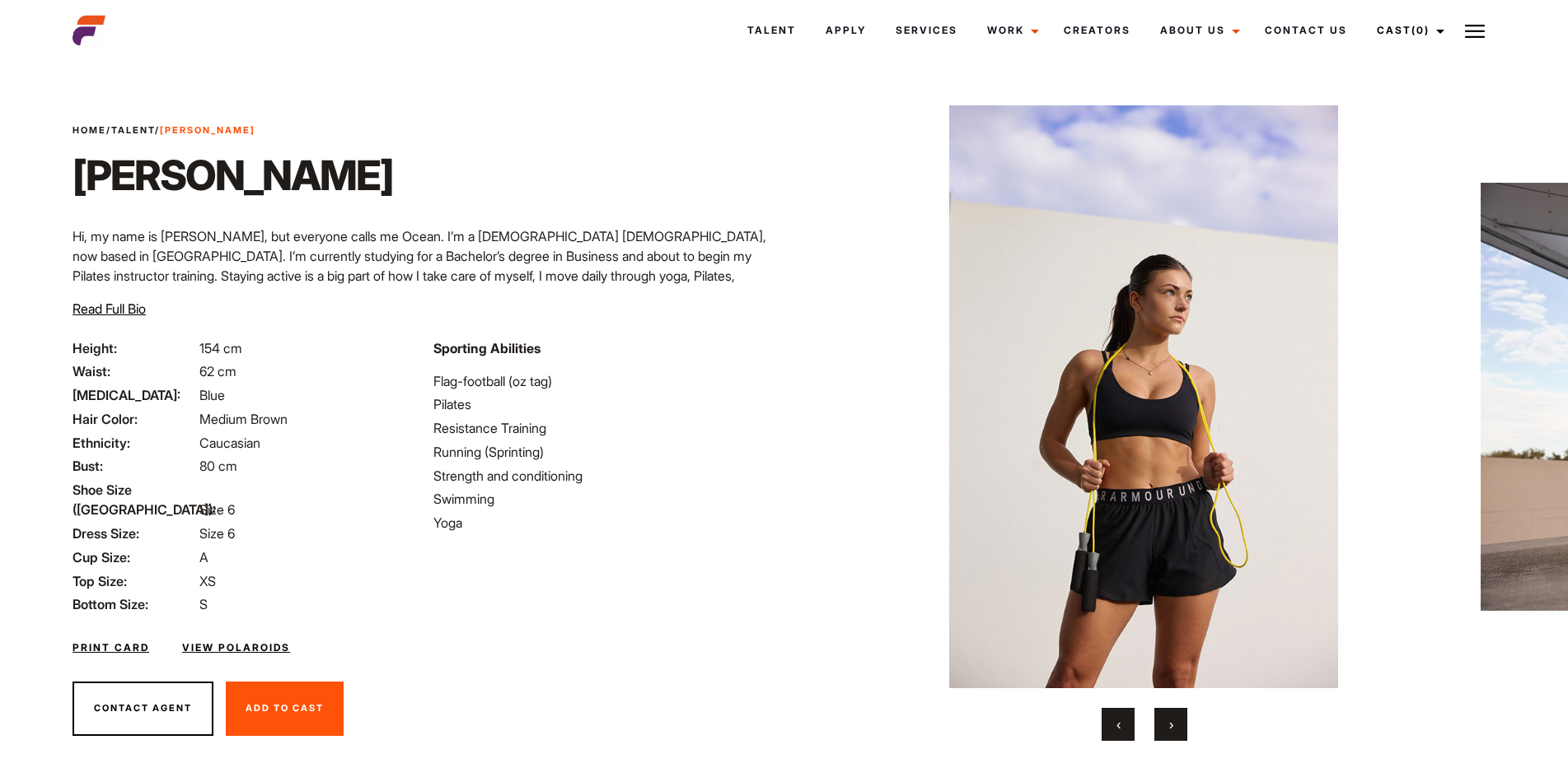
click at [1168, 723] on button "›" at bounding box center [1171, 725] width 33 height 33
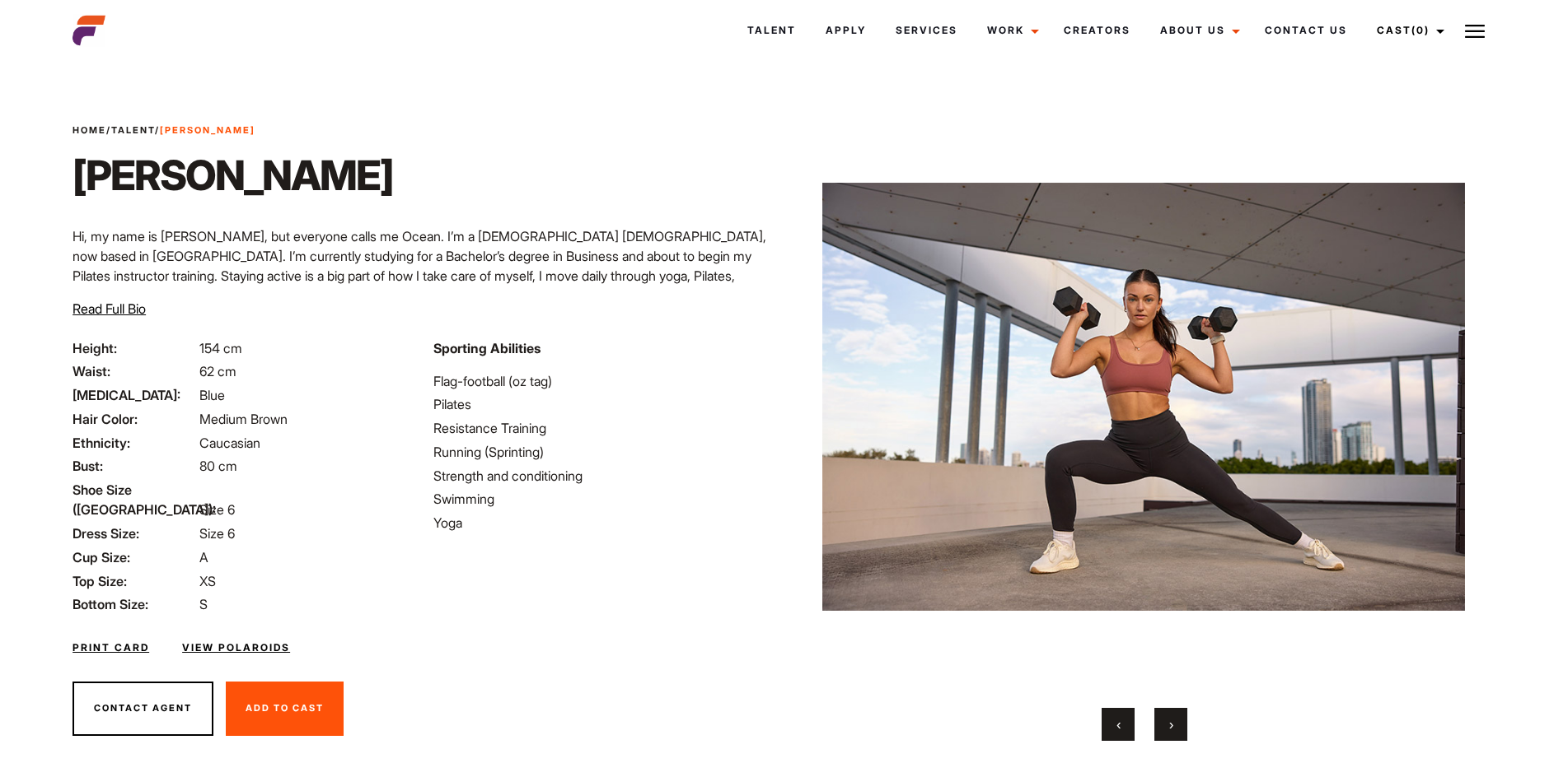
click at [1168, 723] on button "›" at bounding box center [1171, 725] width 33 height 33
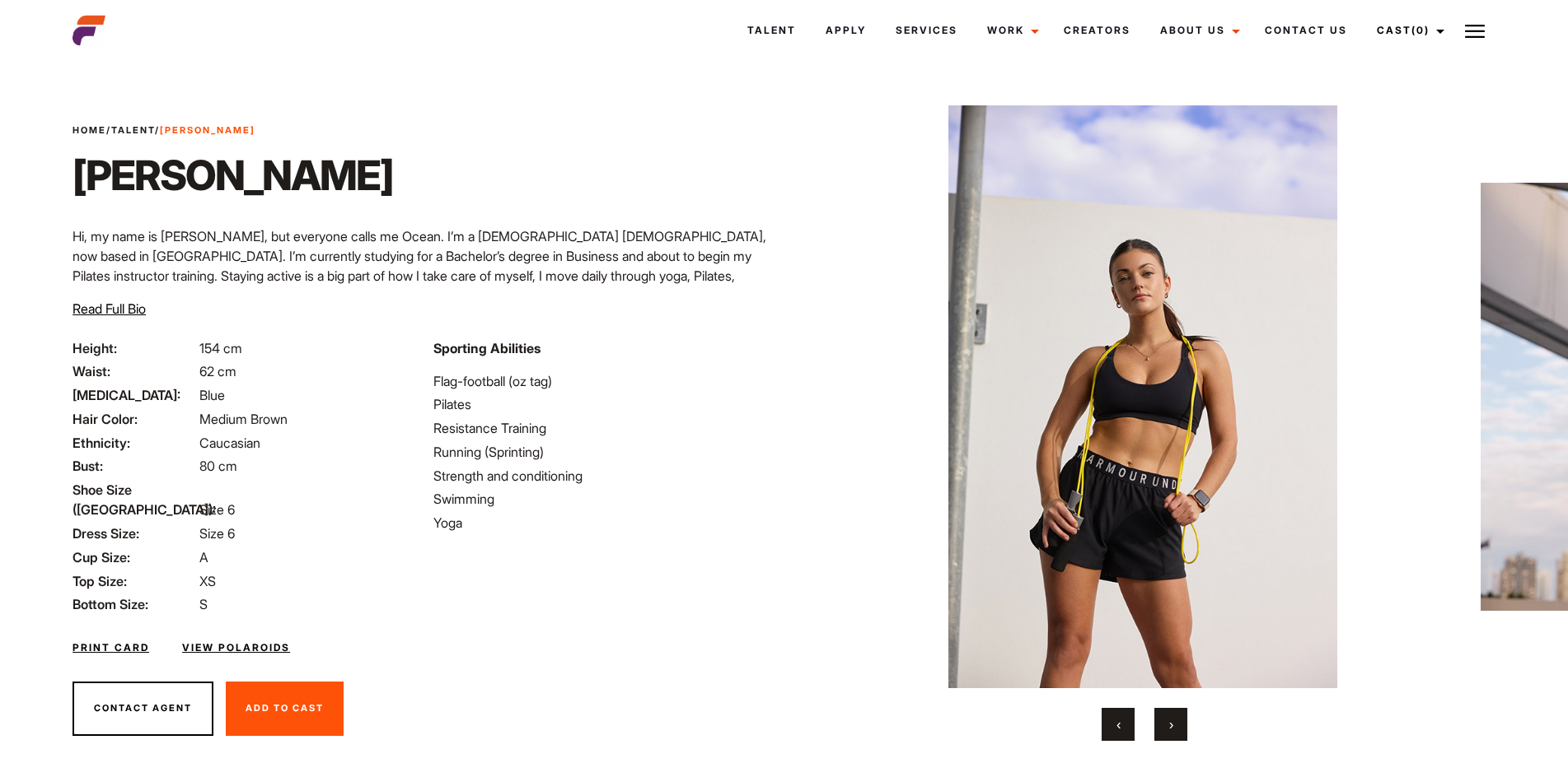
click at [1170, 724] on span "›" at bounding box center [1171, 724] width 4 height 17
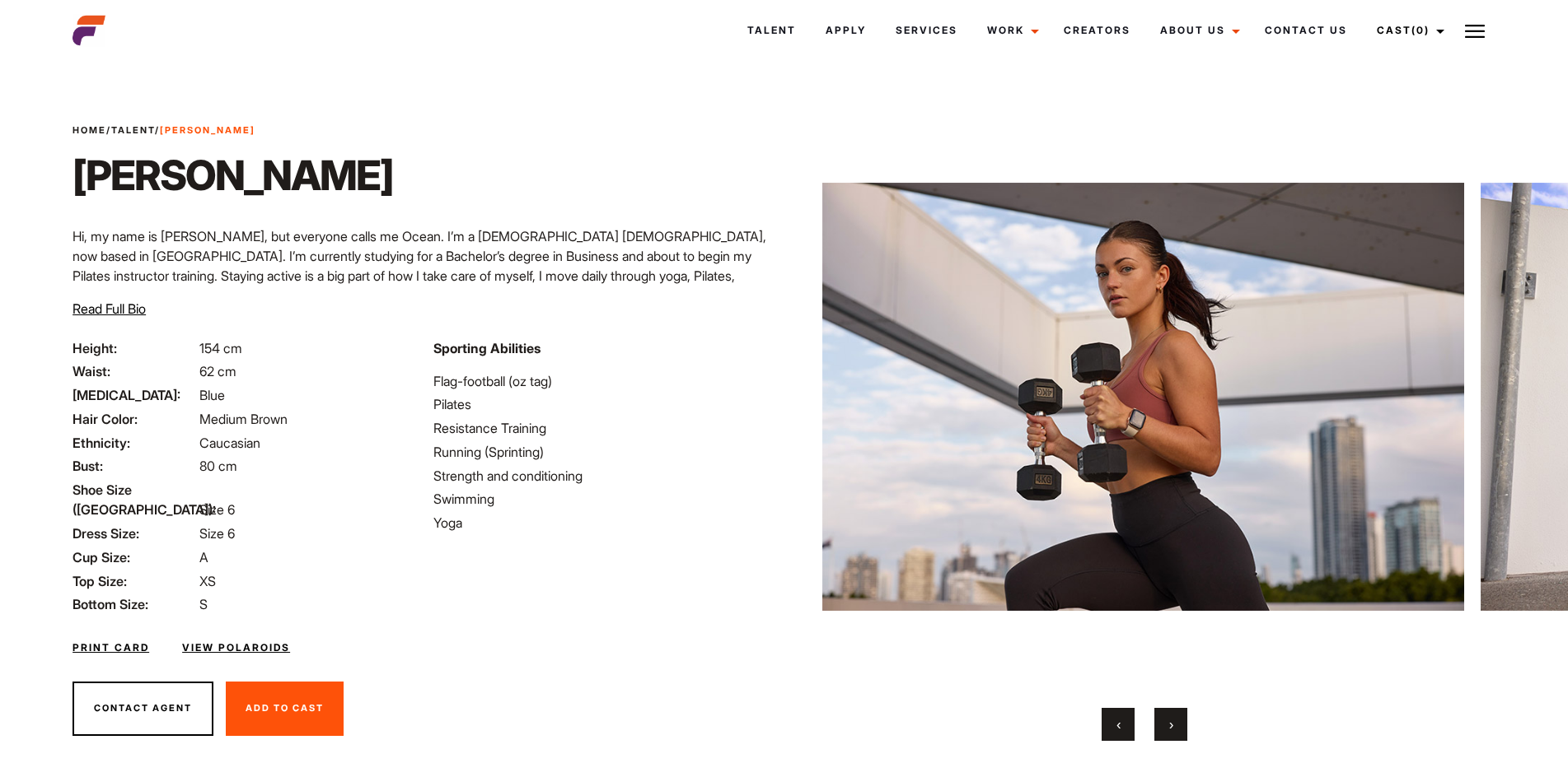
click at [1171, 721] on span "›" at bounding box center [1171, 724] width 4 height 17
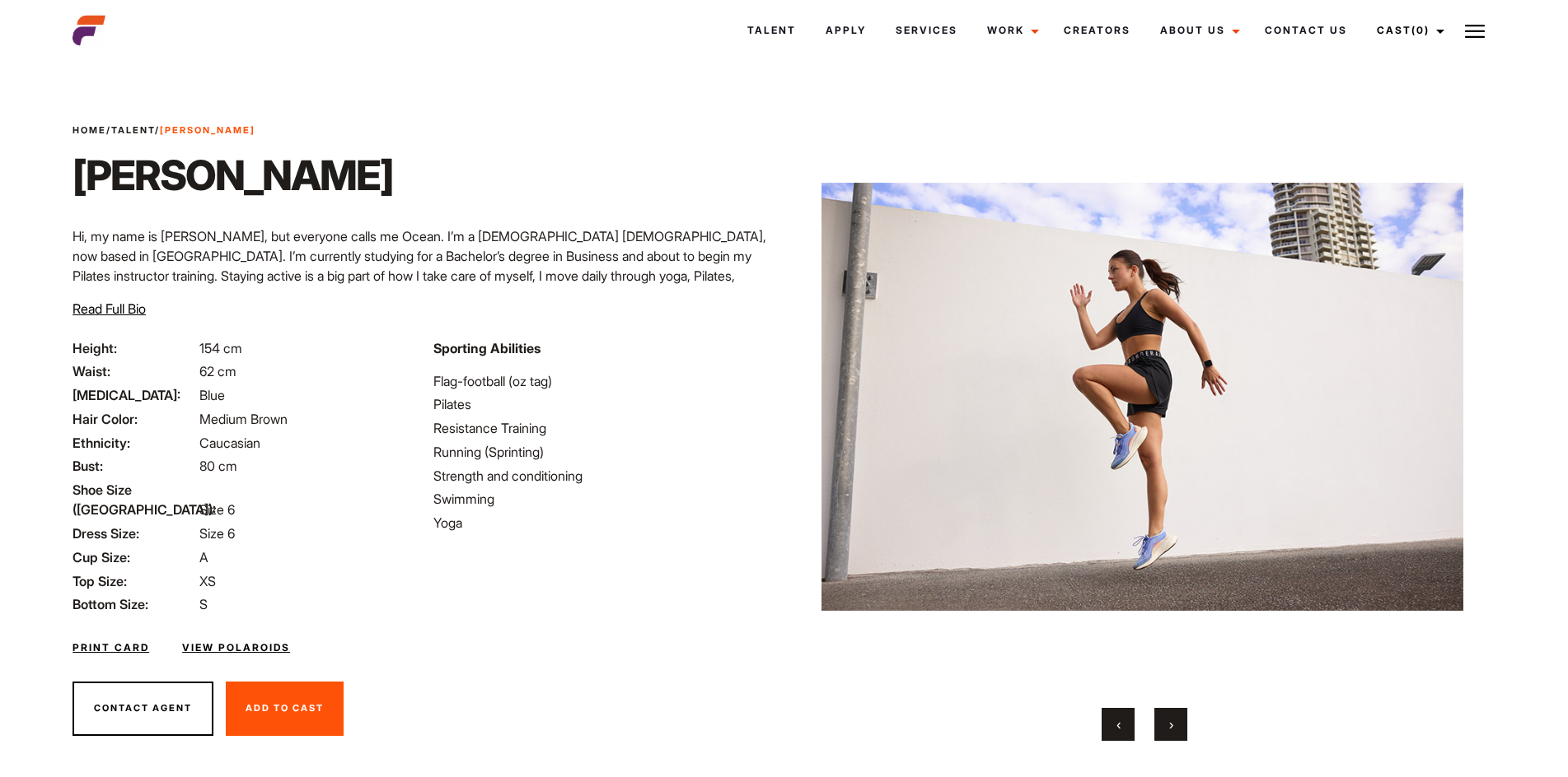
click at [1171, 721] on span "›" at bounding box center [1171, 724] width 4 height 17
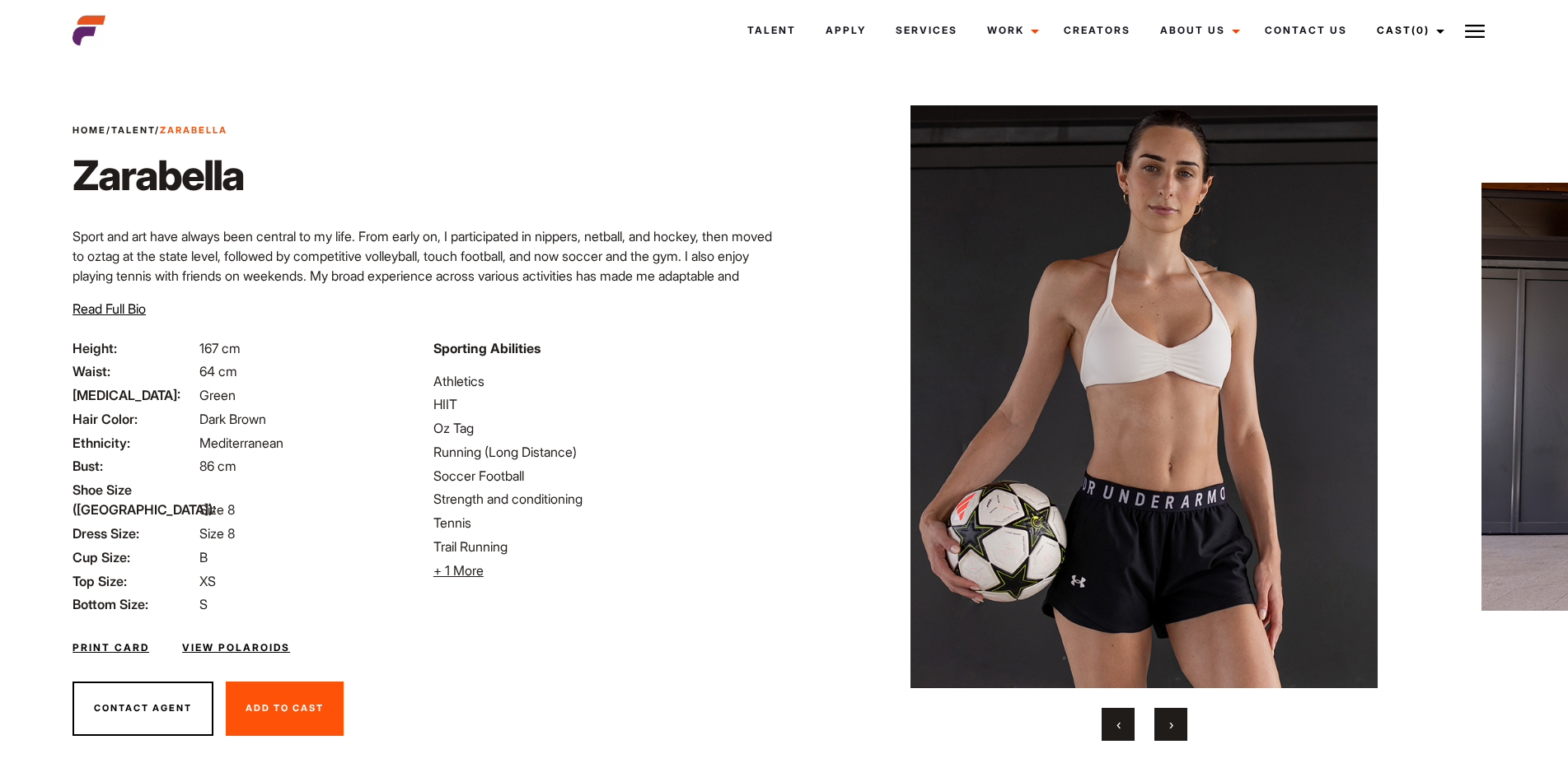
click at [1174, 716] on button "›" at bounding box center [1171, 725] width 33 height 33
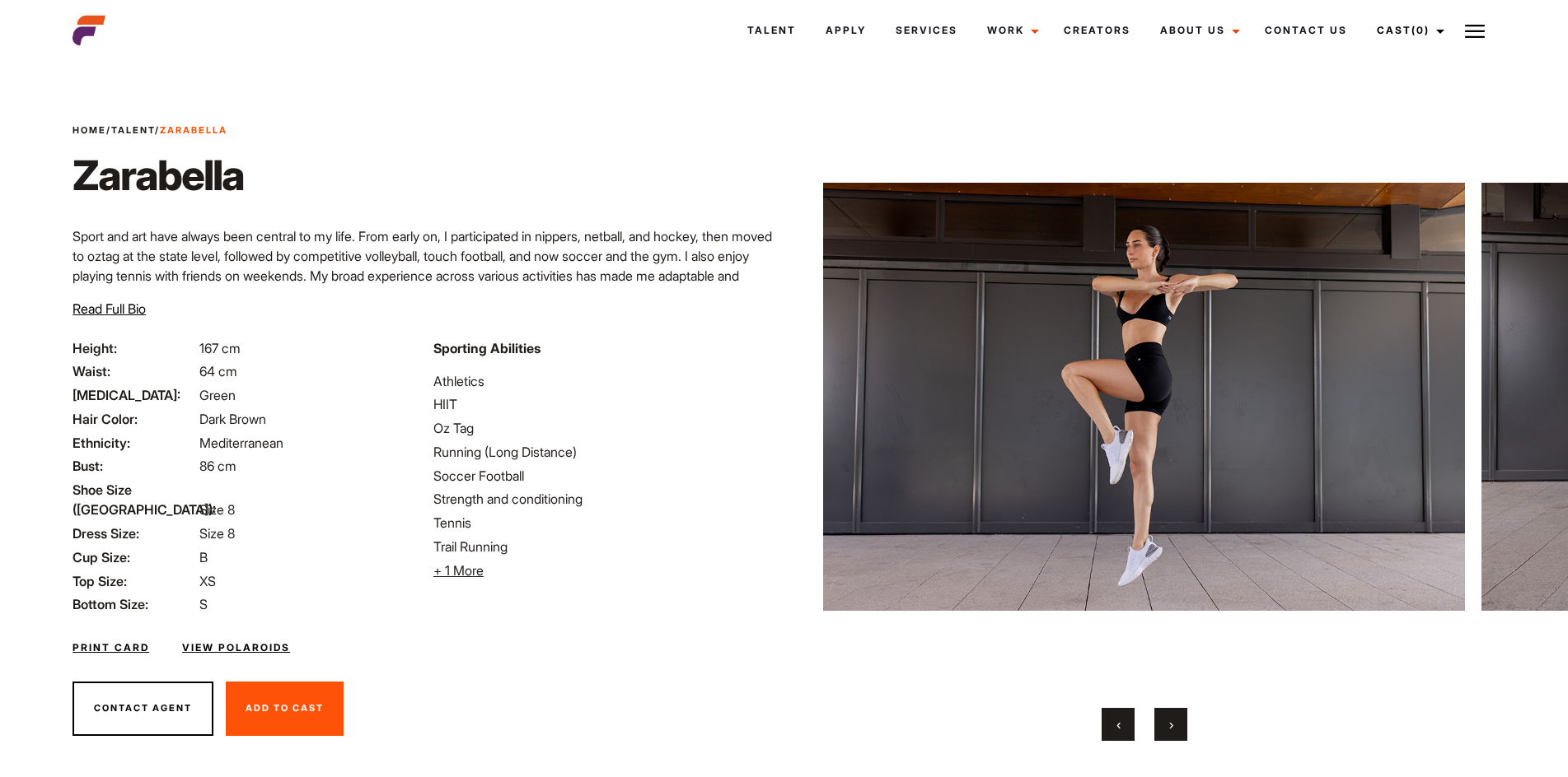
click at [1174, 716] on button "›" at bounding box center [1171, 725] width 33 height 33
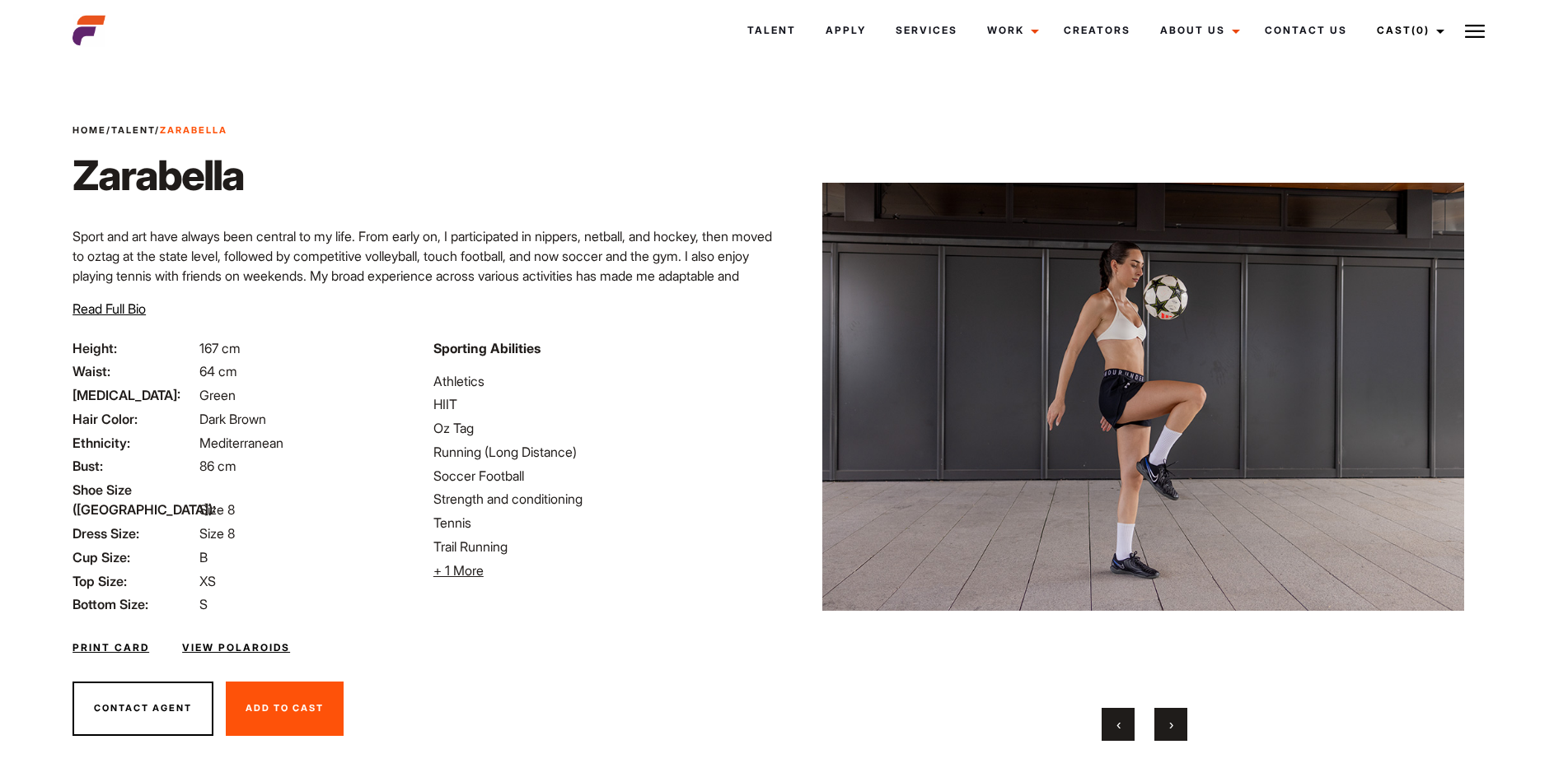
click at [1174, 716] on button "›" at bounding box center [1171, 725] width 33 height 33
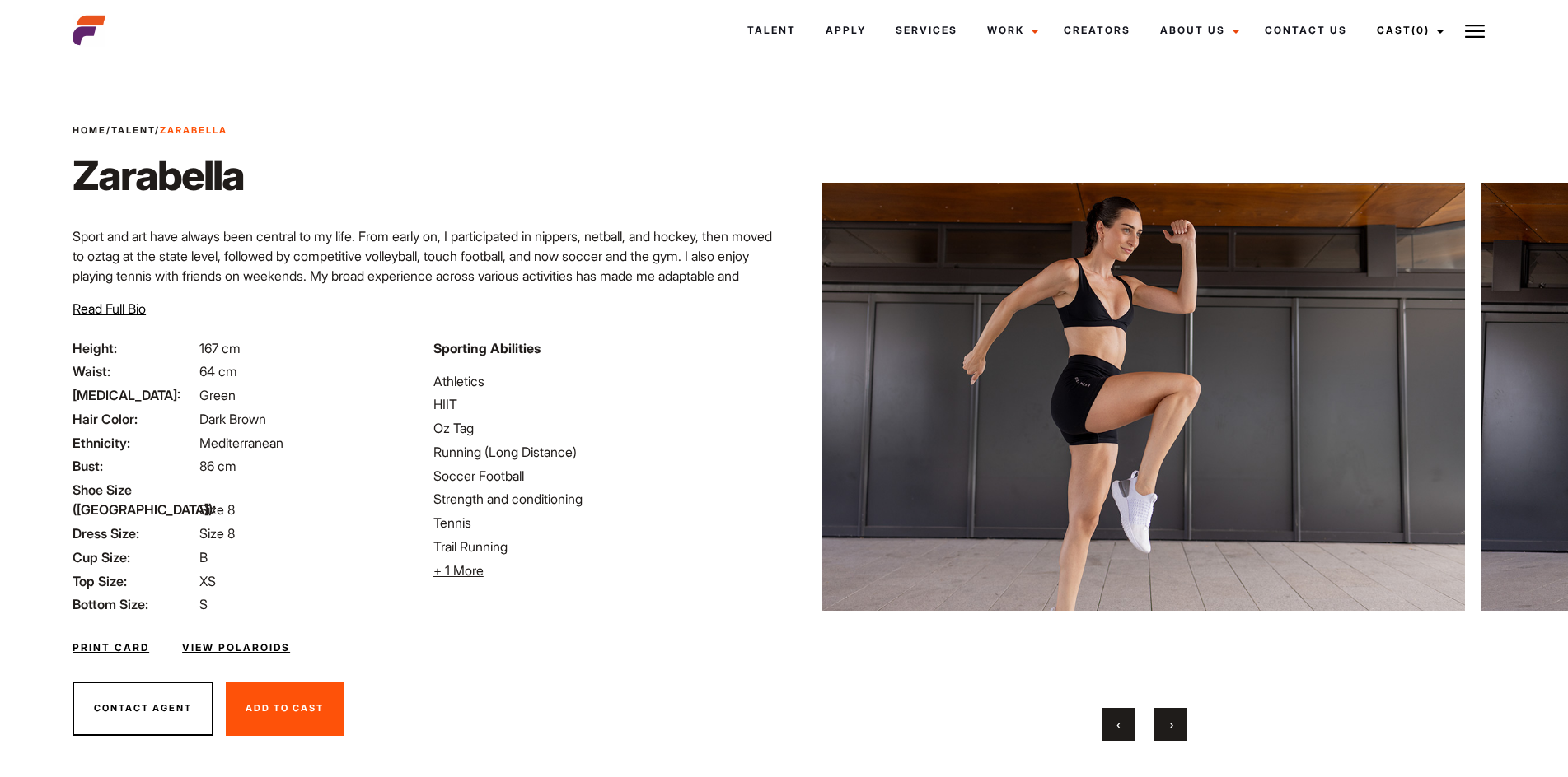
click at [1171, 730] on span "›" at bounding box center [1171, 724] width 4 height 17
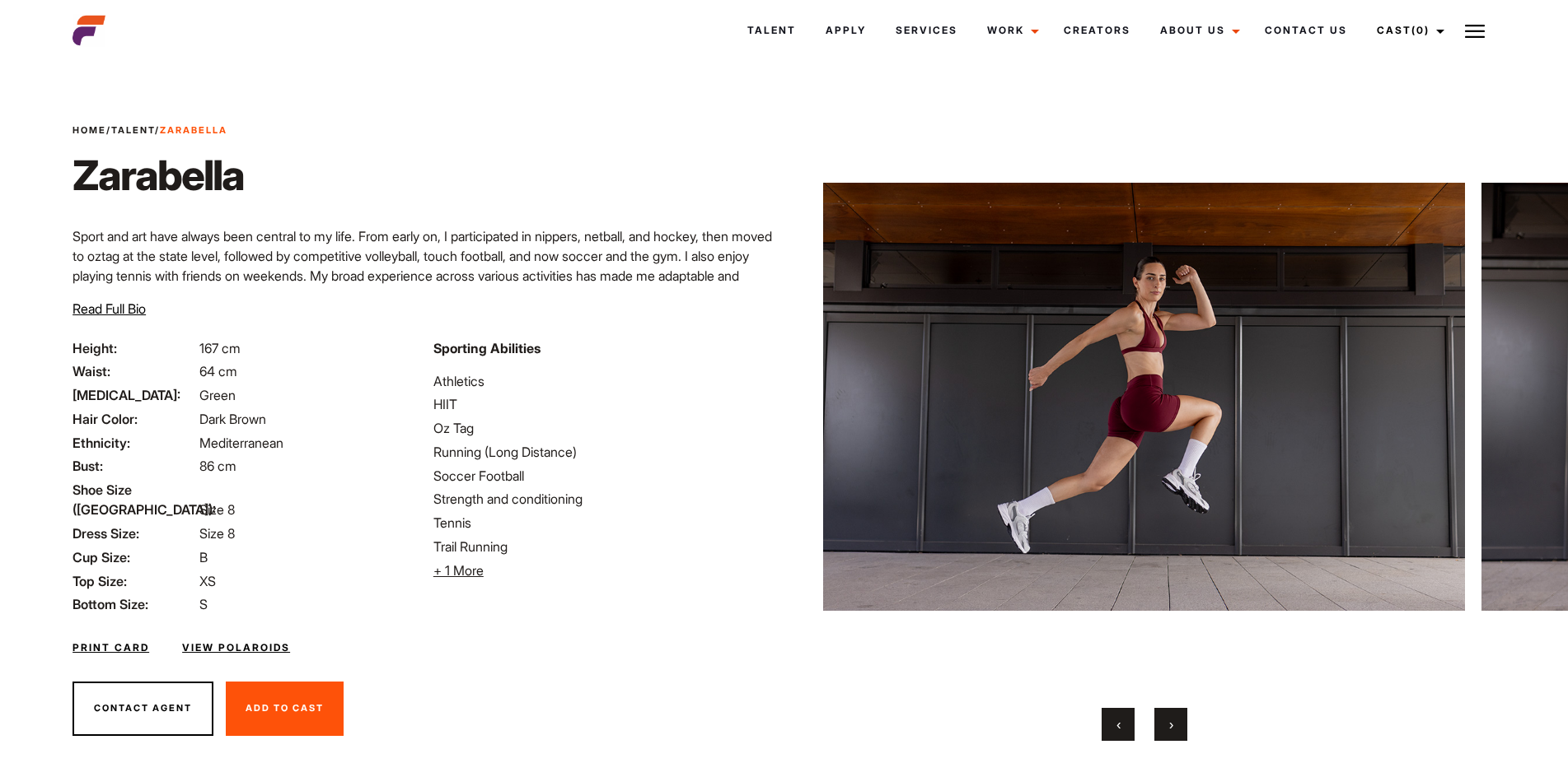
click at [1171, 730] on span "›" at bounding box center [1171, 724] width 4 height 17
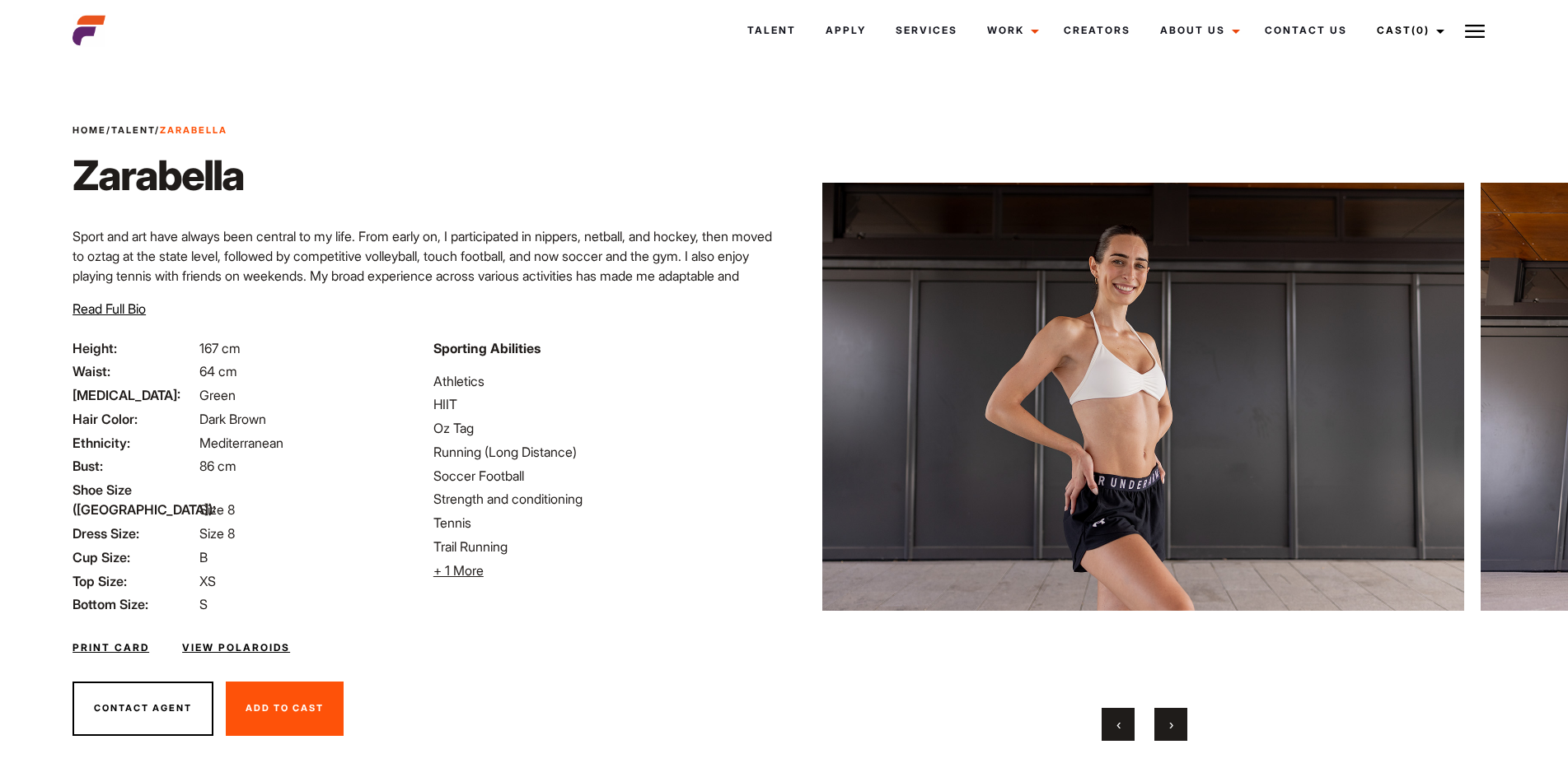
click at [1171, 730] on span "›" at bounding box center [1171, 724] width 4 height 17
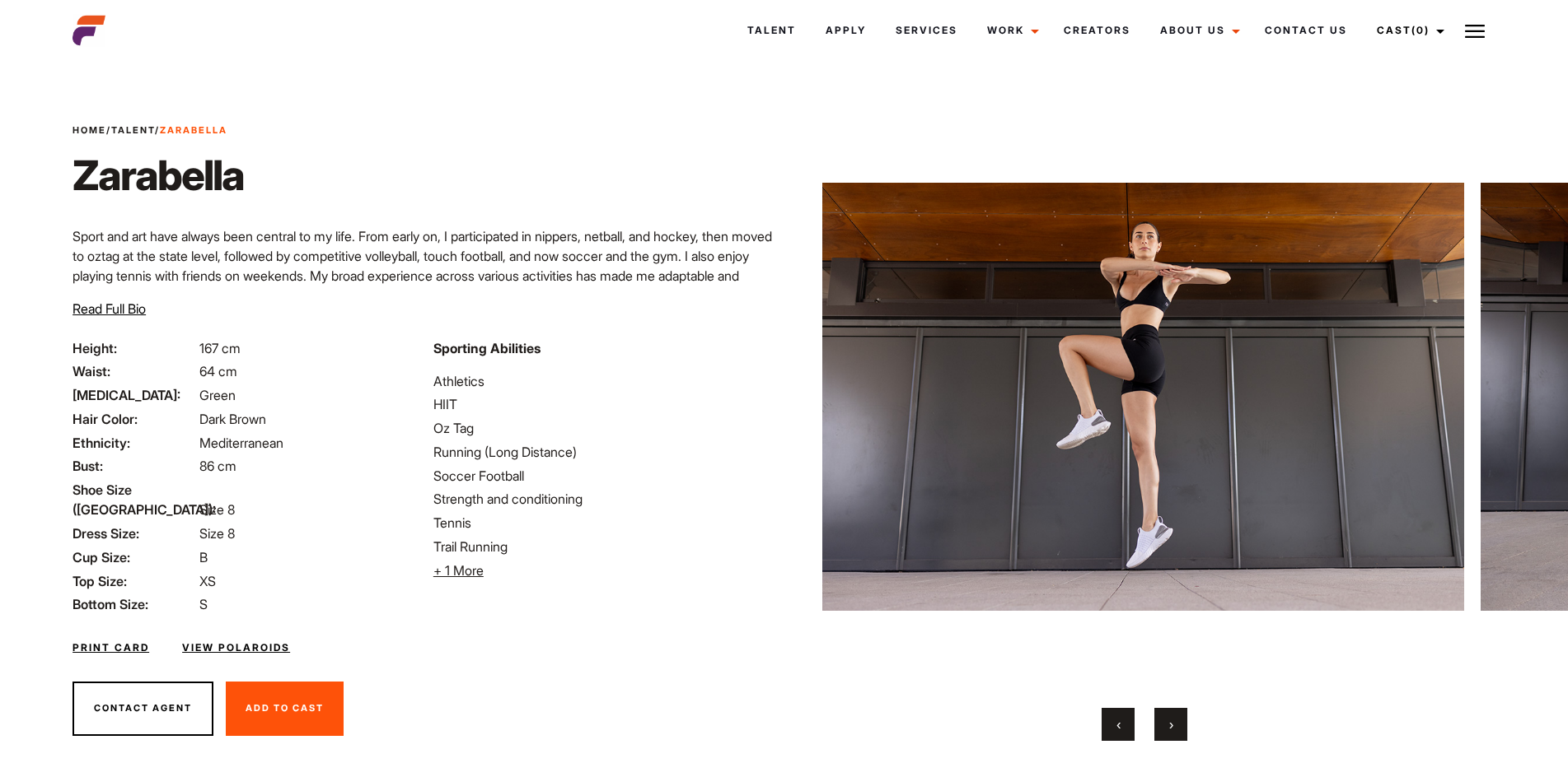
click at [1171, 730] on span "›" at bounding box center [1171, 724] width 4 height 17
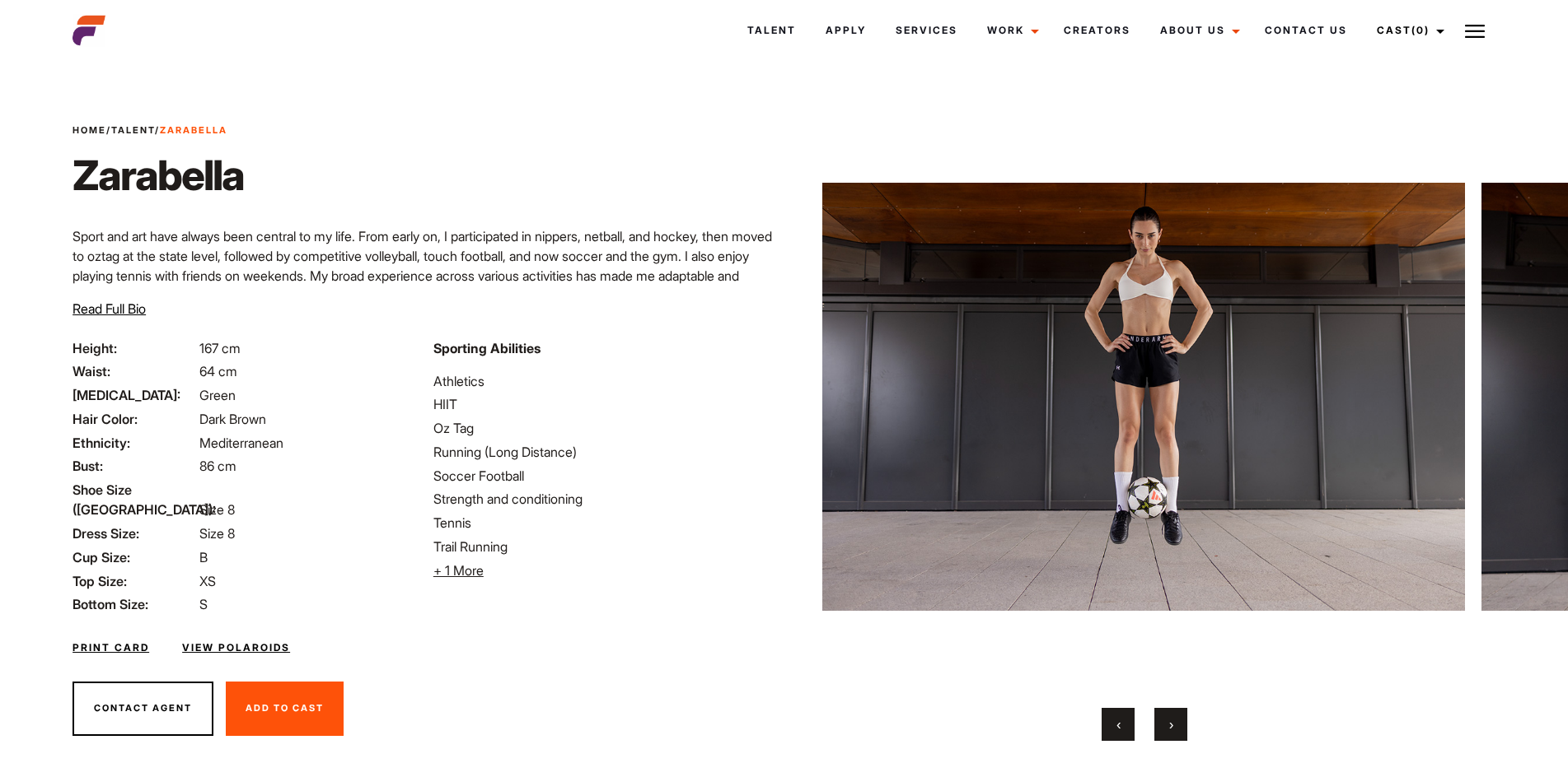
click at [1171, 730] on span "›" at bounding box center [1171, 724] width 4 height 17
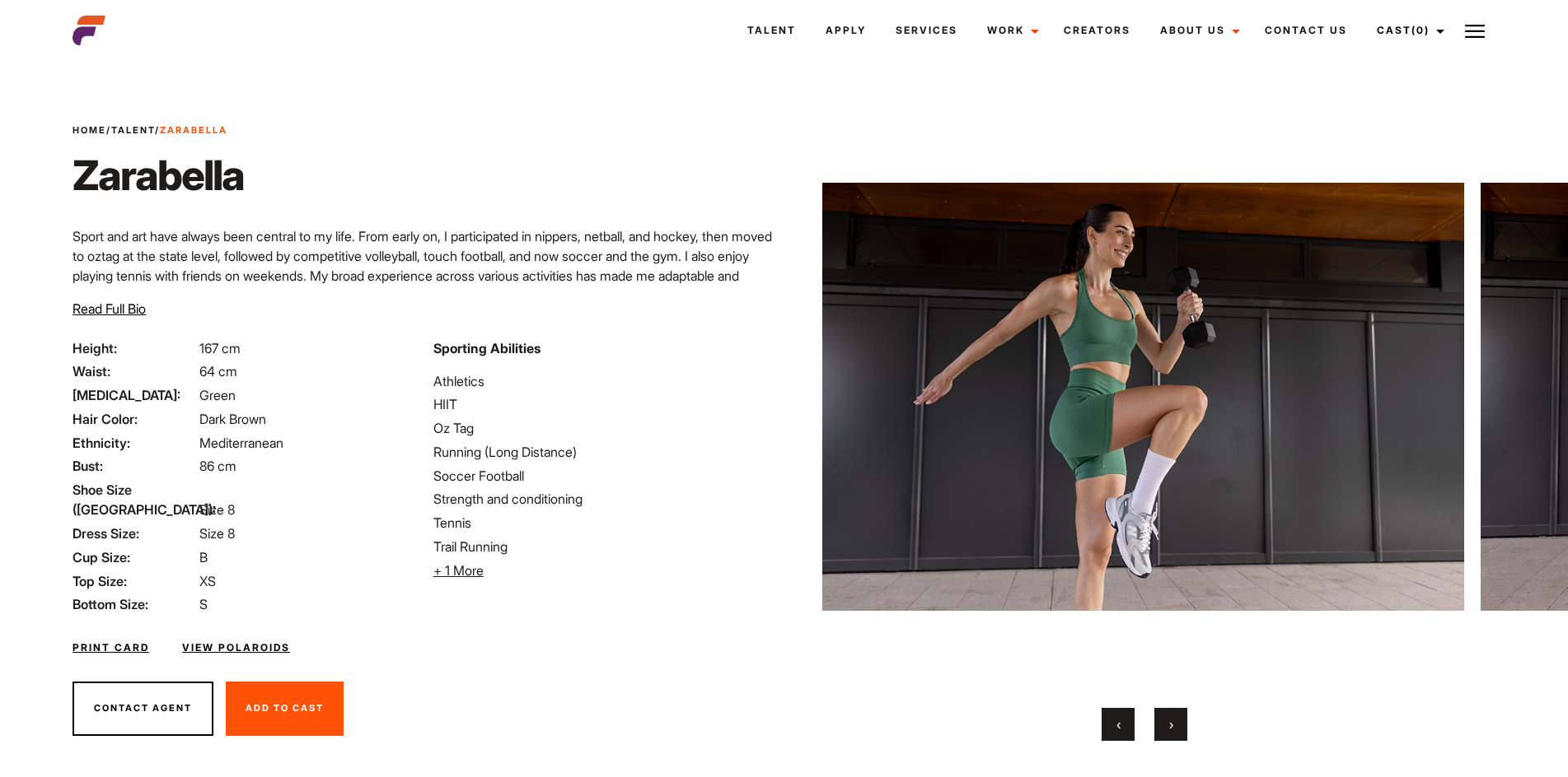
click at [1171, 730] on span "›" at bounding box center [1171, 724] width 4 height 17
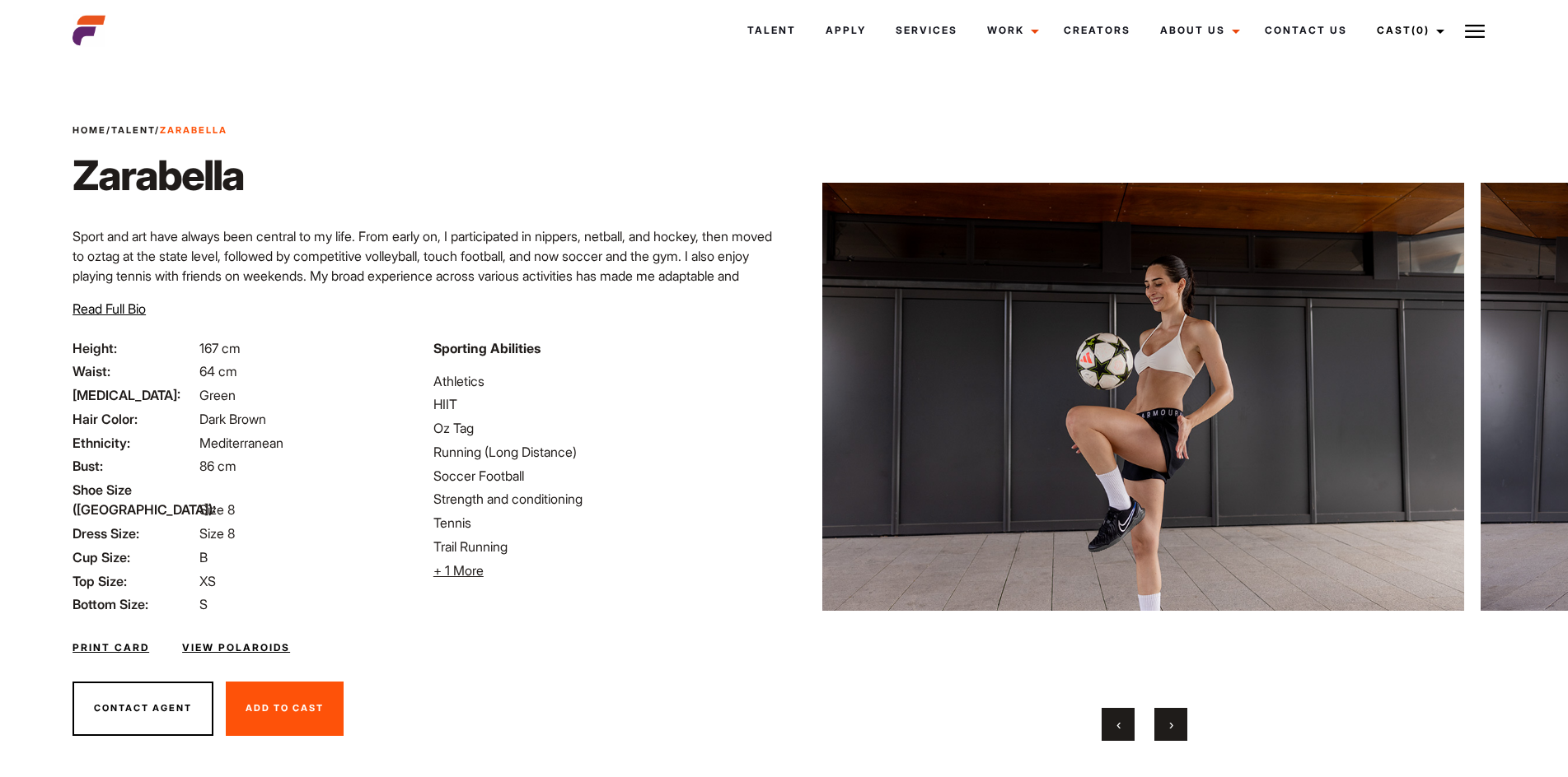
click at [1171, 730] on span "›" at bounding box center [1171, 724] width 4 height 17
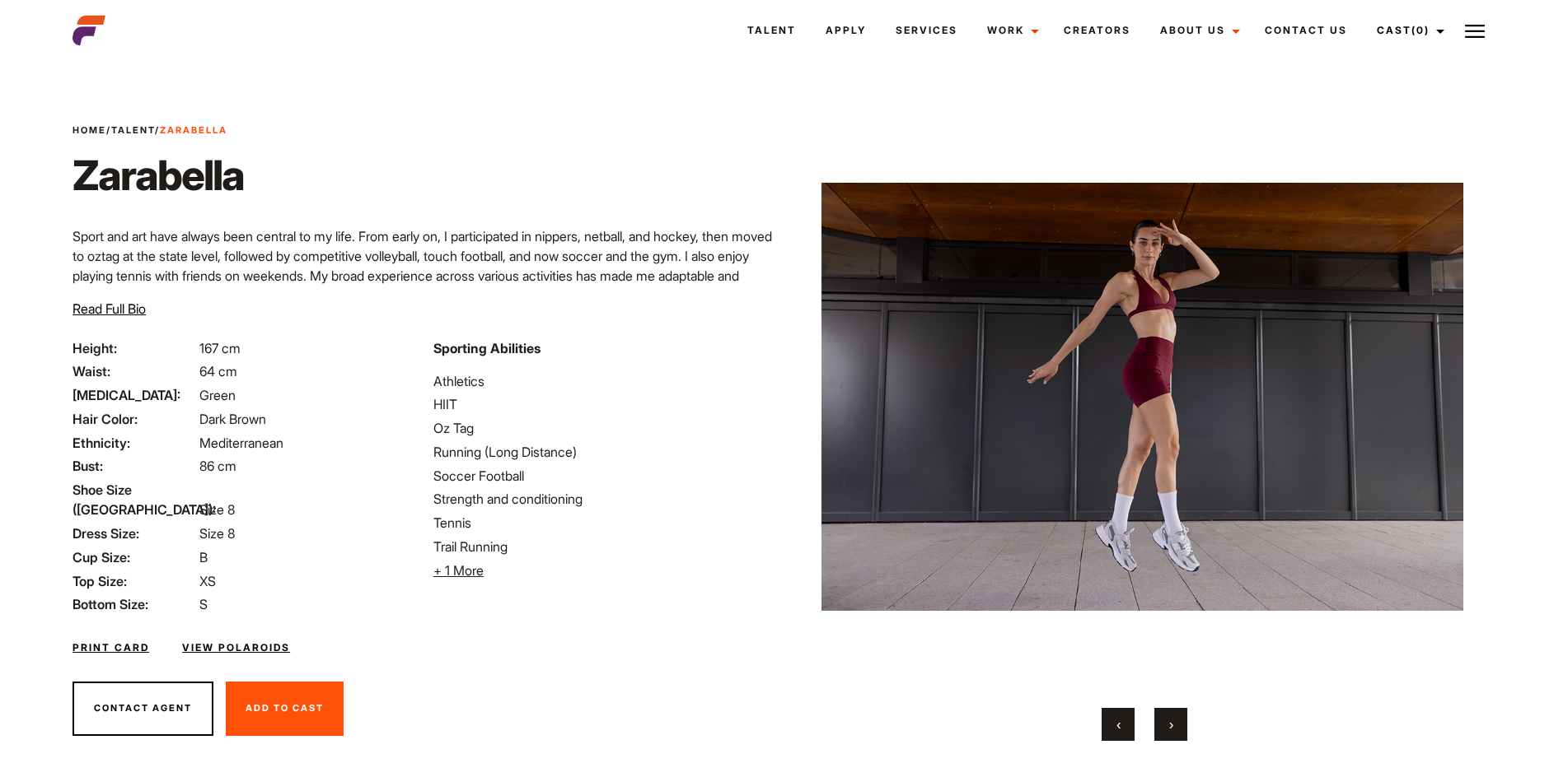
click at [1171, 730] on span "›" at bounding box center [1171, 724] width 4 height 17
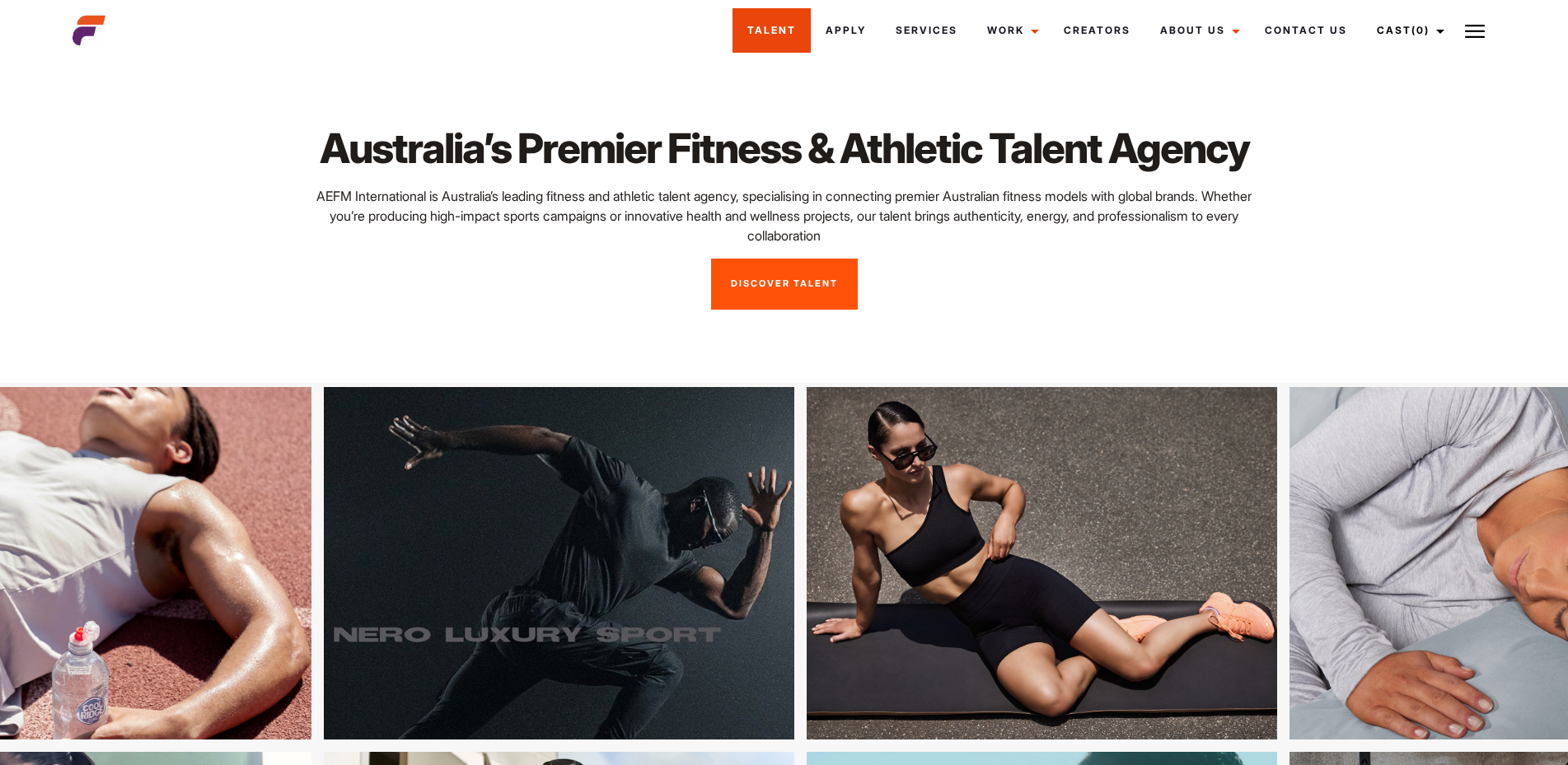
click at [771, 28] on link "Talent" at bounding box center [771, 30] width 78 height 44
